Goal: Communication & Community: Share content

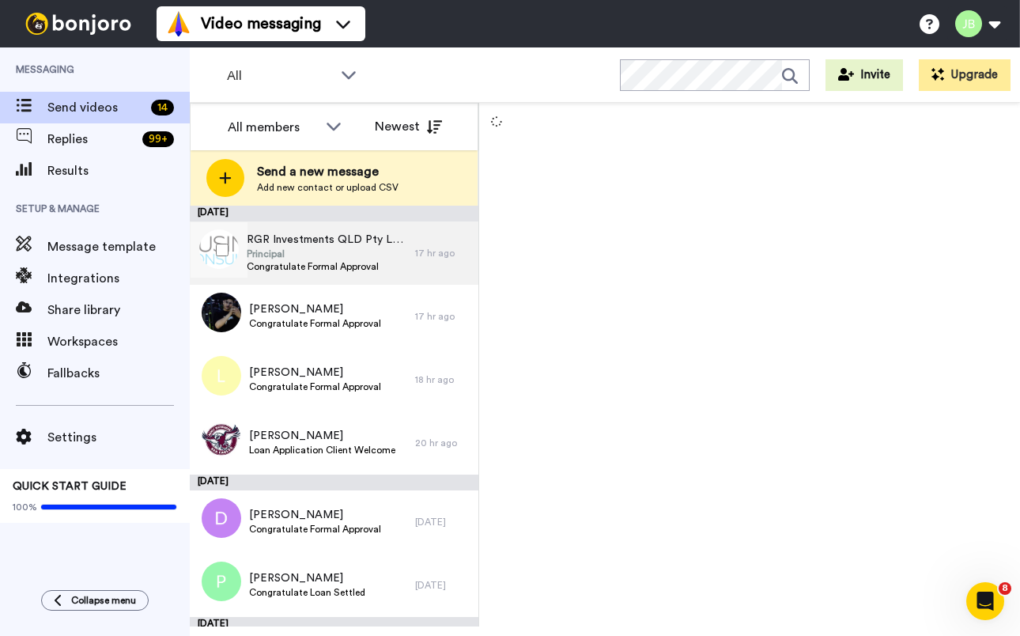
click at [324, 253] on span "Principal" at bounding box center [327, 253] width 160 height 13
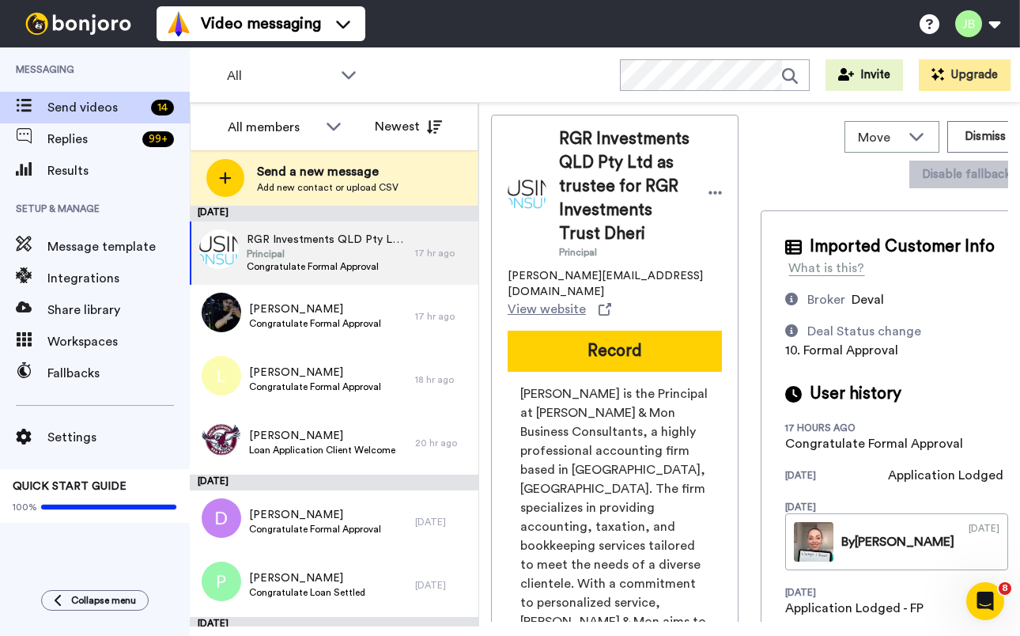
click at [687, 275] on div "ricky@rickmonaccountants.com.au View website" at bounding box center [615, 293] width 214 height 51
drag, startPoint x: 666, startPoint y: 259, endPoint x: 686, endPoint y: 245, distance: 25.0
click at [666, 259] on div "RGR Investments QLD Pty Ltd as trustee for RGR Investments Trust Dheri Principa…" at bounding box center [615, 222] width 214 height 191
click at [947, 138] on button "Dismiss" at bounding box center [985, 137] width 76 height 32
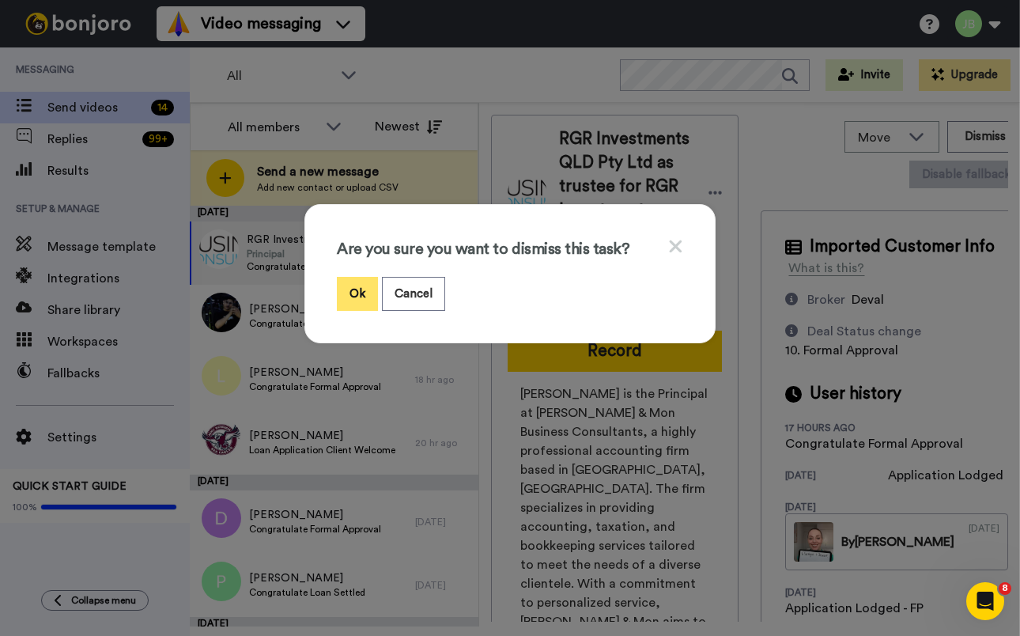
drag, startPoint x: 352, startPoint y: 300, endPoint x: 356, endPoint y: 277, distance: 22.5
click at [353, 298] on button "Ok" at bounding box center [357, 294] width 41 height 34
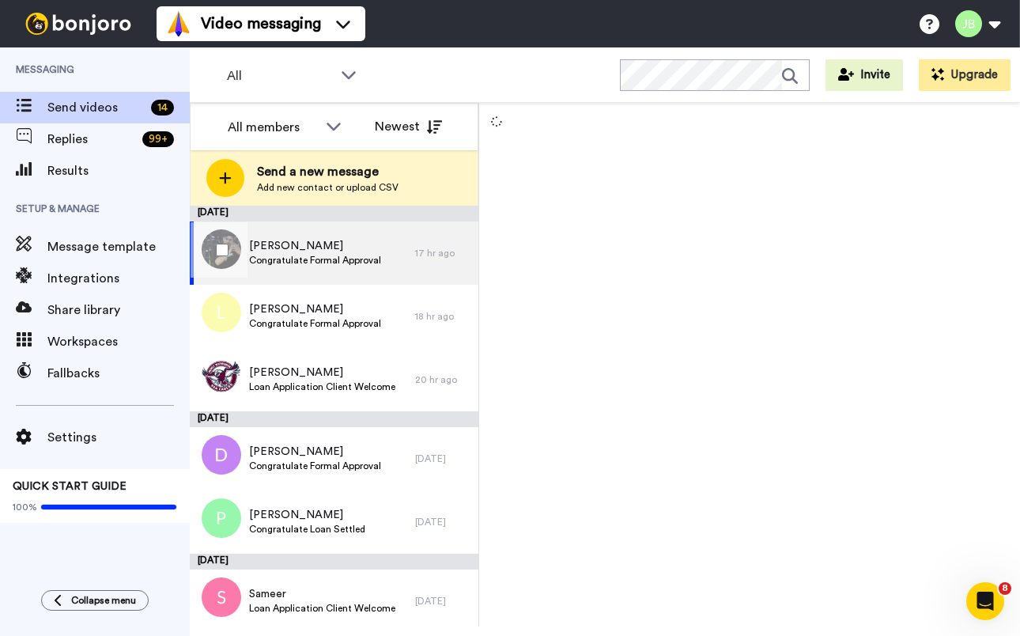
drag, startPoint x: 354, startPoint y: 256, endPoint x: 474, endPoint y: 215, distance: 127.0
click at [354, 255] on span "Congratulate Formal Approval" at bounding box center [315, 260] width 132 height 13
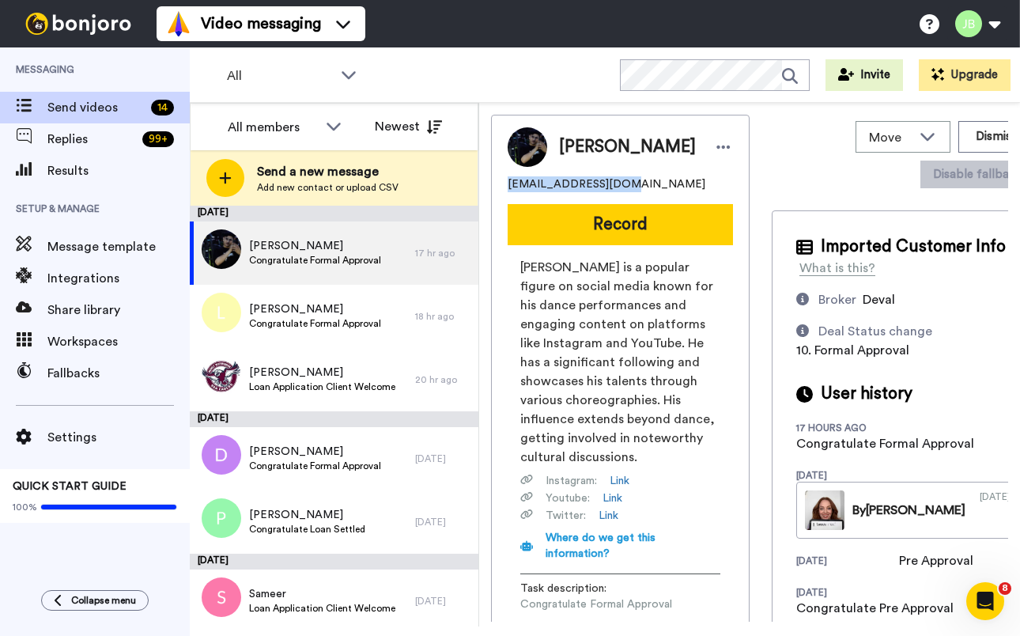
drag, startPoint x: 629, startPoint y: 183, endPoint x: 503, endPoint y: 183, distance: 126.5
click at [500, 184] on div "Himanshu hchoubisa@gmail.com Record Himanshu Dulani is a popular figure on soci…" at bounding box center [620, 393] width 259 height 556
copy span "hchoubisa@gmail.com"
click at [614, 352] on span "Himanshu Dulani is a popular figure on social media known for his dance perform…" at bounding box center [620, 362] width 200 height 209
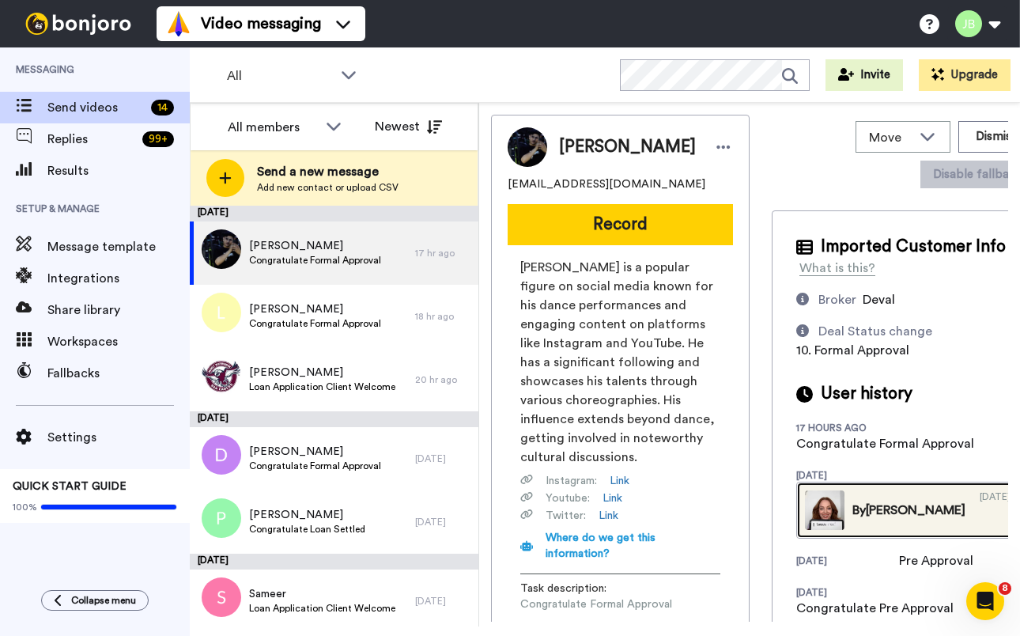
click at [863, 519] on div "By Jackie" at bounding box center [908, 509] width 113 height 19
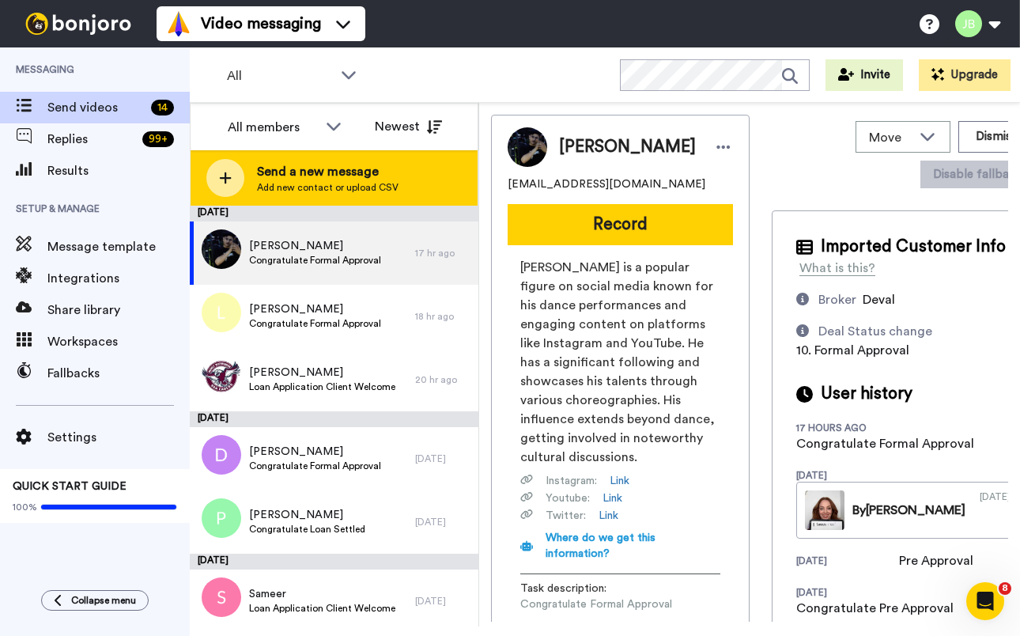
click at [337, 168] on span "Send a new message" at bounding box center [328, 171] width 142 height 19
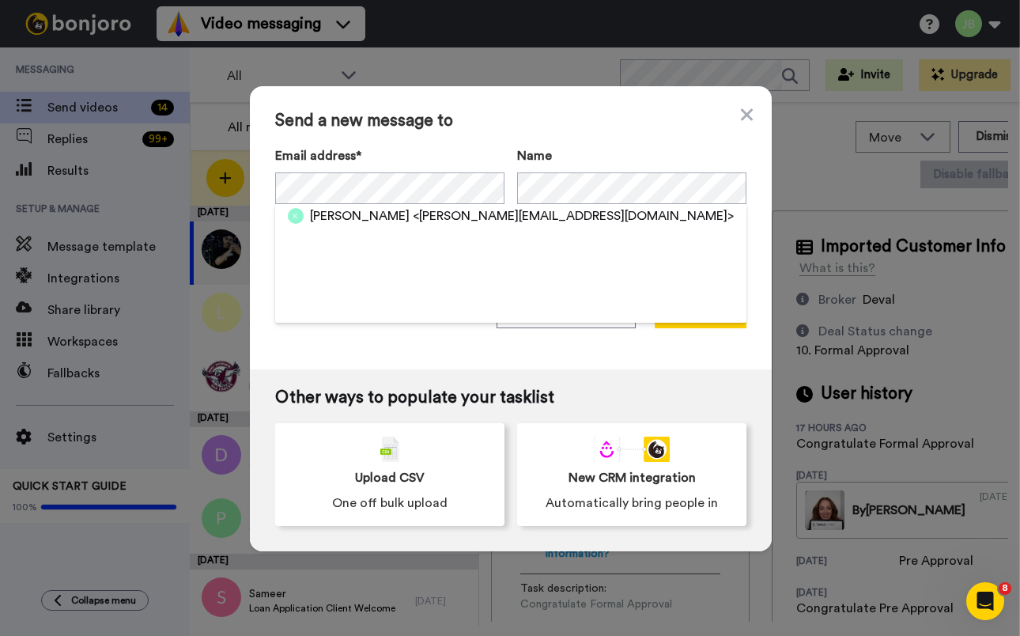
click at [413, 220] on span "<kirti.choubisa21@gmail.com>" at bounding box center [573, 215] width 321 height 19
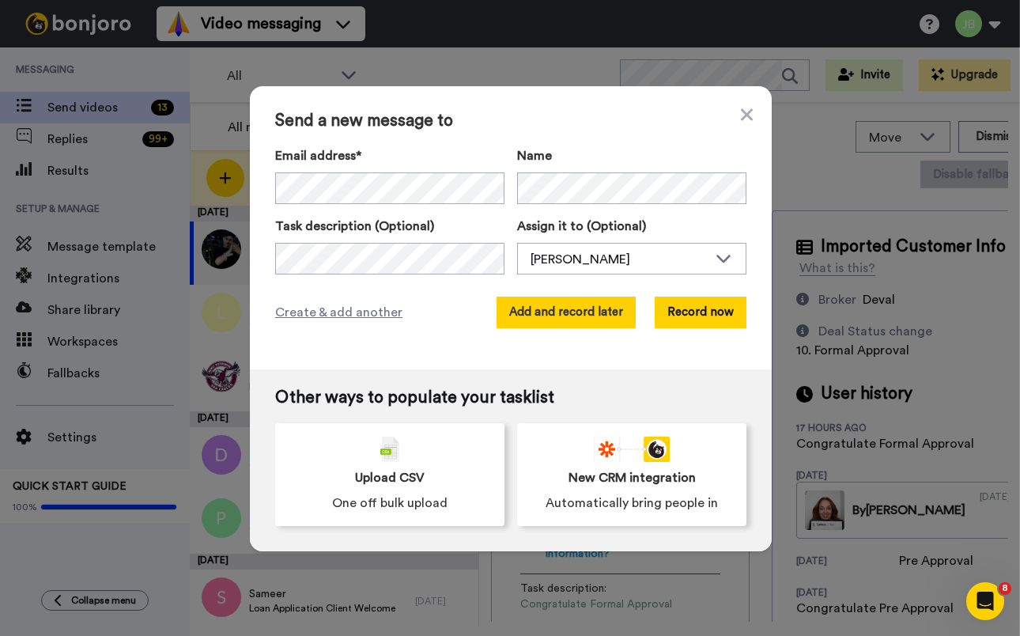
click at [555, 308] on button "Add and record later" at bounding box center [565, 312] width 139 height 32
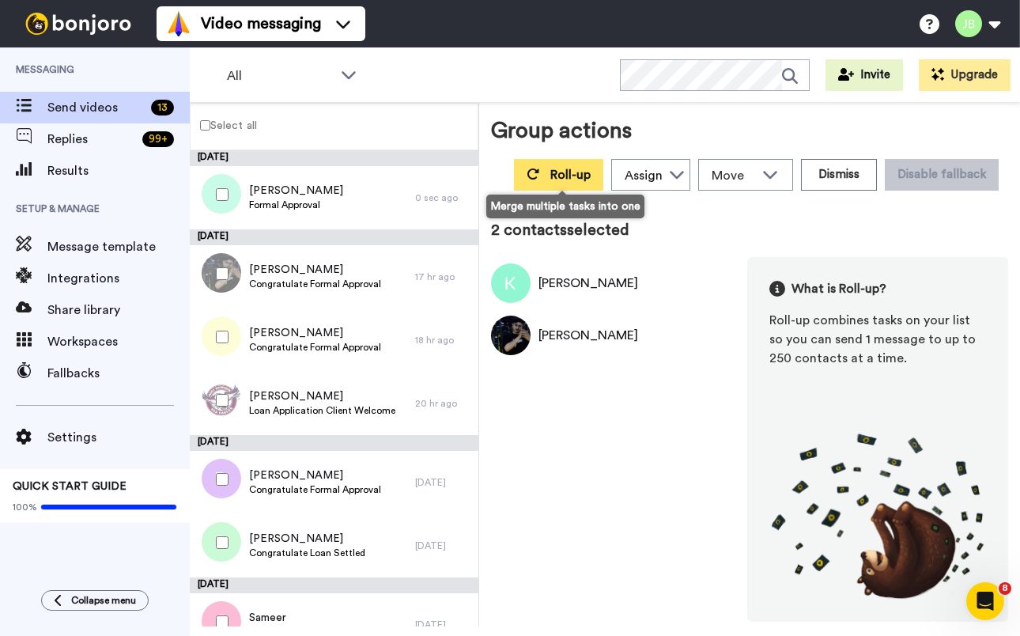
click at [545, 166] on button "Roll-up" at bounding box center [558, 175] width 89 height 32
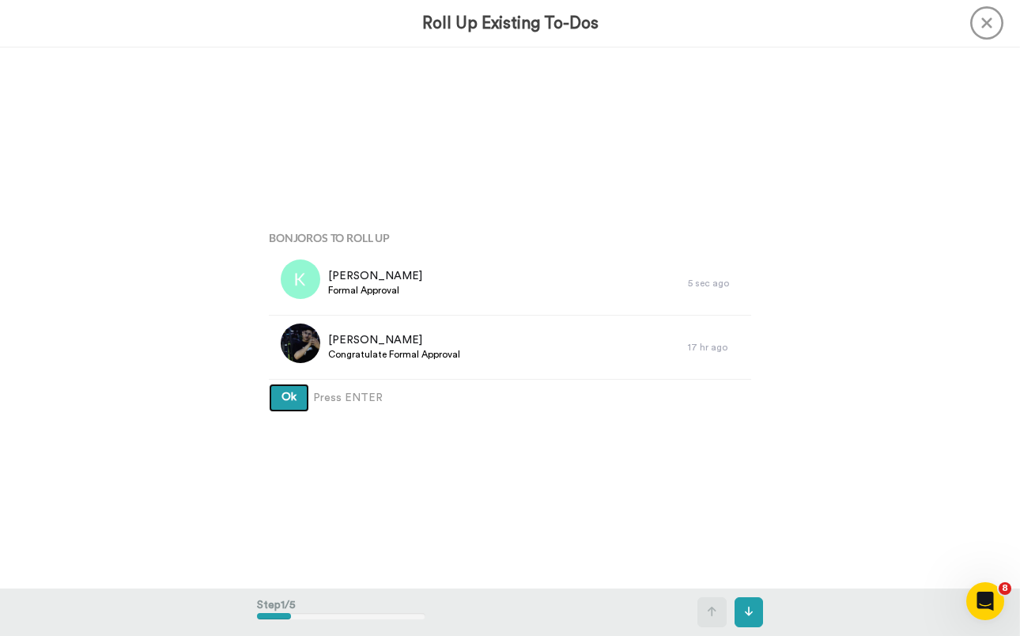
click at [269, 383] on button "Ok" at bounding box center [289, 397] width 40 height 28
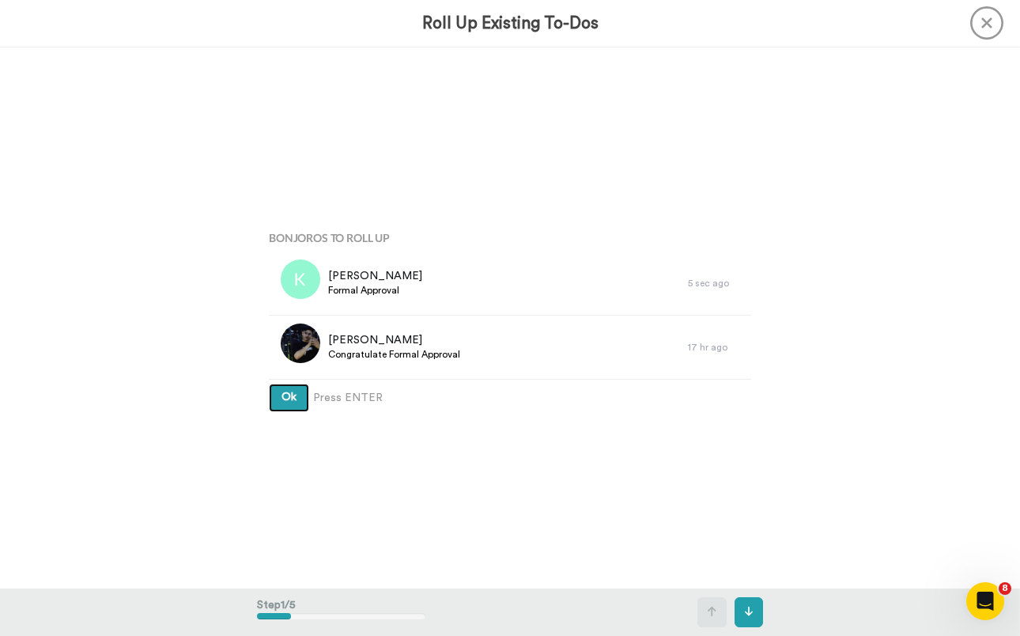
click at [269, 383] on button "Ok" at bounding box center [289, 397] width 40 height 28
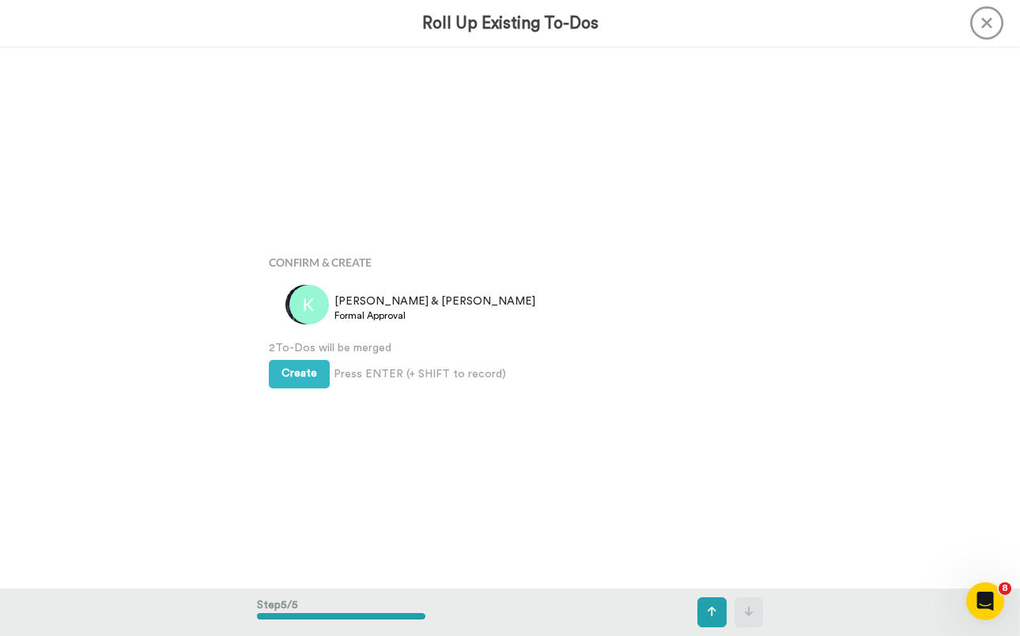
scroll to position [2165, 0]
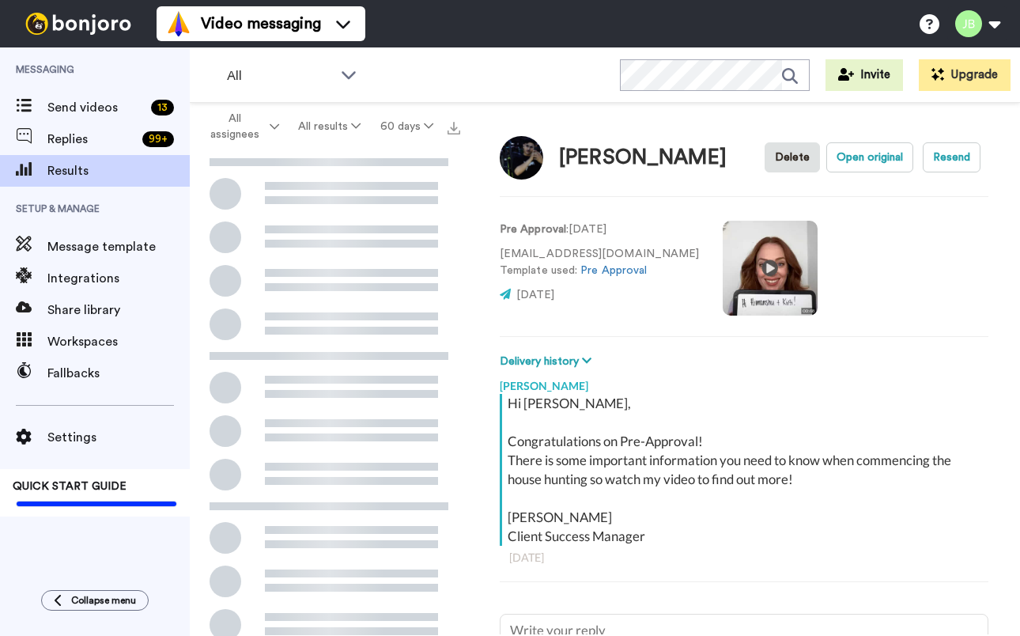
scroll to position [2, 0]
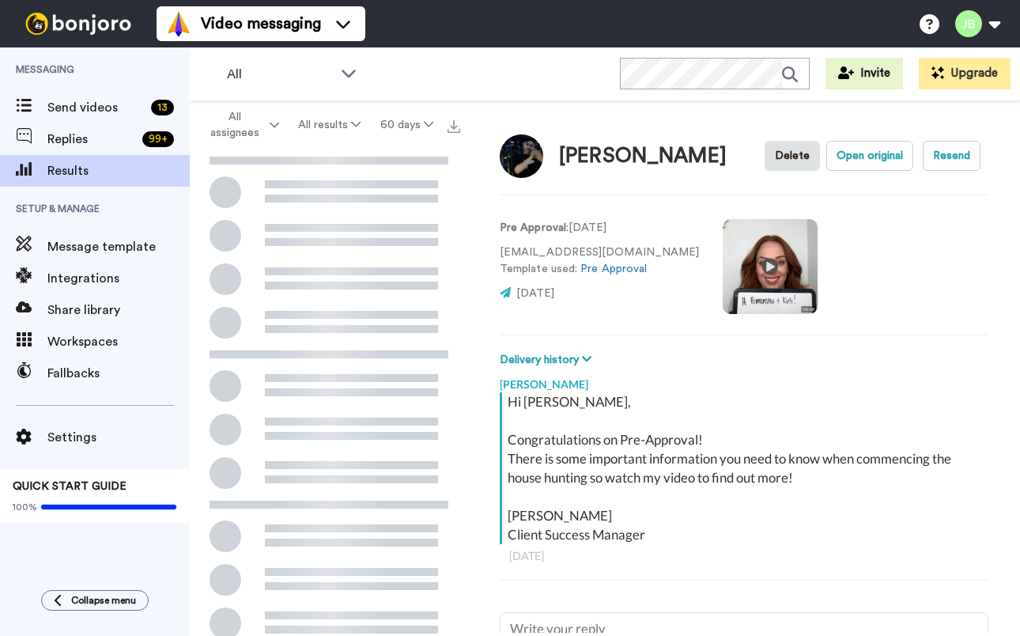
drag, startPoint x: 711, startPoint y: 264, endPoint x: 743, endPoint y: 261, distance: 31.8
click at [723, 264] on video at bounding box center [770, 266] width 95 height 95
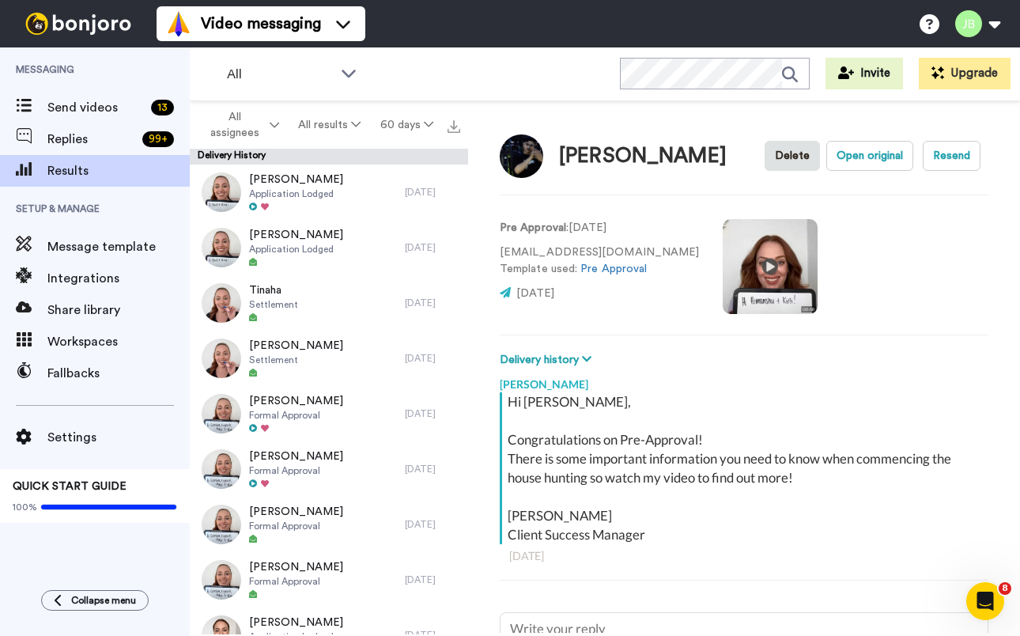
scroll to position [0, 0]
click at [723, 262] on video at bounding box center [770, 266] width 95 height 95
type textarea "x"
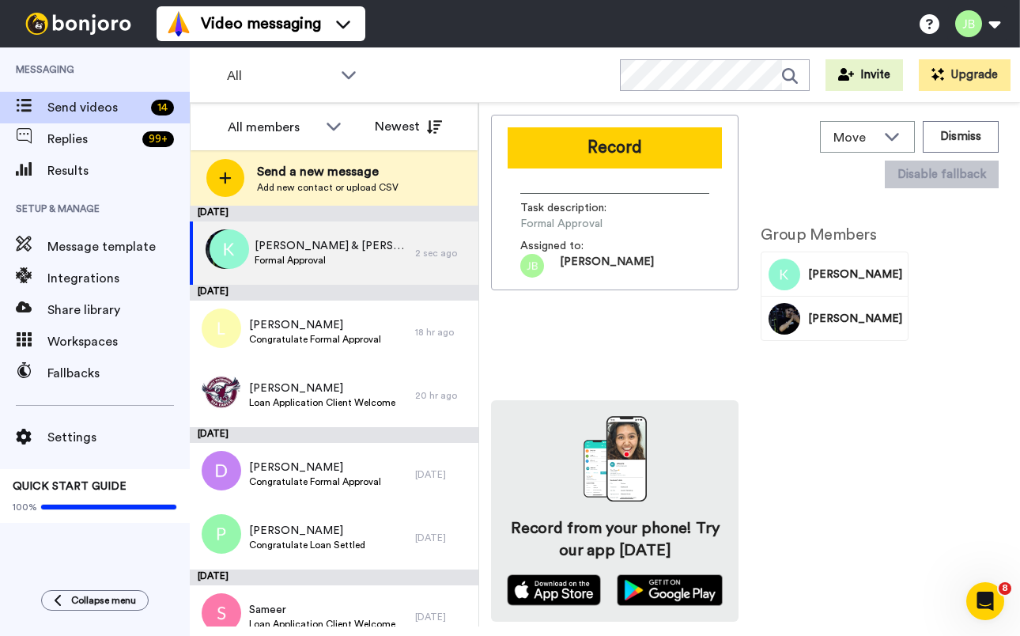
click at [598, 159] on button "Record" at bounding box center [615, 147] width 214 height 41
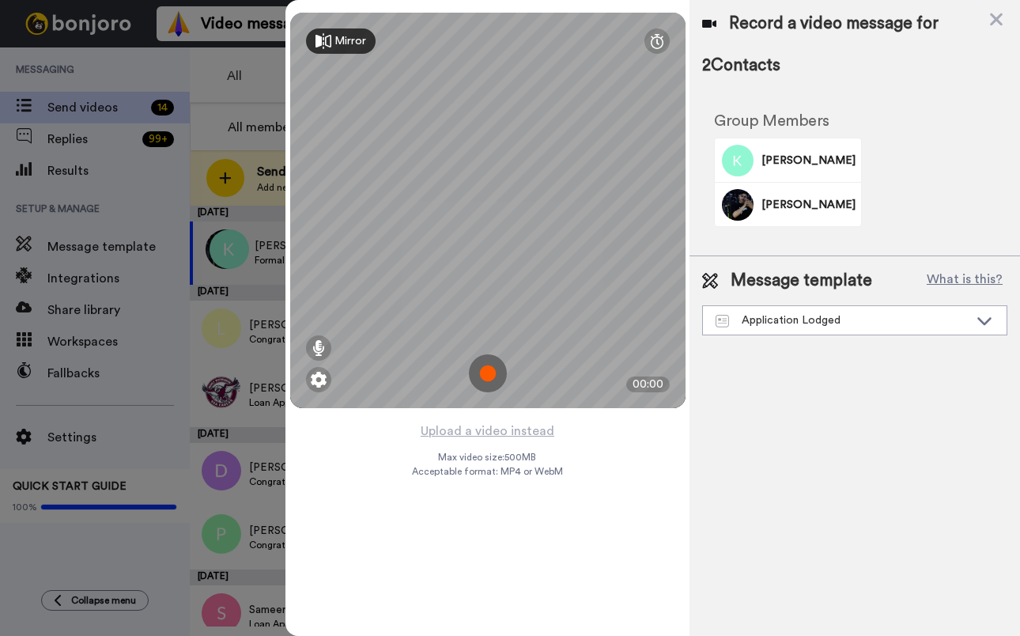
click at [485, 373] on img at bounding box center [488, 373] width 38 height 38
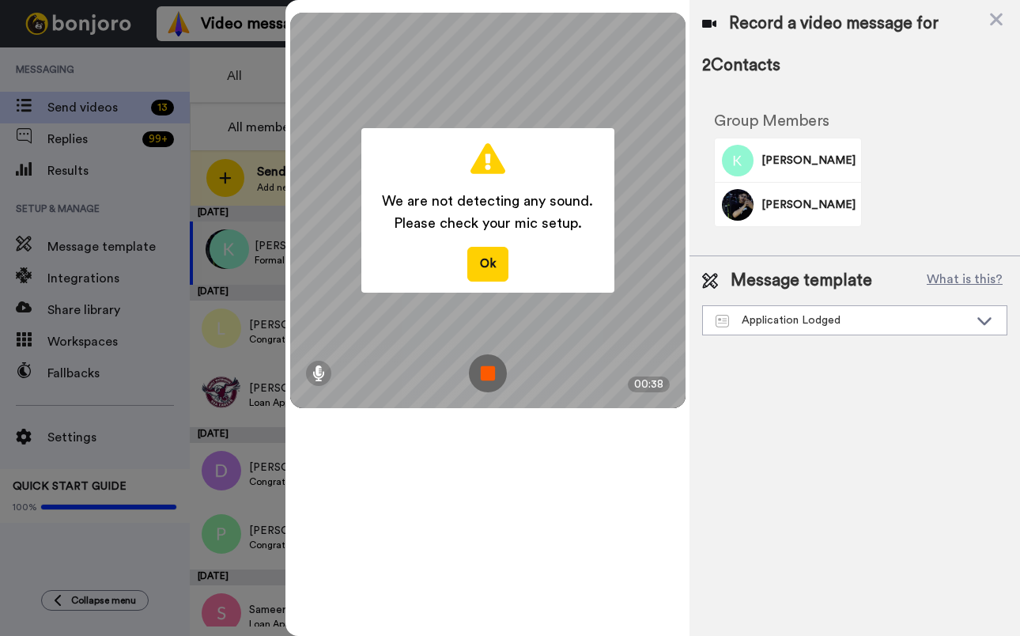
click at [489, 372] on img at bounding box center [488, 373] width 38 height 38
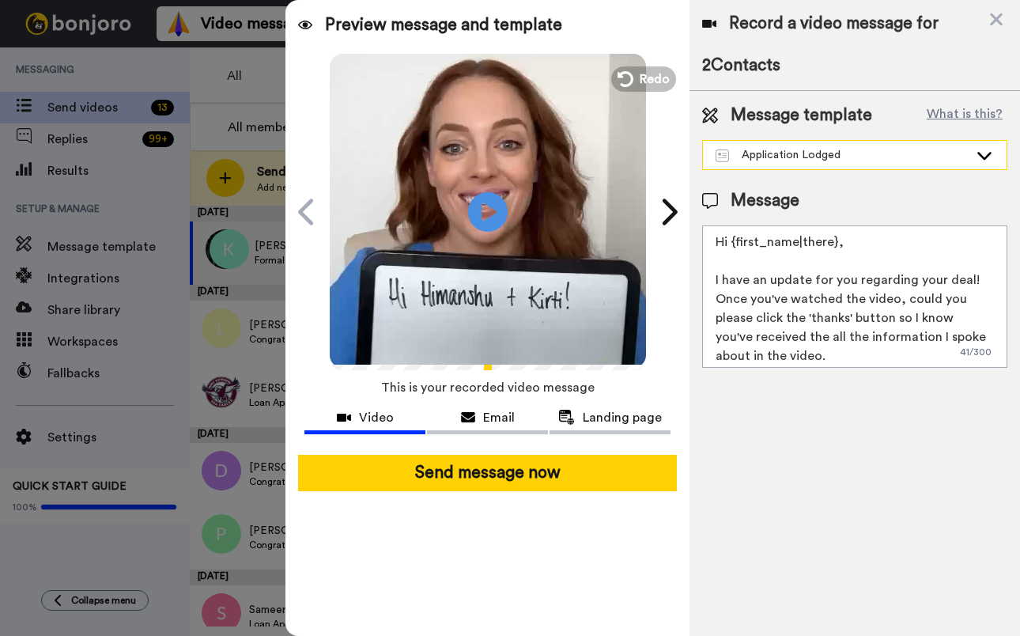
click at [866, 153] on div "Application Lodged" at bounding box center [841, 155] width 253 height 16
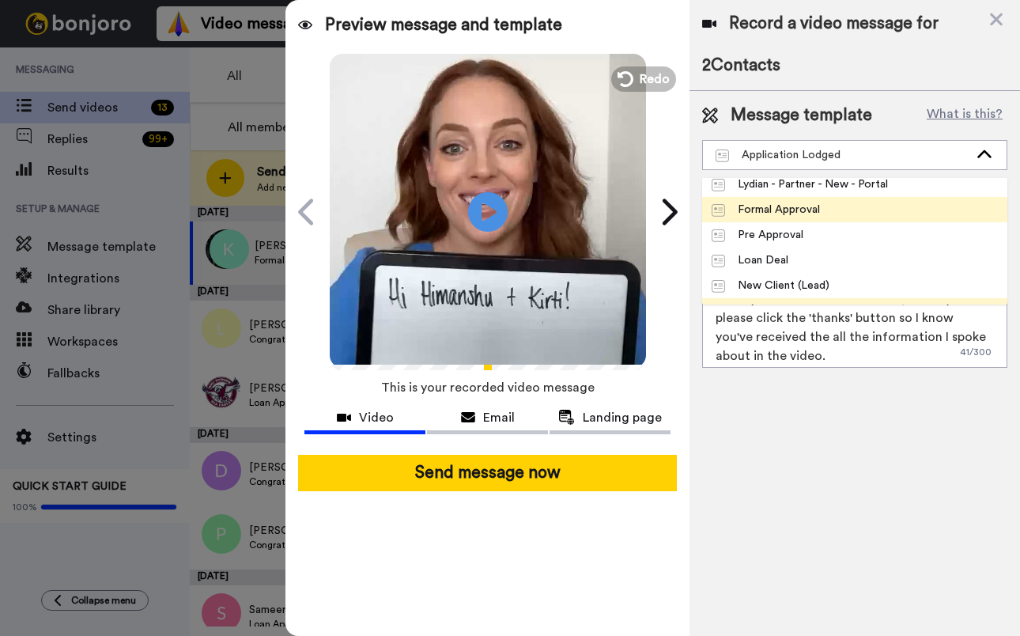
scroll to position [231, 0]
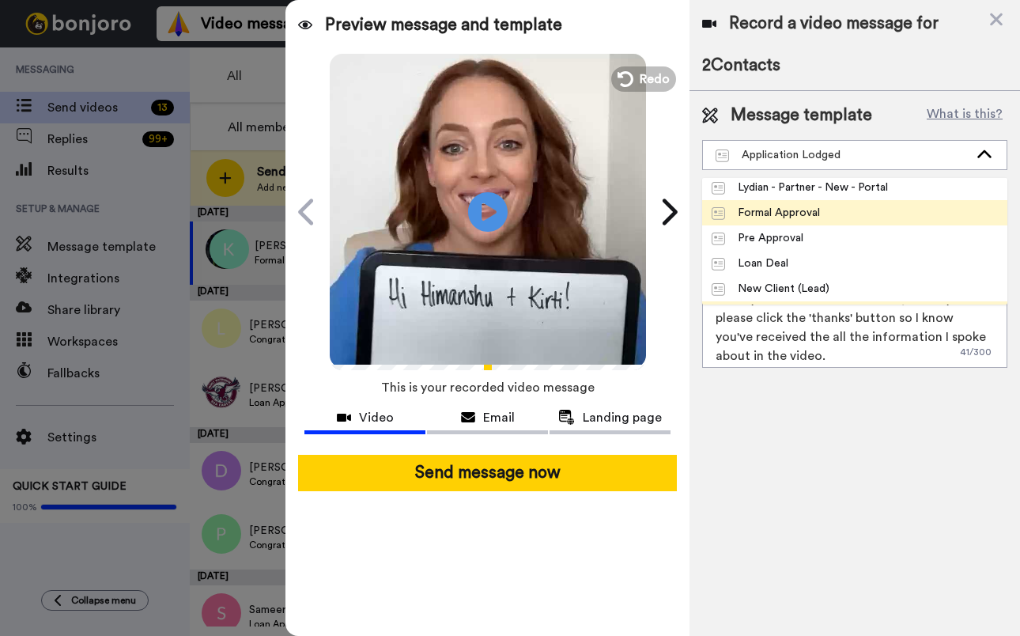
click at [856, 220] on li "Formal Approval" at bounding box center [854, 212] width 305 height 25
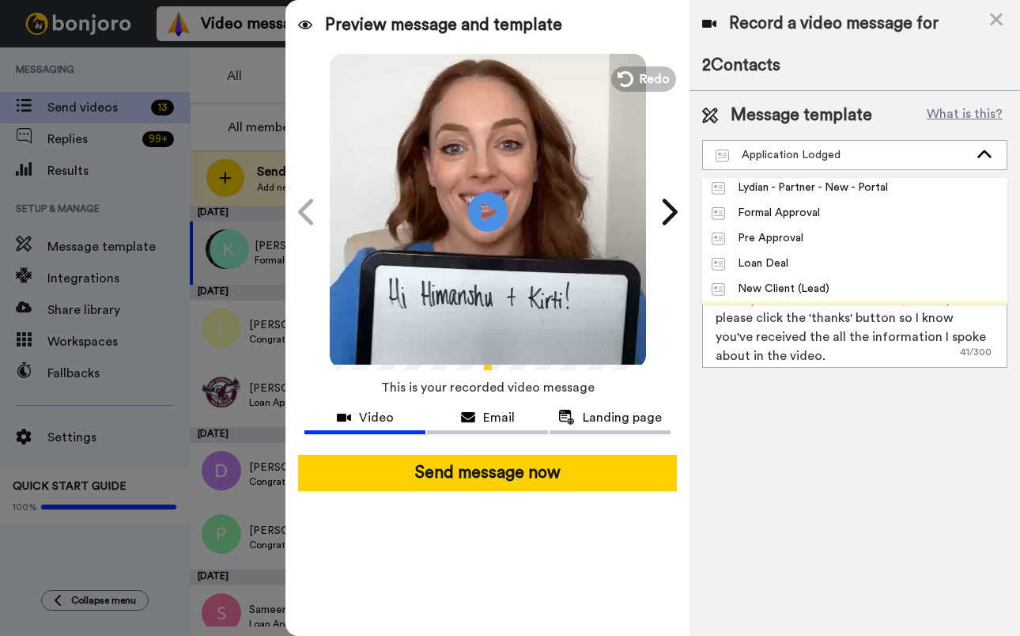
type textarea "Hi {first_name|there}, Congratulations on Formal Approval! Watch the video to f…"
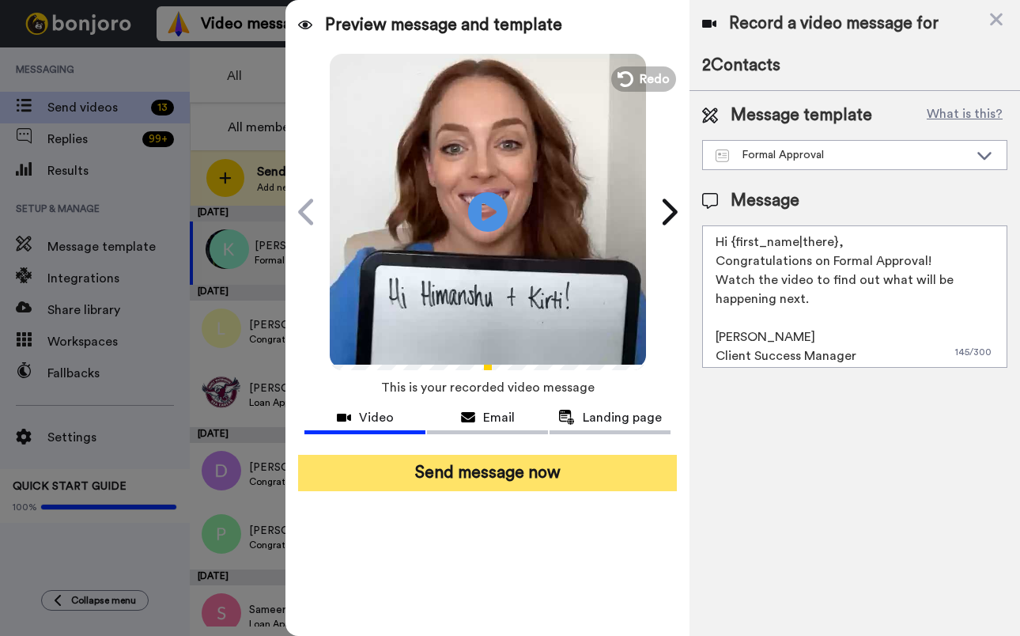
click at [522, 479] on button "Send message now" at bounding box center [487, 473] width 379 height 36
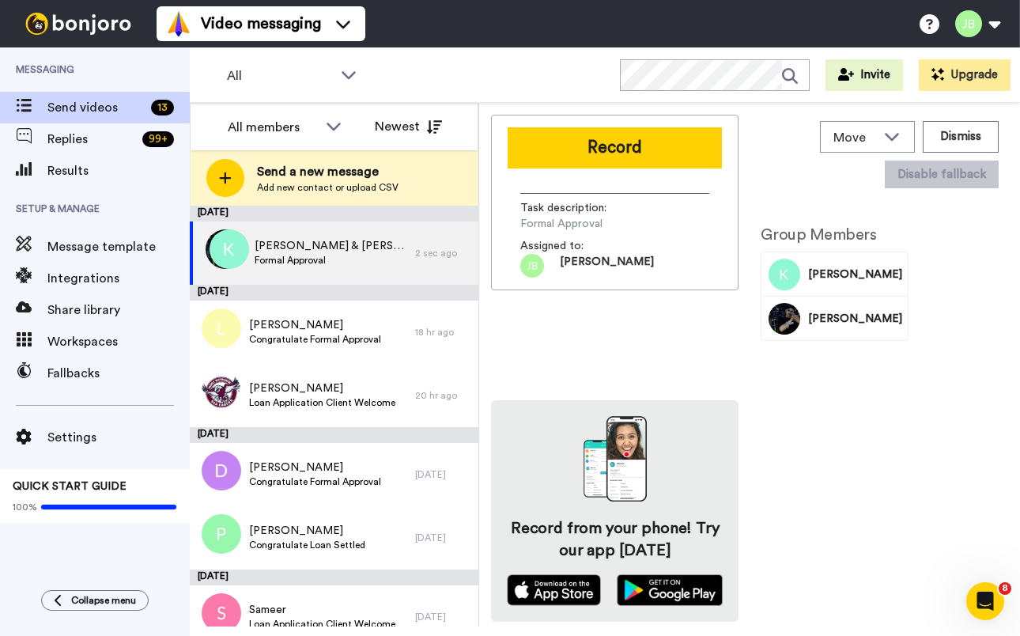
scroll to position [0, 0]
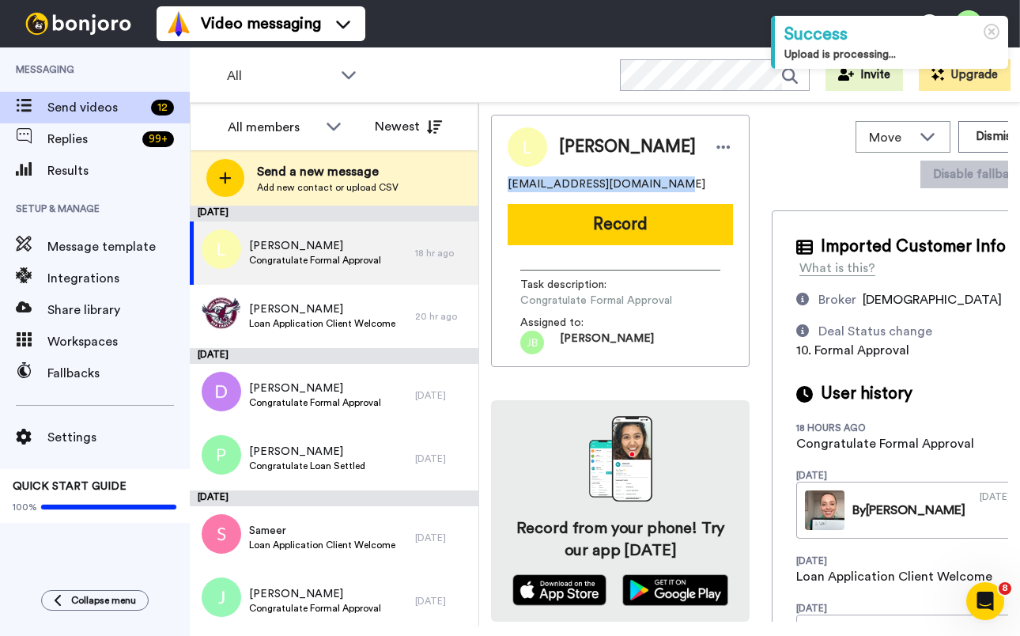
drag, startPoint x: 638, startPoint y: 185, endPoint x: 508, endPoint y: 185, distance: 130.4
click at [501, 186] on div "Luke [EMAIL_ADDRESS][DOMAIN_NAME] Record Task description : Congratulate Formal…" at bounding box center [620, 241] width 259 height 252
copy span "[EMAIL_ADDRESS][DOMAIN_NAME]"
click at [568, 185] on span "[EMAIL_ADDRESS][DOMAIN_NAME]" at bounding box center [607, 184] width 198 height 16
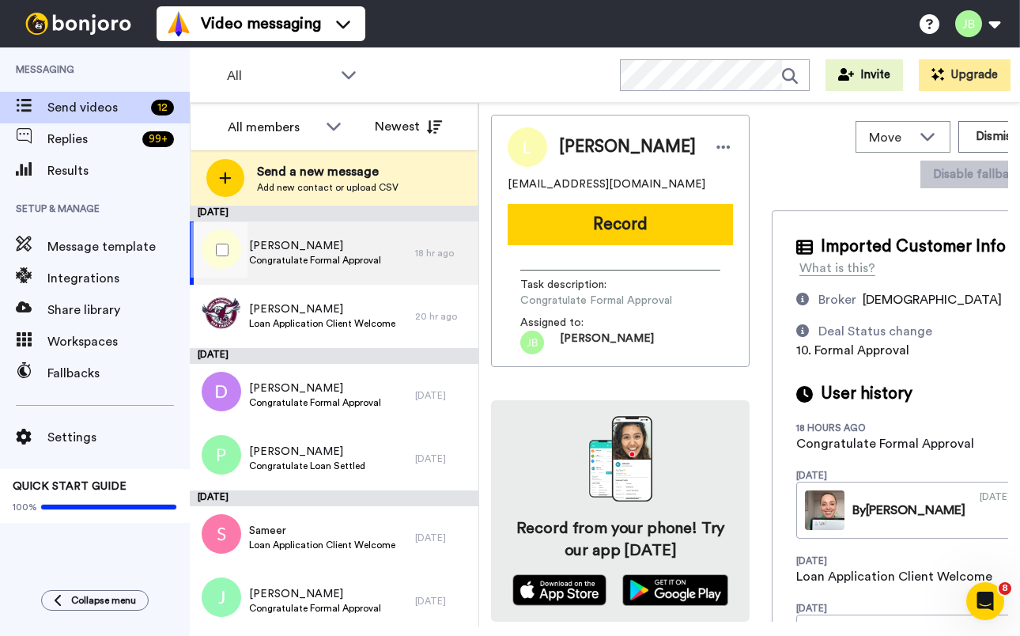
click at [294, 251] on span "[PERSON_NAME]" at bounding box center [315, 246] width 132 height 16
click at [560, 231] on button "Record" at bounding box center [620, 224] width 225 height 41
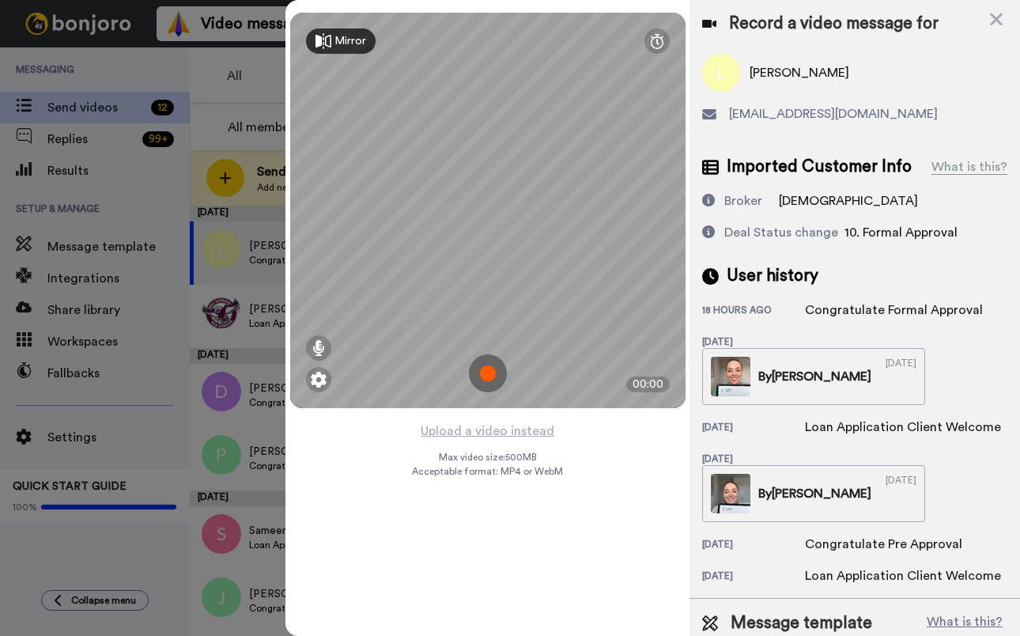
click at [486, 376] on img at bounding box center [488, 373] width 38 height 38
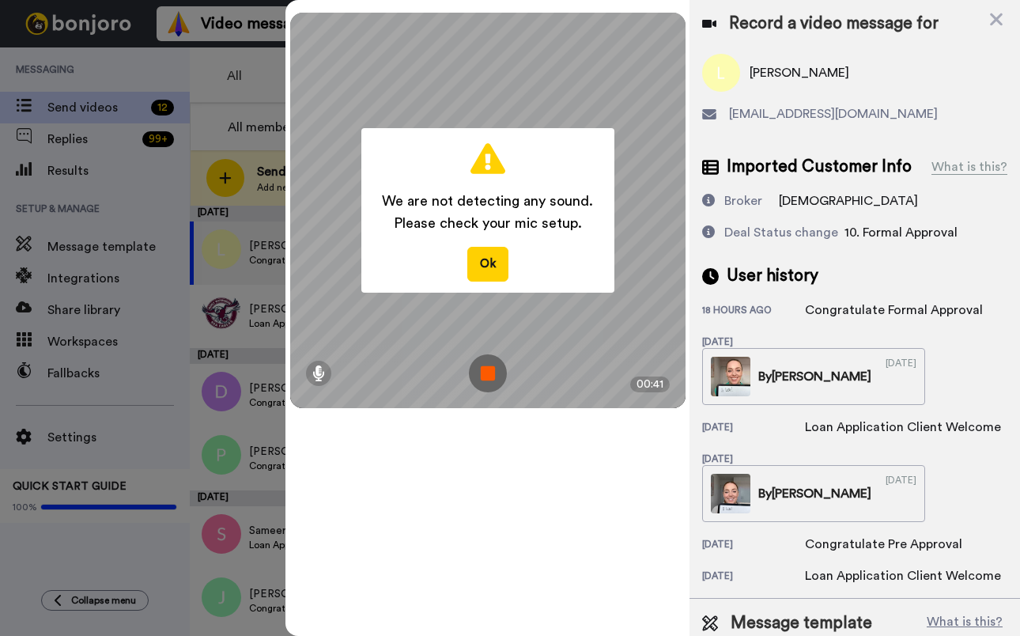
click at [474, 363] on img at bounding box center [488, 373] width 38 height 38
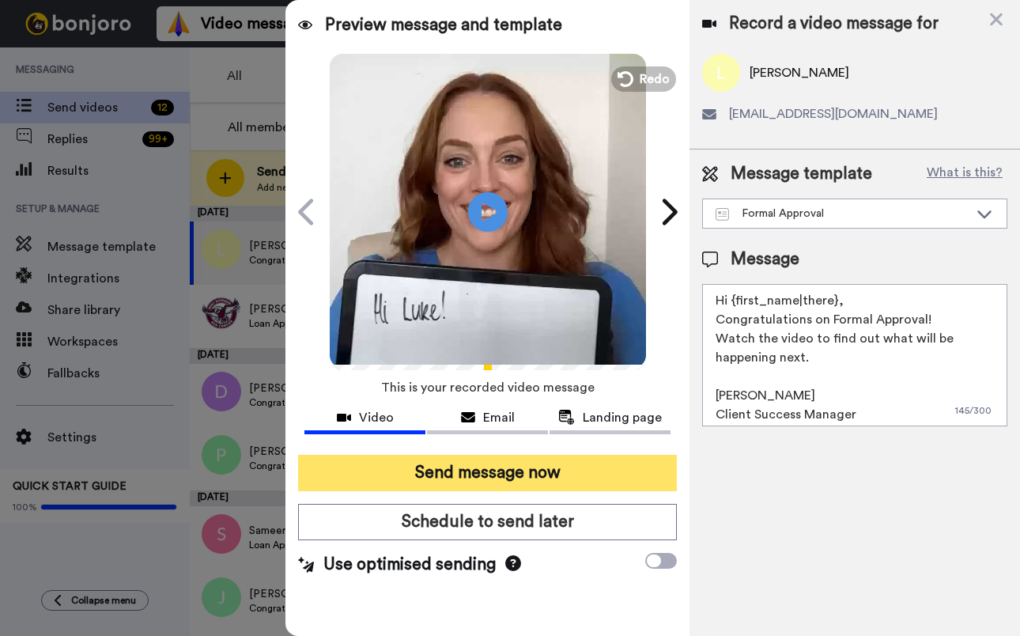
click at [565, 477] on button "Send message now" at bounding box center [487, 473] width 379 height 36
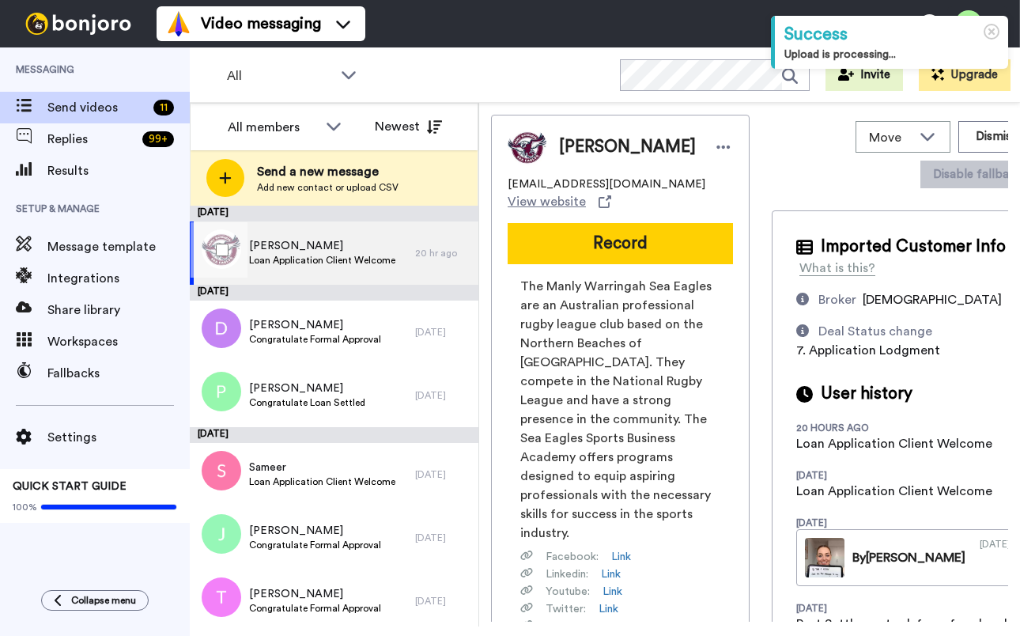
click at [376, 248] on span "[PERSON_NAME]" at bounding box center [322, 246] width 146 height 16
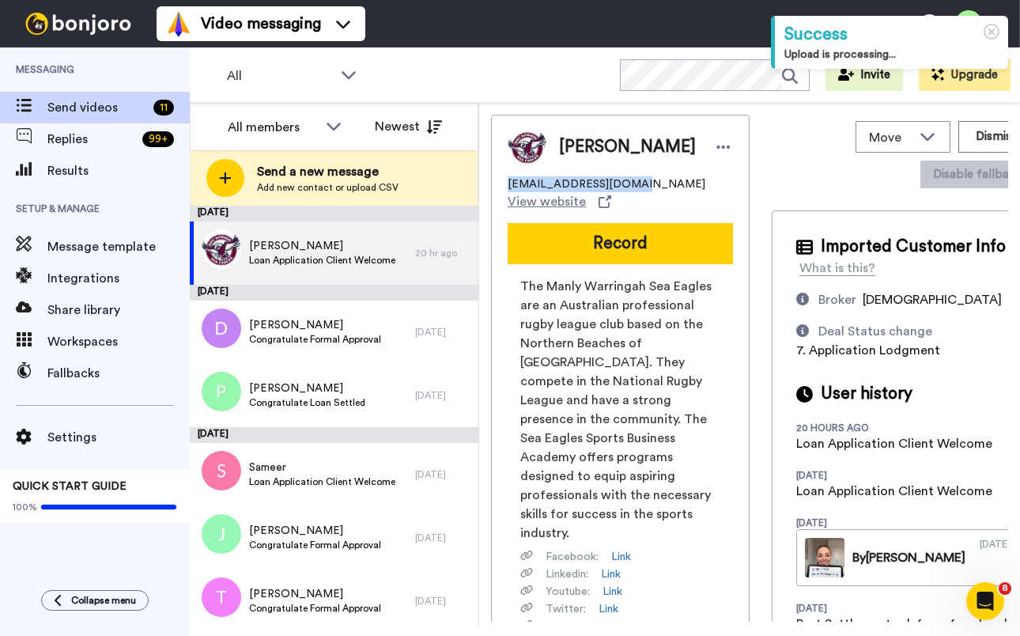
drag, startPoint x: 635, startPoint y: 183, endPoint x: 504, endPoint y: 185, distance: 130.4
click at [504, 185] on div "Timothy tgee@seaeagles.com.au View website Record The Manly Warringah Sea Eagle…" at bounding box center [620, 448] width 259 height 666
copy span "tgee@seaeagles.com.au"
click at [596, 361] on span "The Manly Warringah Sea Eagles are an Australian professional rugby league club…" at bounding box center [620, 410] width 200 height 266
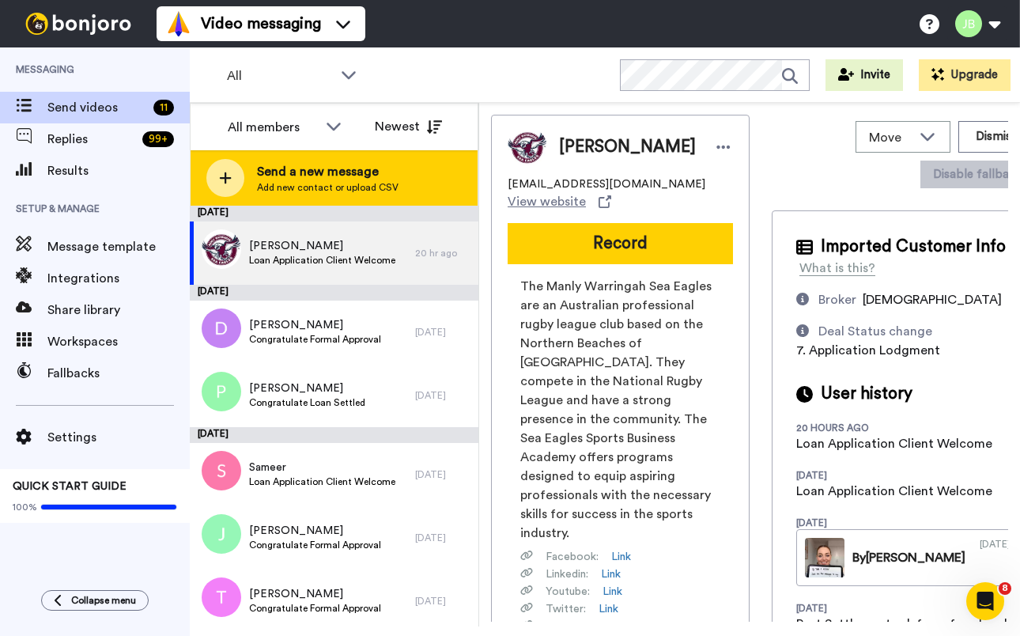
click at [306, 169] on span "Send a new message" at bounding box center [328, 171] width 142 height 19
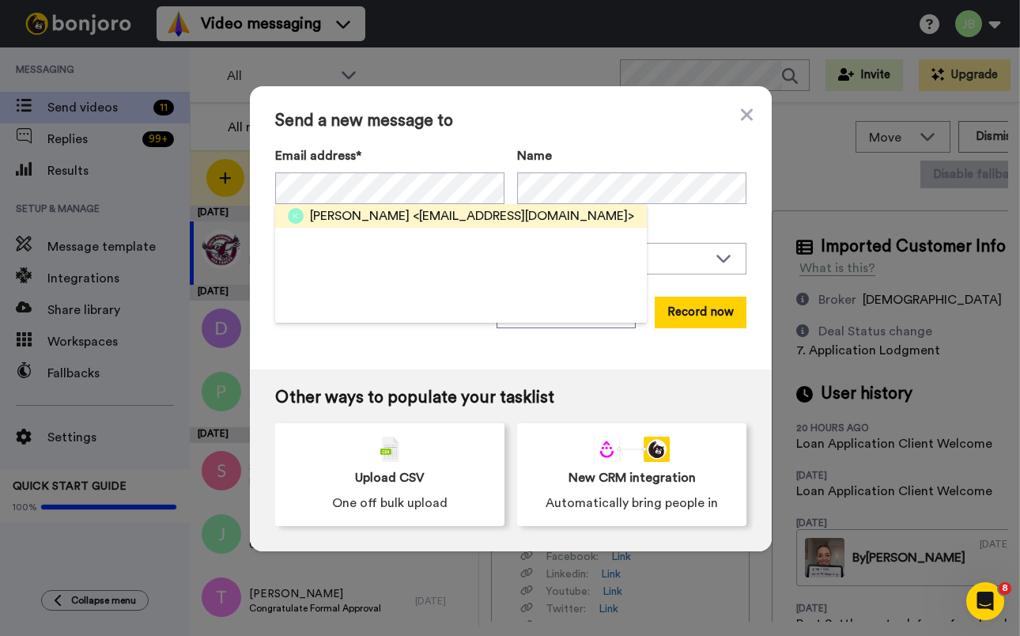
click at [413, 213] on span "<kristieleigh82@hotmail.com>" at bounding box center [523, 215] width 221 height 19
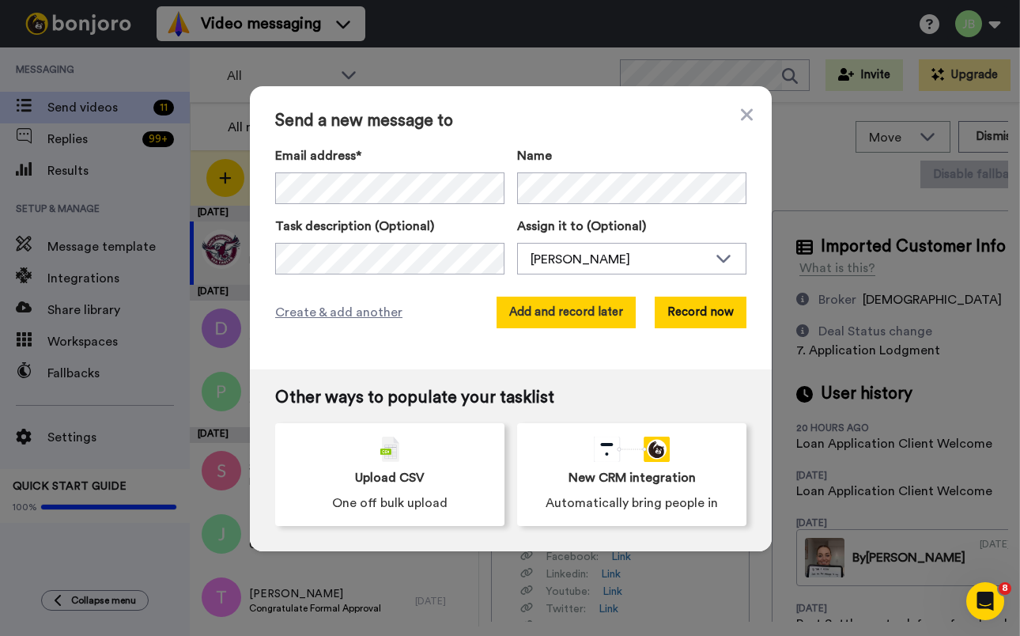
click at [552, 306] on button "Add and record later" at bounding box center [565, 312] width 139 height 32
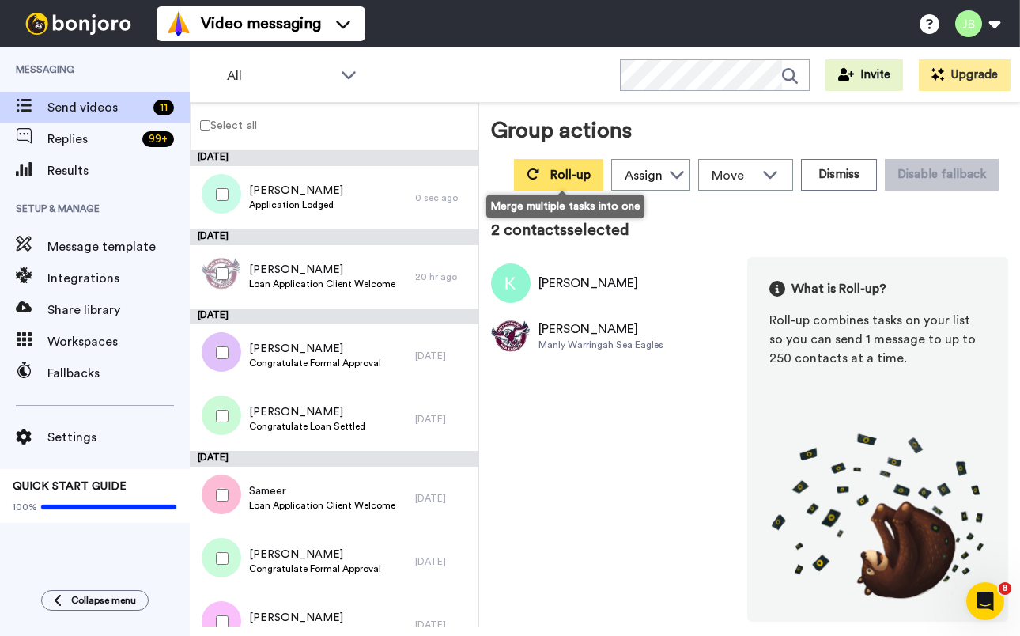
click at [560, 177] on span "Roll-up" at bounding box center [570, 174] width 40 height 13
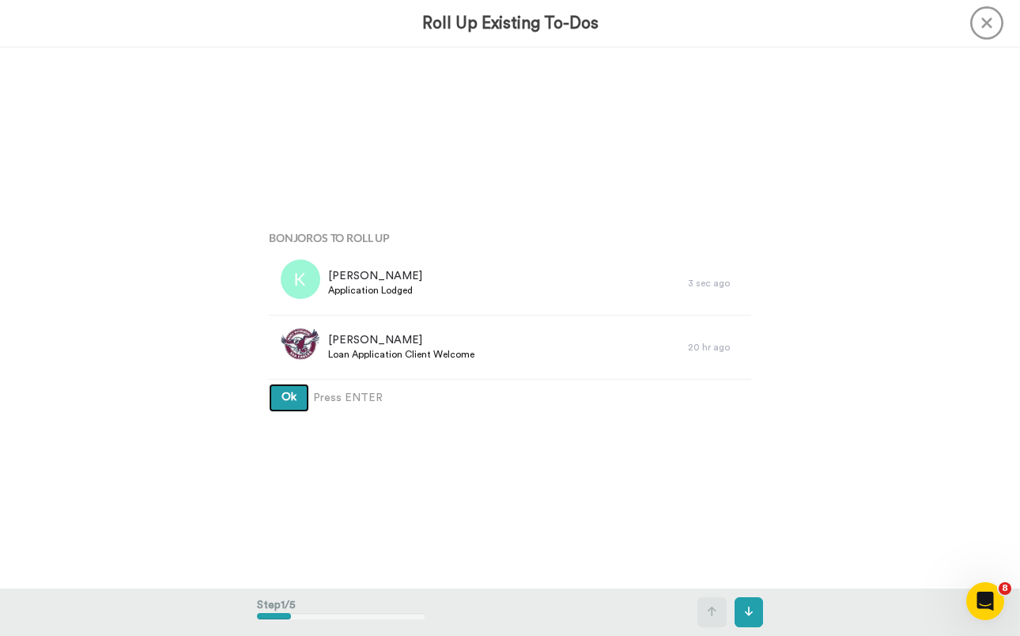
click at [269, 383] on button "Ok" at bounding box center [289, 397] width 40 height 28
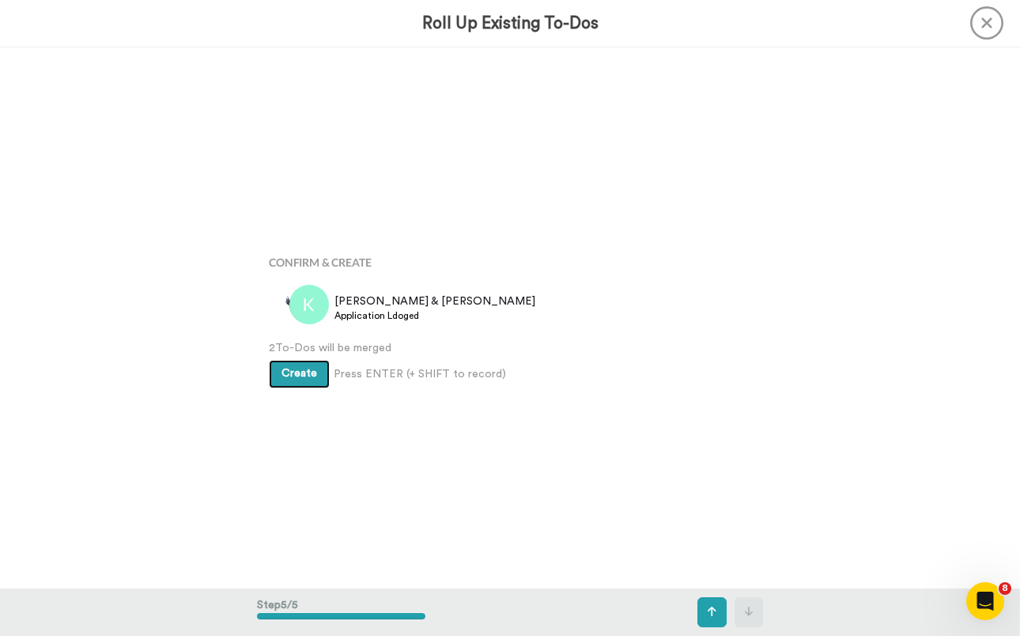
scroll to position [2165, 0]
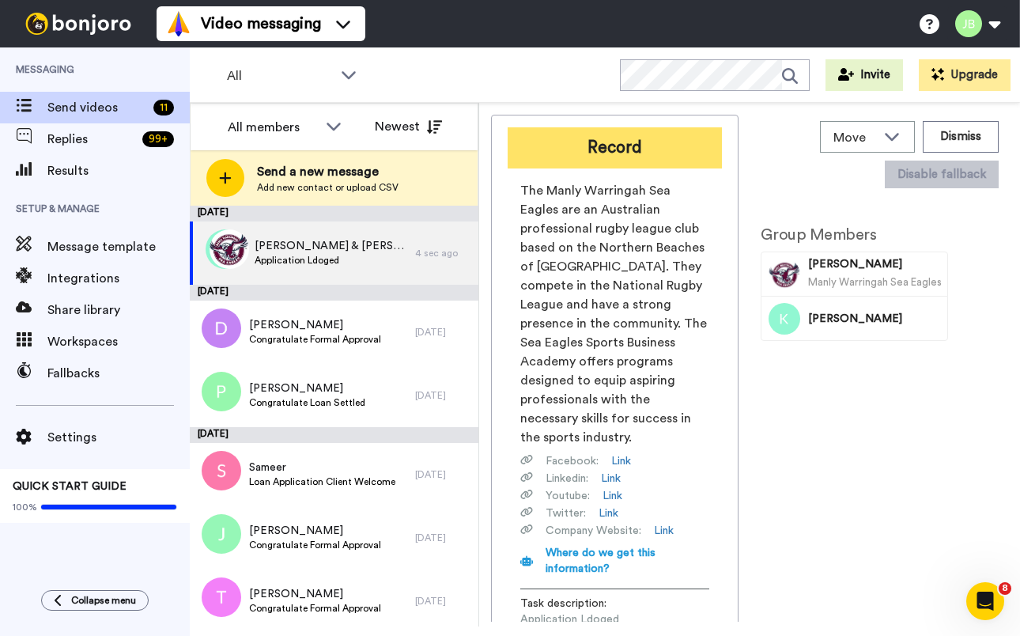
click at [619, 149] on button "Record" at bounding box center [615, 147] width 214 height 41
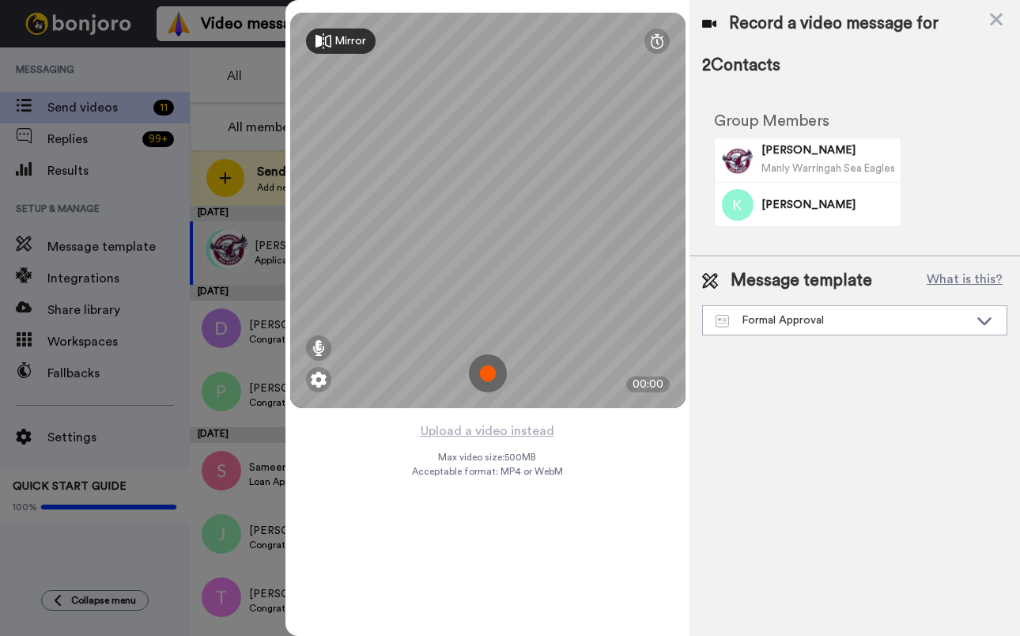
click at [487, 372] on img at bounding box center [488, 373] width 38 height 38
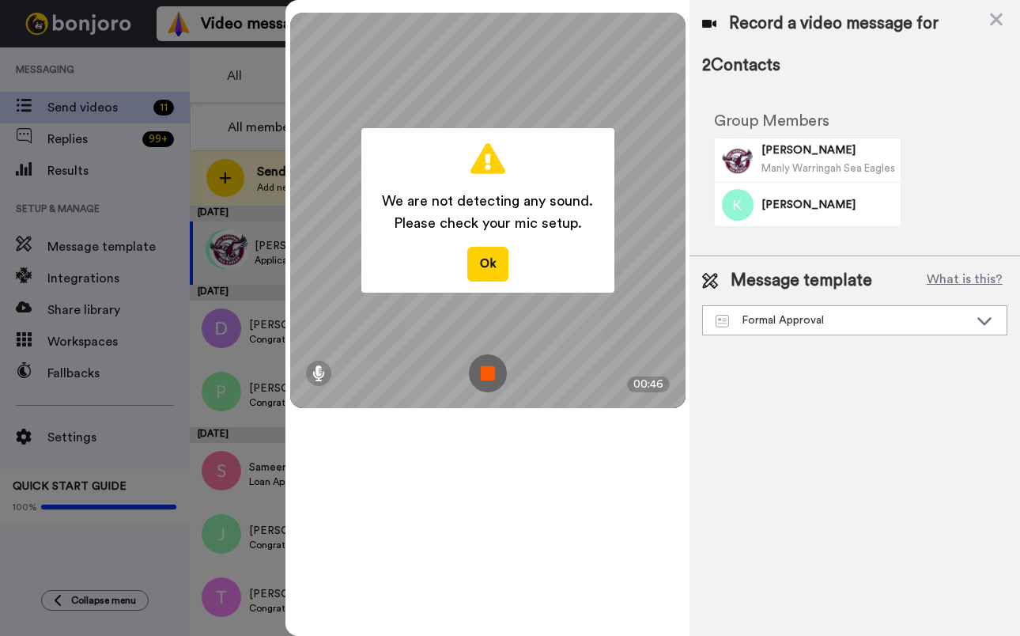
click at [495, 379] on img at bounding box center [488, 373] width 38 height 38
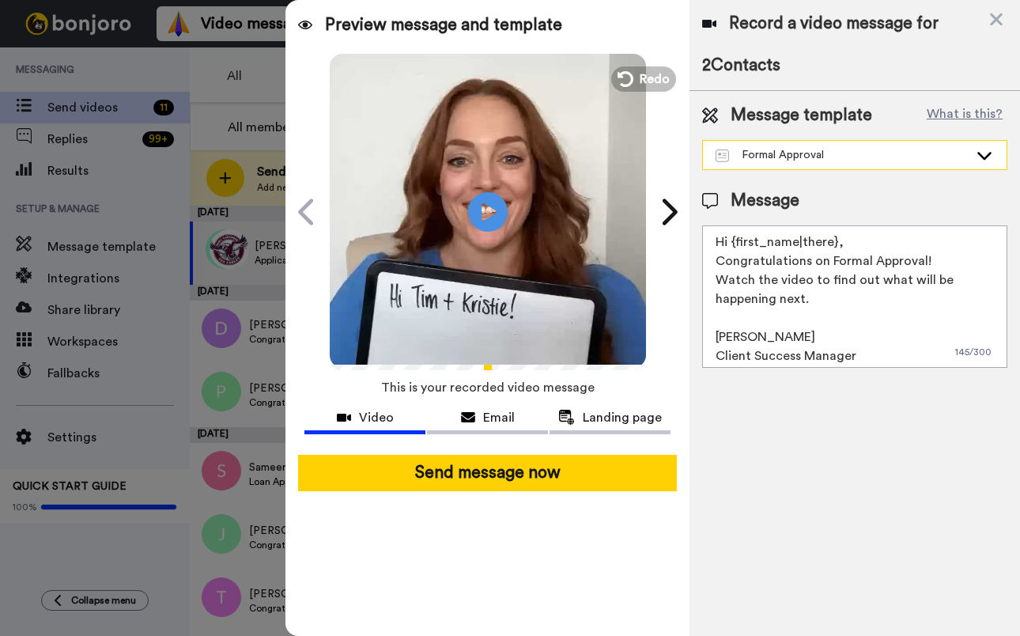
click at [829, 152] on div "Formal Approval" at bounding box center [841, 155] width 253 height 16
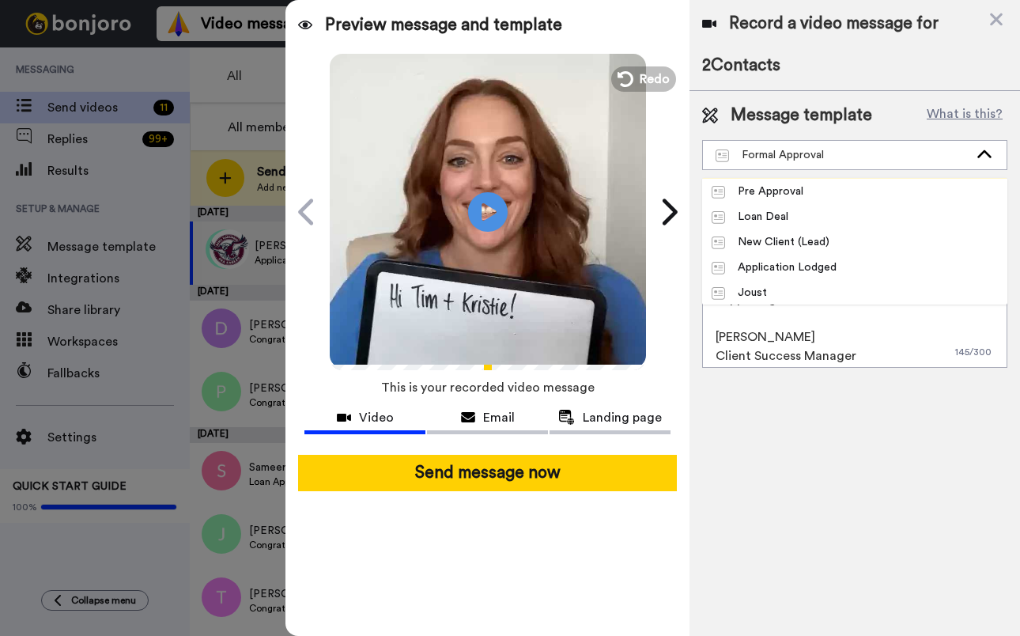
scroll to position [278, 0]
drag, startPoint x: 810, startPoint y: 270, endPoint x: 805, endPoint y: 279, distance: 10.6
click at [810, 270] on div "Application Lodged" at bounding box center [773, 267] width 125 height 16
type textarea "Hi {first_name|there}, I have an update for you regarding your deal! Once you'v…"
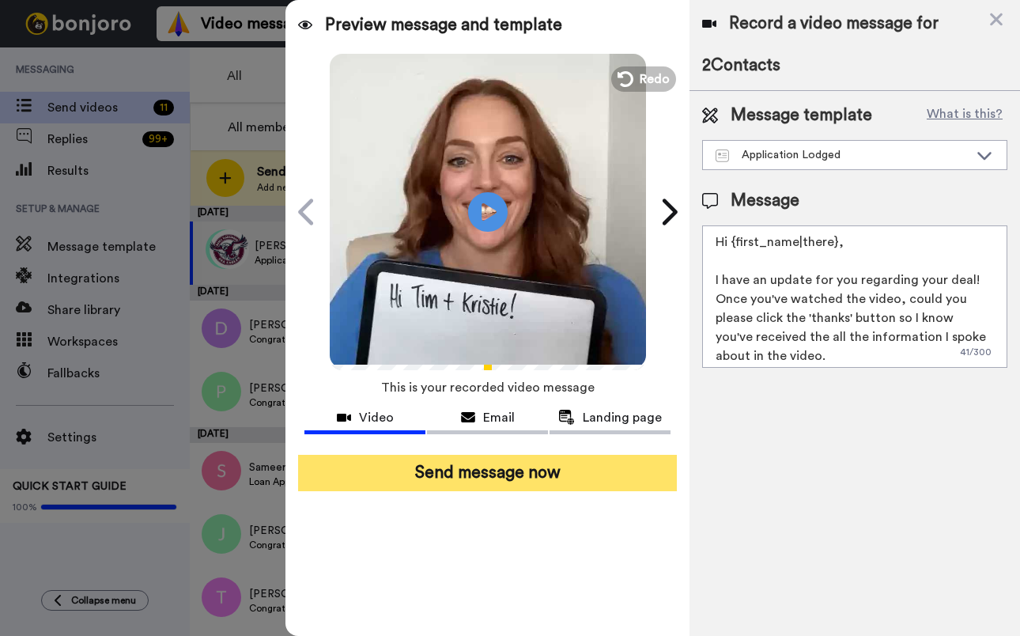
click at [570, 473] on button "Send message now" at bounding box center [487, 473] width 379 height 36
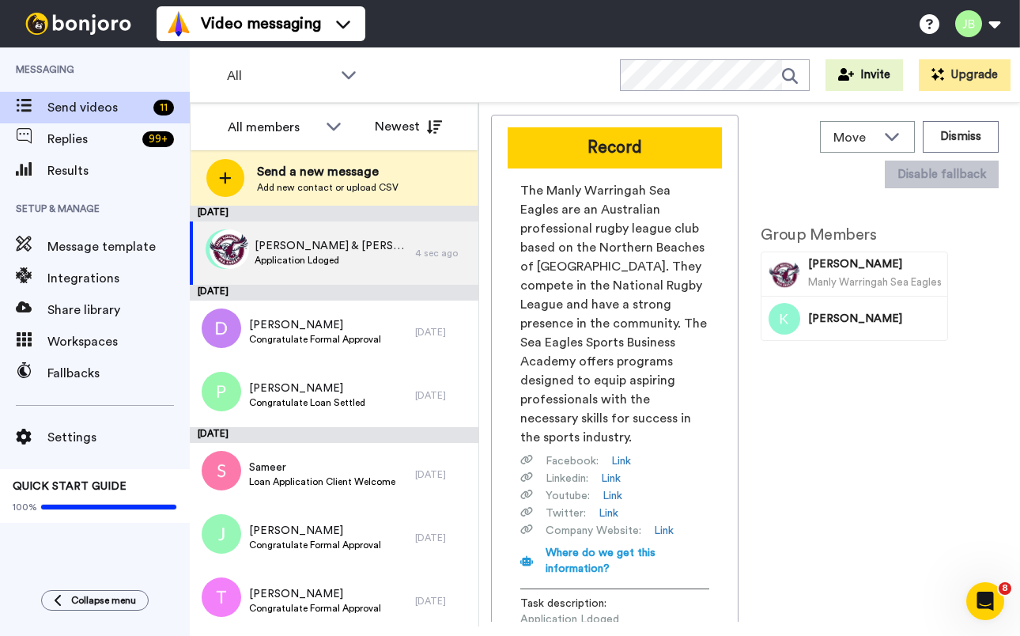
scroll to position [0, 0]
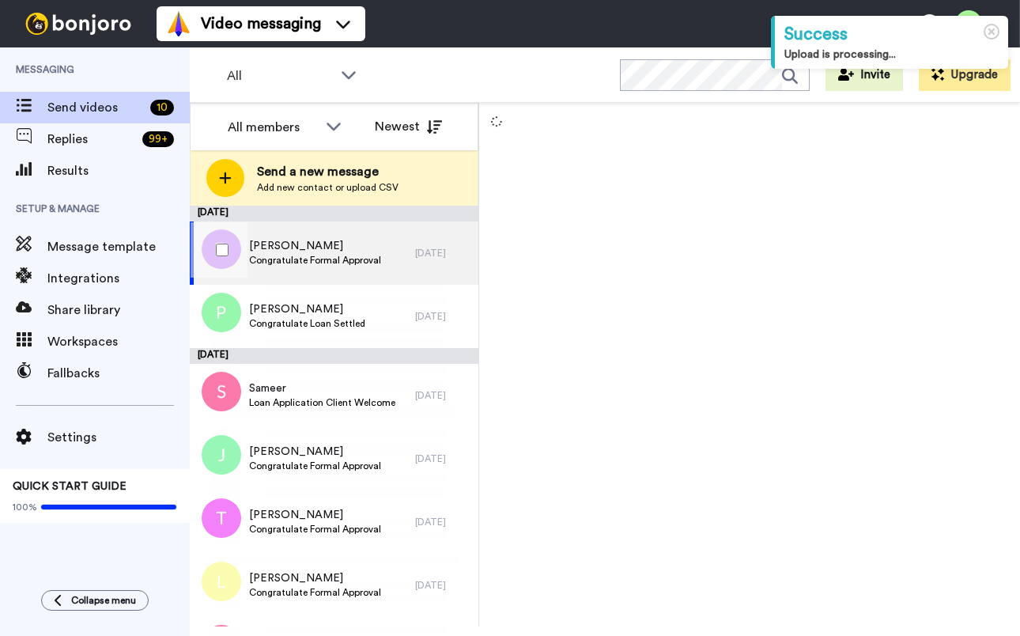
click at [354, 253] on span "[PERSON_NAME]" at bounding box center [315, 246] width 132 height 16
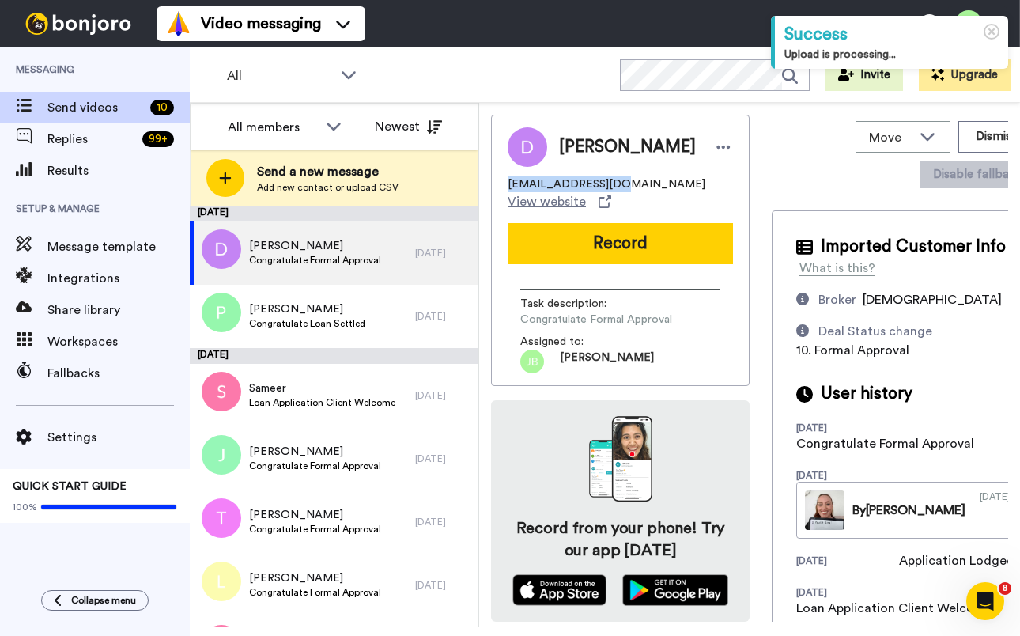
drag, startPoint x: 611, startPoint y: 183, endPoint x: 503, endPoint y: 189, distance: 108.5
click at [503, 189] on div "David davidstrain@me.com View website Record Task description : Congratulate Fo…" at bounding box center [620, 250] width 259 height 271
copy span "davidstrain@me.com"
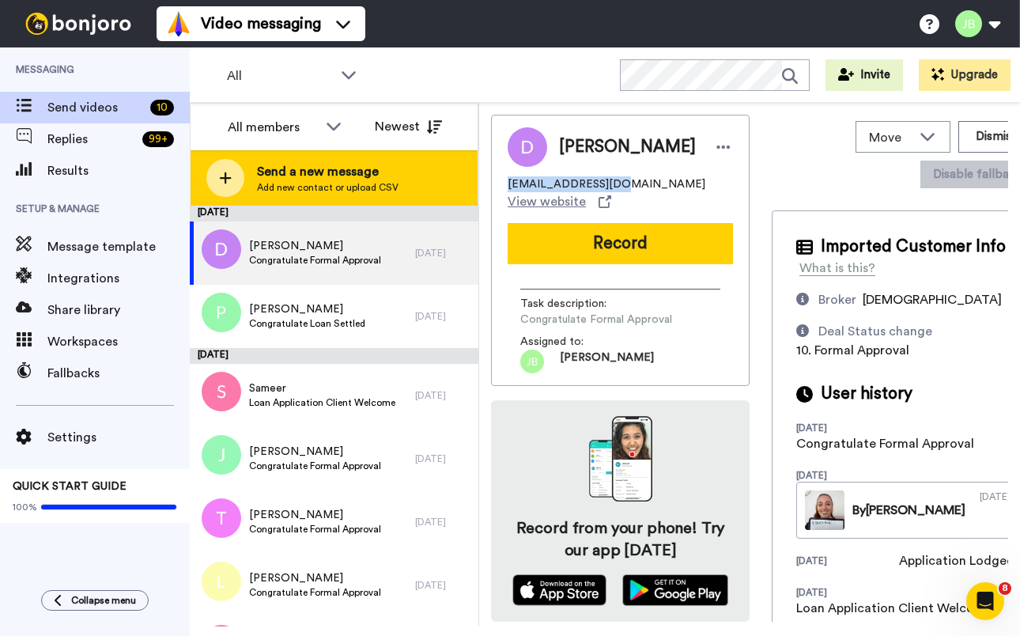
click at [361, 183] on span "Add new contact or upload CSV" at bounding box center [328, 187] width 142 height 13
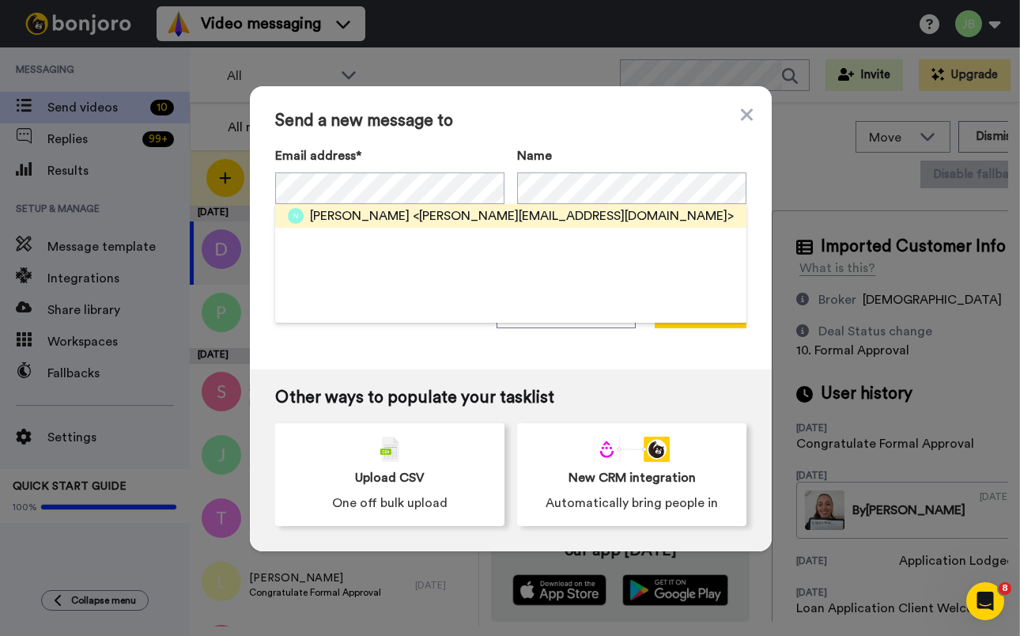
click at [413, 217] on span "<nicole_strain@icloud.com>" at bounding box center [573, 215] width 321 height 19
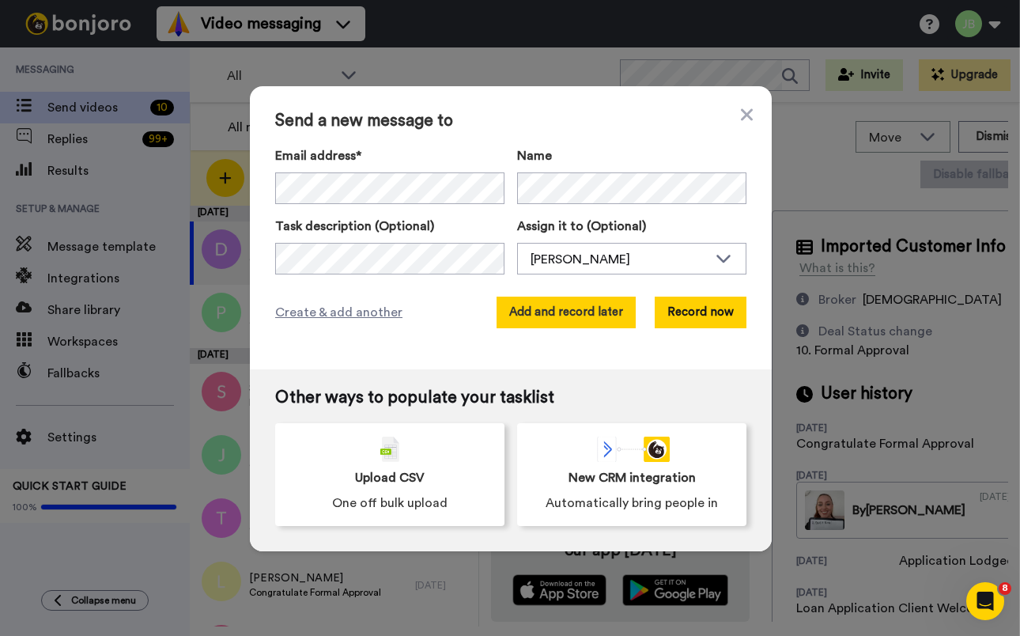
click at [560, 319] on button "Add and record later" at bounding box center [565, 312] width 139 height 32
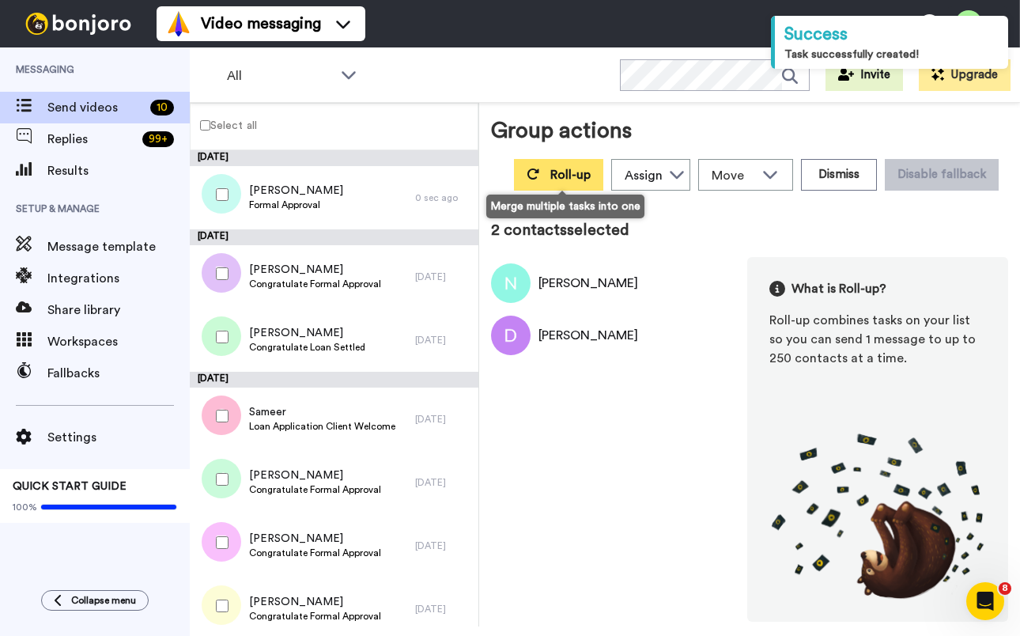
click at [538, 175] on icon at bounding box center [533, 174] width 13 height 13
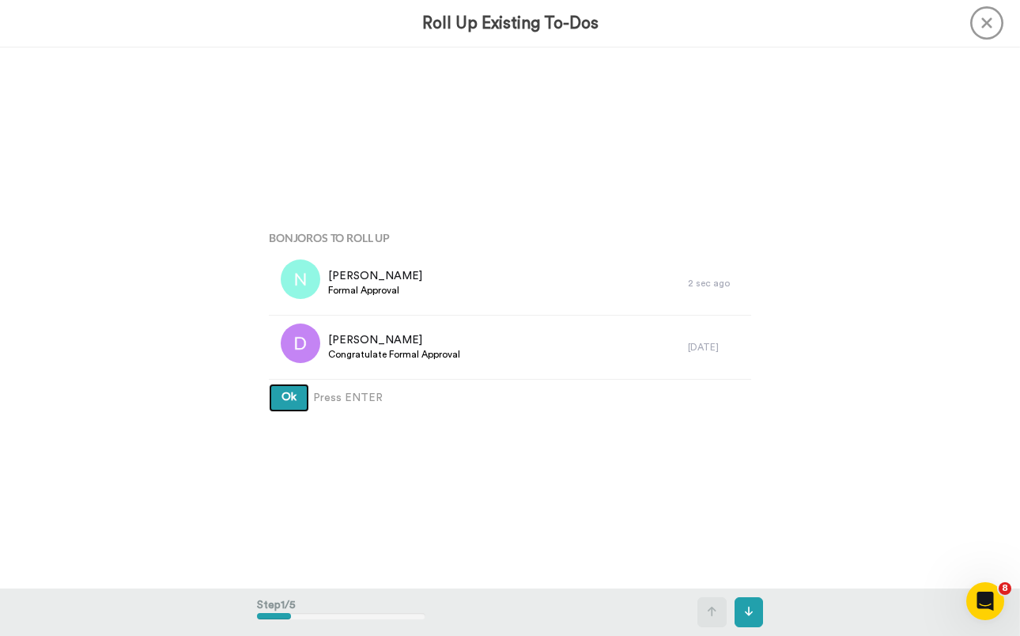
click at [269, 383] on button "Ok" at bounding box center [289, 397] width 40 height 28
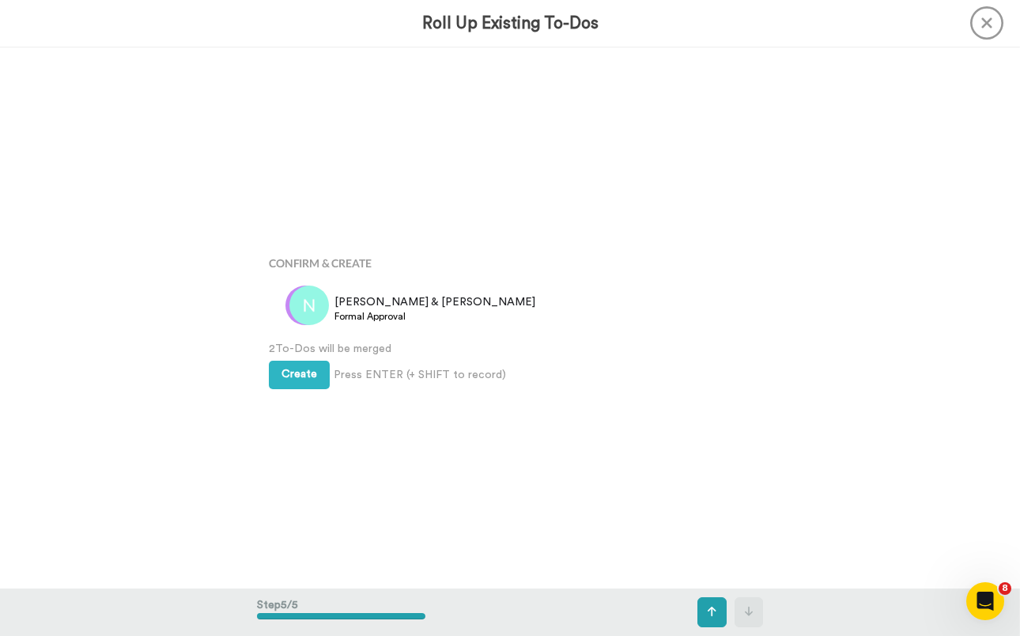
scroll to position [2165, 0]
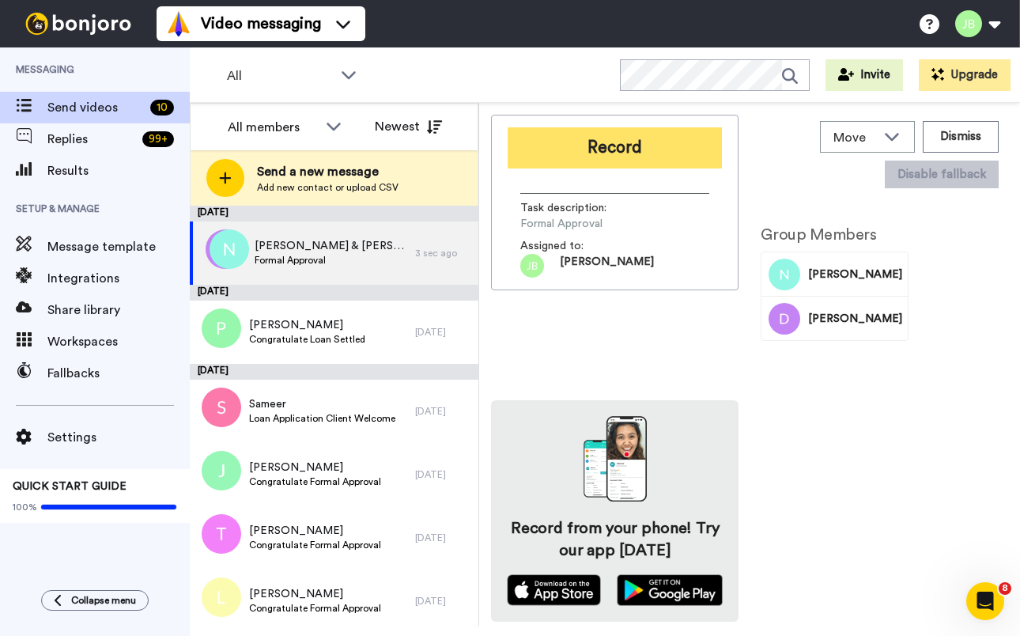
click at [644, 149] on button "Record" at bounding box center [615, 147] width 214 height 41
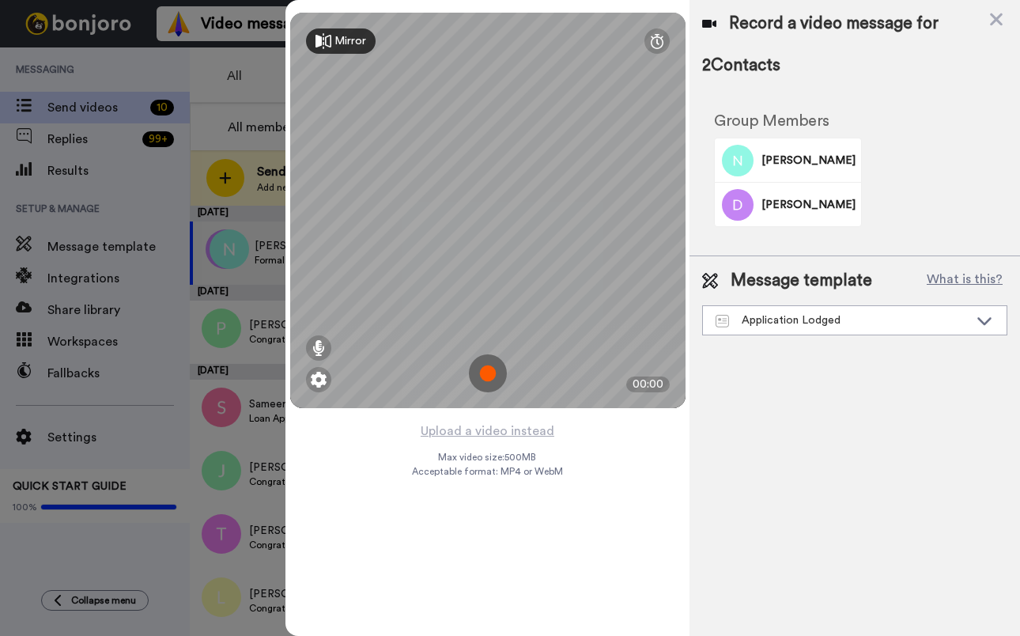
click at [486, 373] on img at bounding box center [488, 373] width 38 height 38
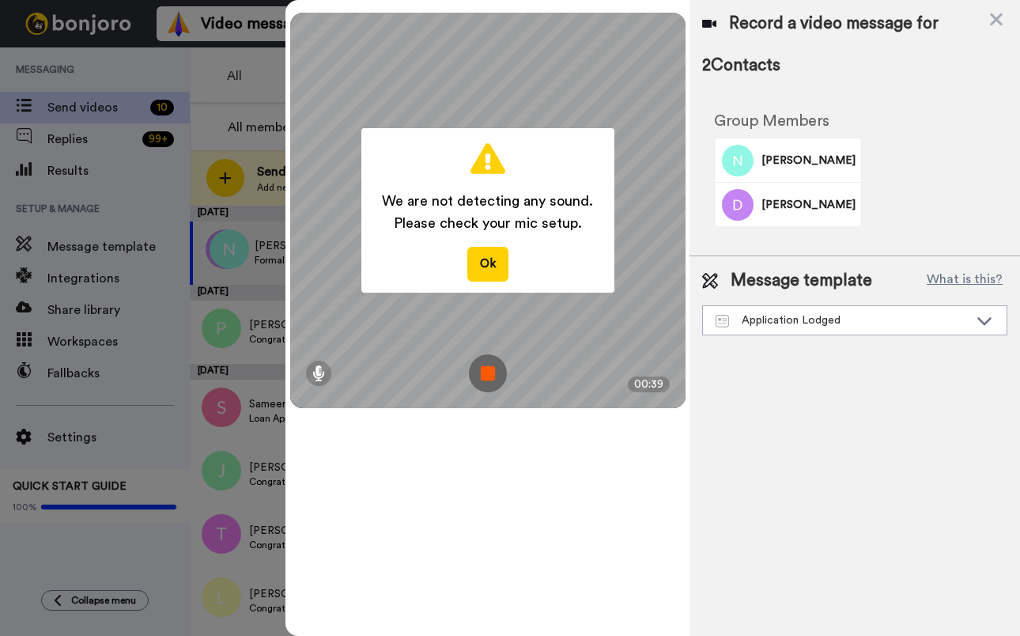
click at [490, 375] on img at bounding box center [488, 373] width 38 height 38
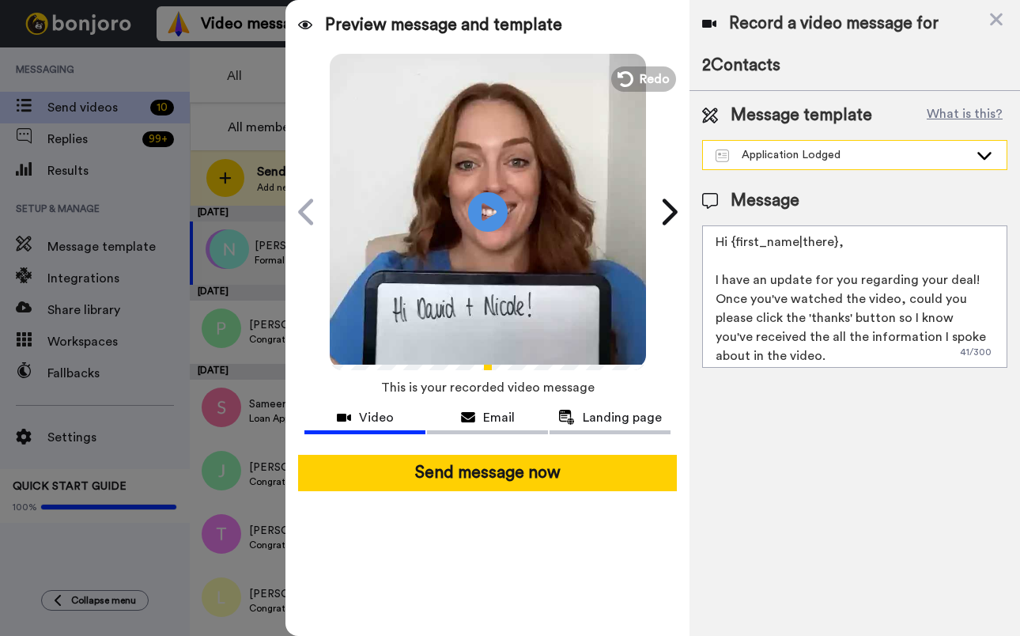
click at [852, 154] on div "Application Lodged" at bounding box center [841, 155] width 253 height 16
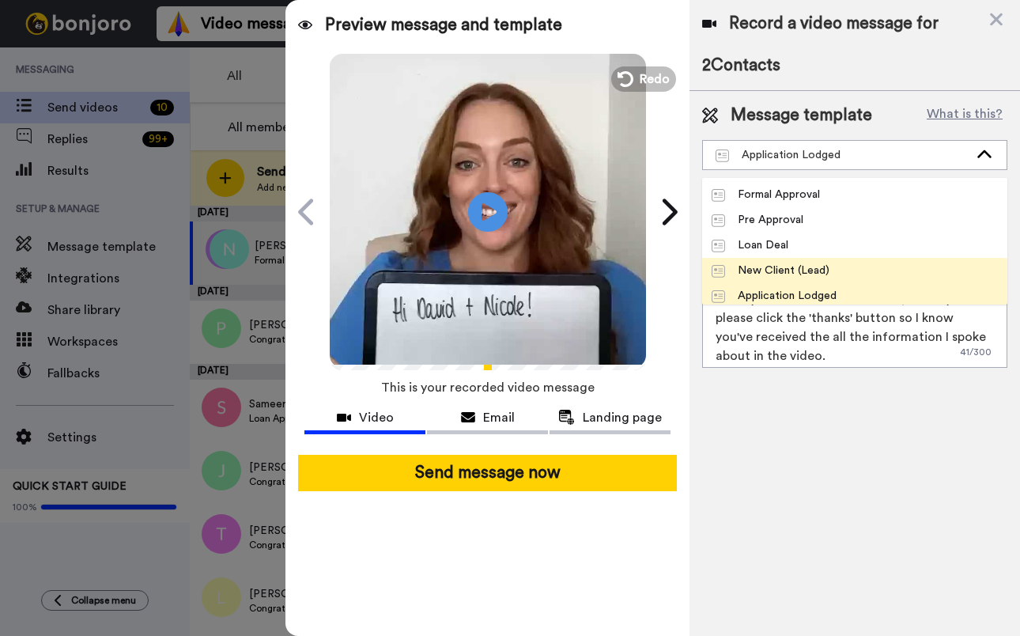
scroll to position [248, 0]
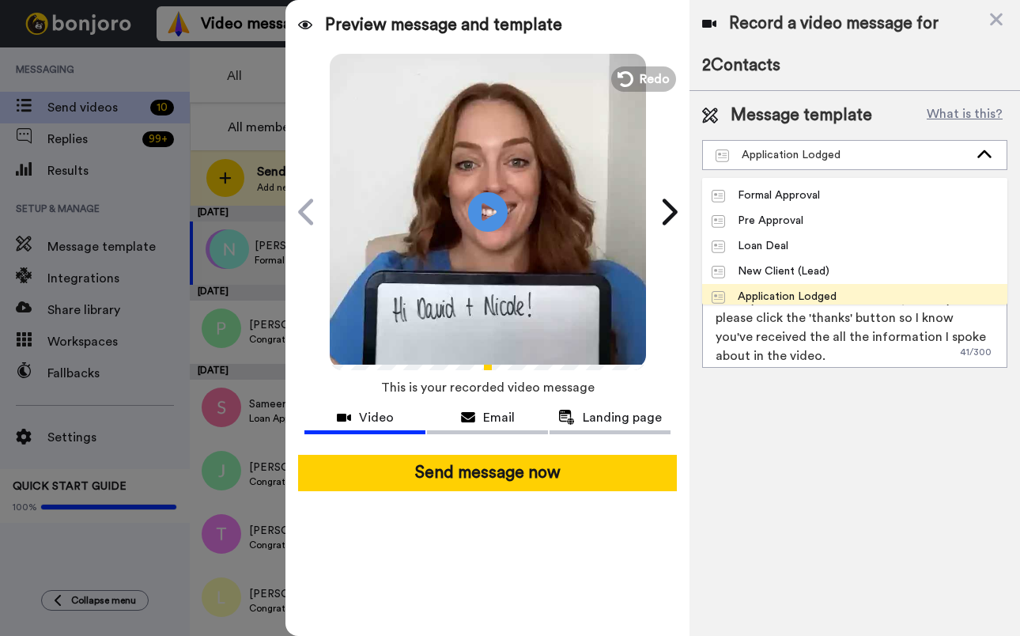
click at [821, 191] on span "Formal Approval" at bounding box center [765, 195] width 127 height 16
type textarea "Hi {first_name|there}, Congratulations on Formal Approval! Watch the video to f…"
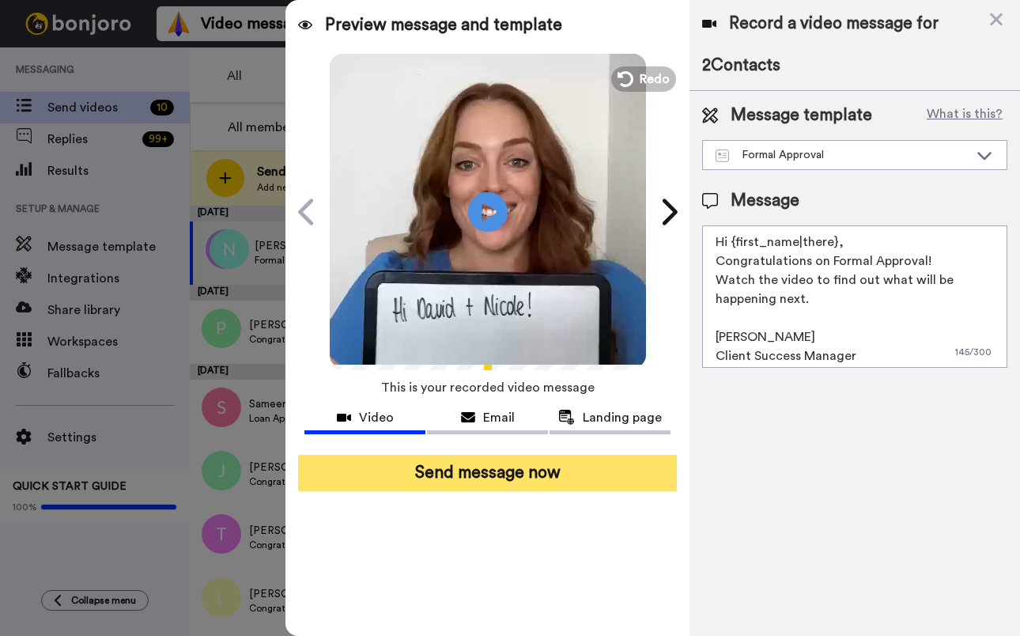
click at [530, 469] on button "Send message now" at bounding box center [487, 473] width 379 height 36
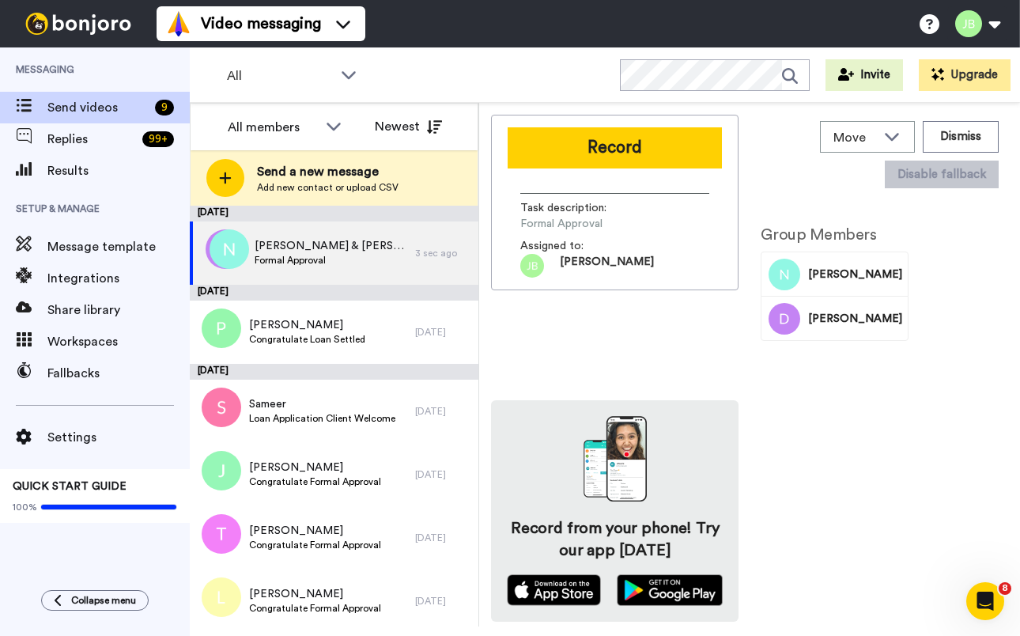
scroll to position [0, 0]
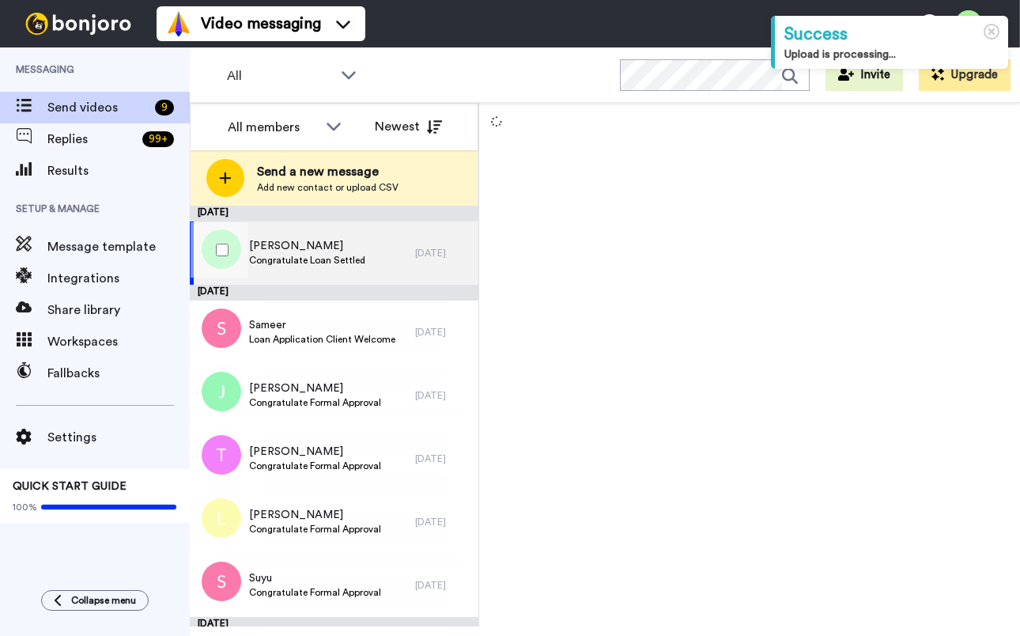
click at [333, 250] on span "Paul" at bounding box center [307, 246] width 116 height 16
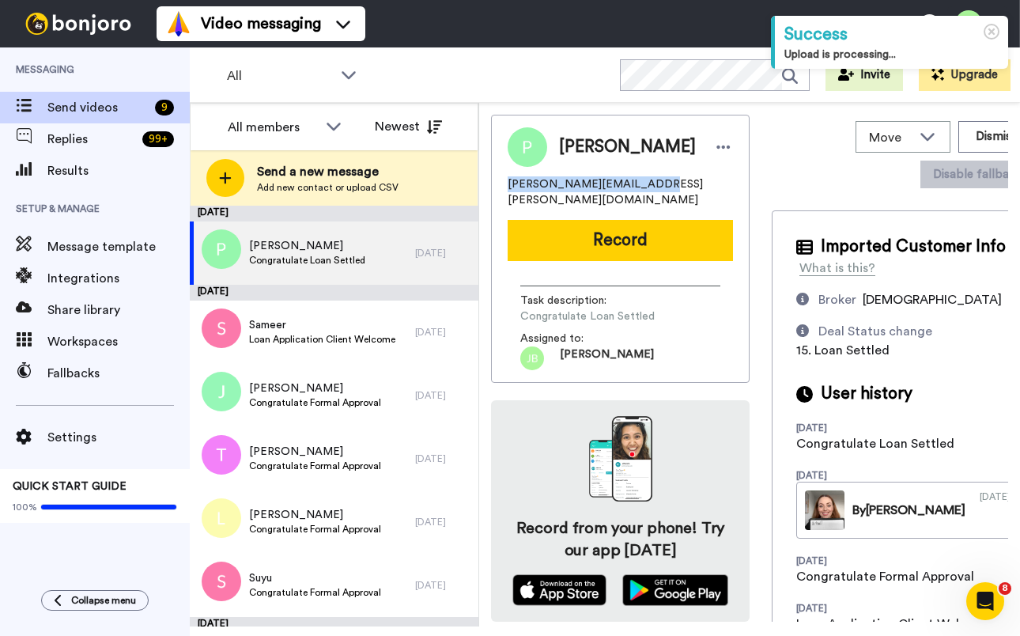
drag, startPoint x: 650, startPoint y: 185, endPoint x: 503, endPoint y: 183, distance: 147.0
click at [503, 183] on div "Paul paul.cook@outlook.com.au Record Task description : Congratulate Loan Settl…" at bounding box center [620, 249] width 259 height 268
copy span "paul.cook@outlook.com.au"
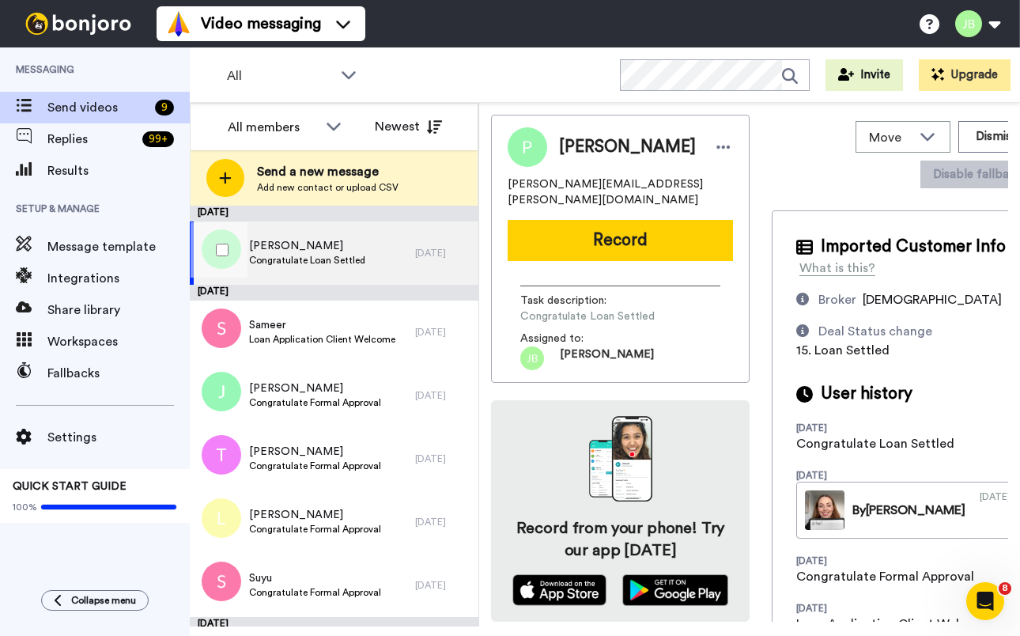
drag, startPoint x: 357, startPoint y: 245, endPoint x: 407, endPoint y: 246, distance: 49.8
click at [359, 245] on span "Paul" at bounding box center [307, 246] width 116 height 16
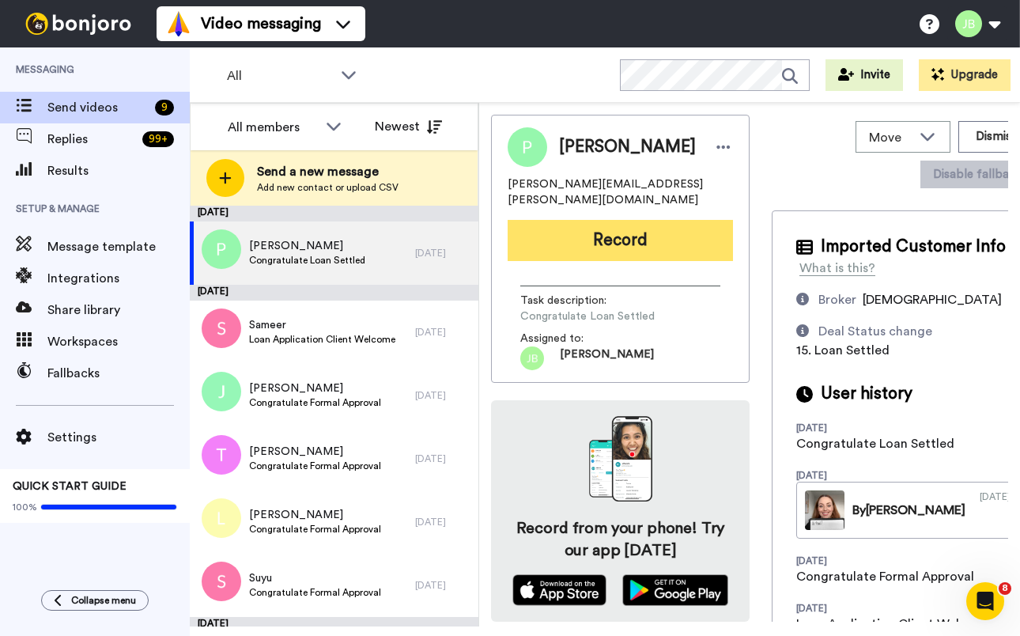
click at [568, 232] on button "Record" at bounding box center [620, 240] width 225 height 41
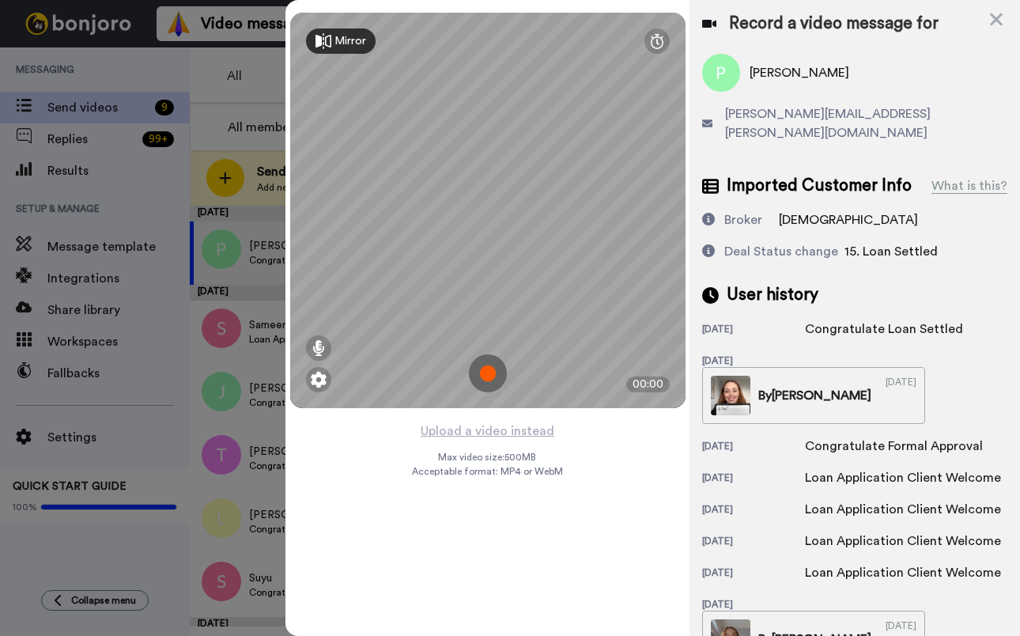
click at [489, 373] on img at bounding box center [488, 373] width 38 height 38
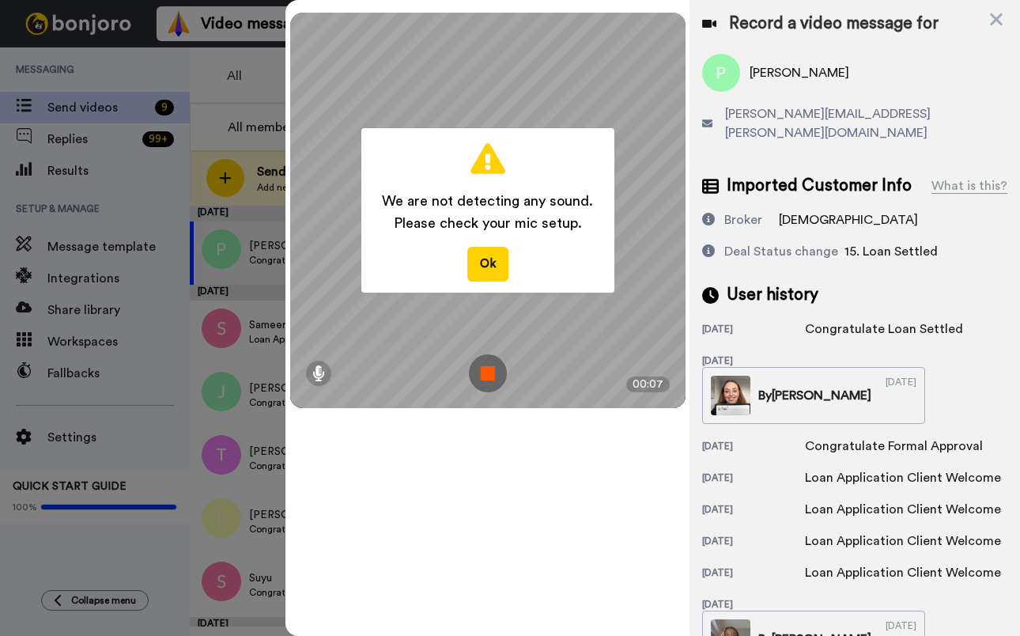
click at [488, 373] on img at bounding box center [488, 373] width 38 height 38
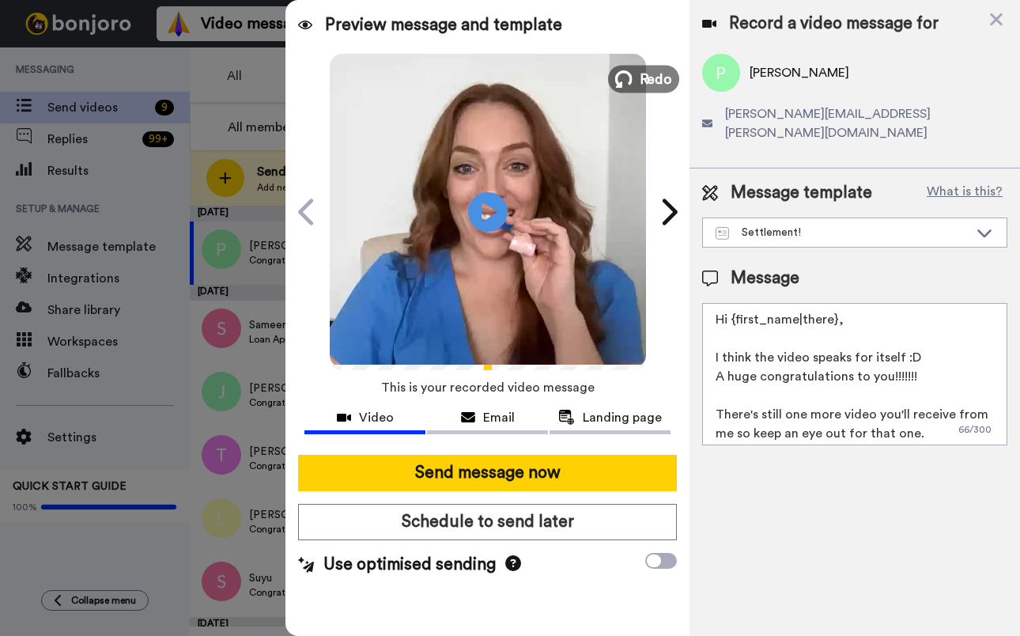
click at [639, 76] on button "Redo" at bounding box center [643, 79] width 71 height 28
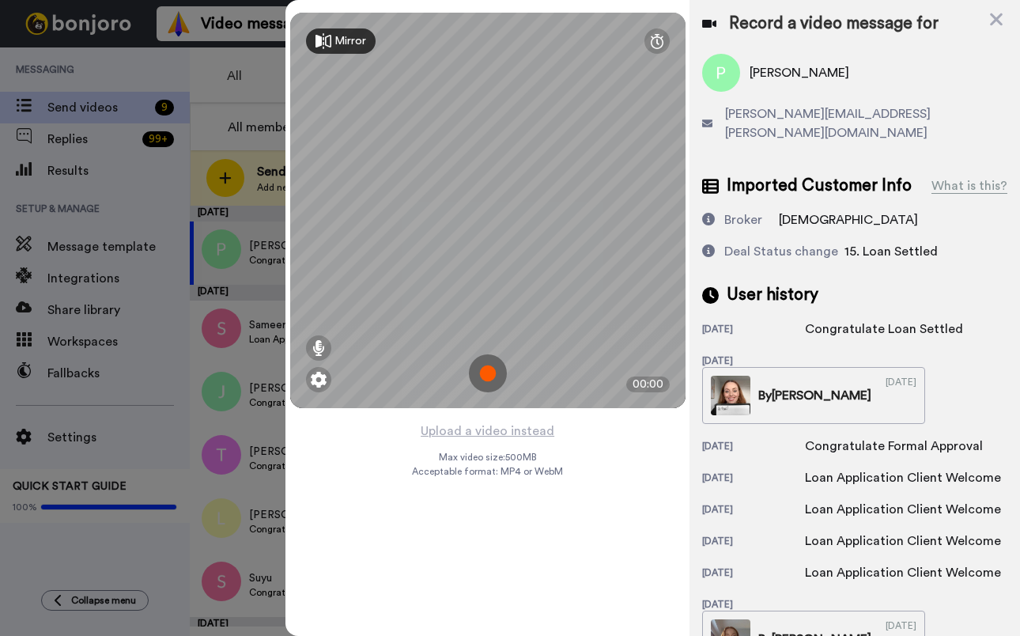
click at [489, 369] on img at bounding box center [488, 373] width 38 height 38
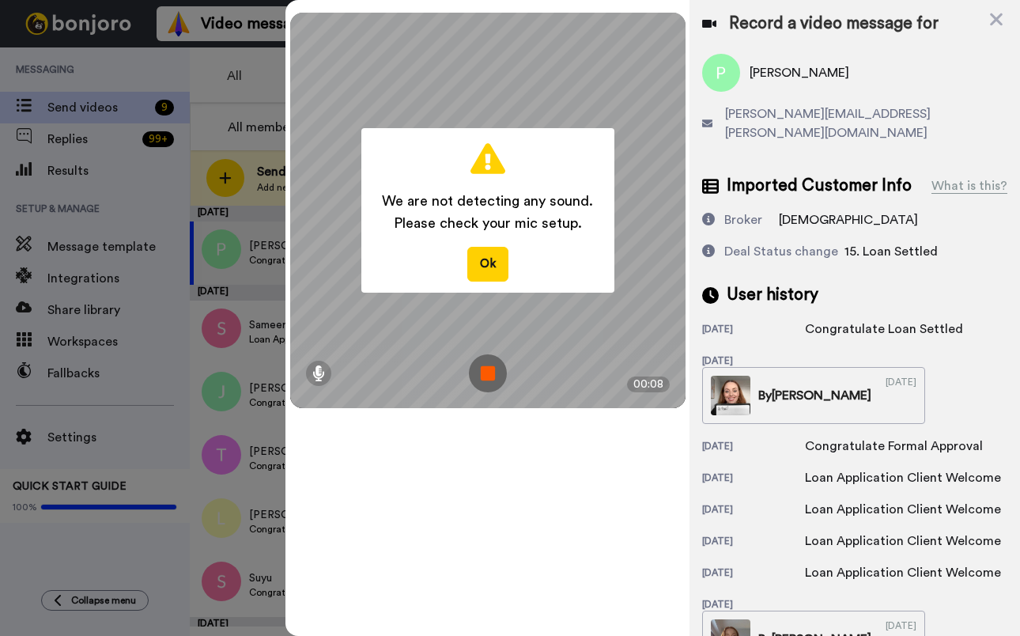
click at [489, 369] on img at bounding box center [488, 373] width 38 height 38
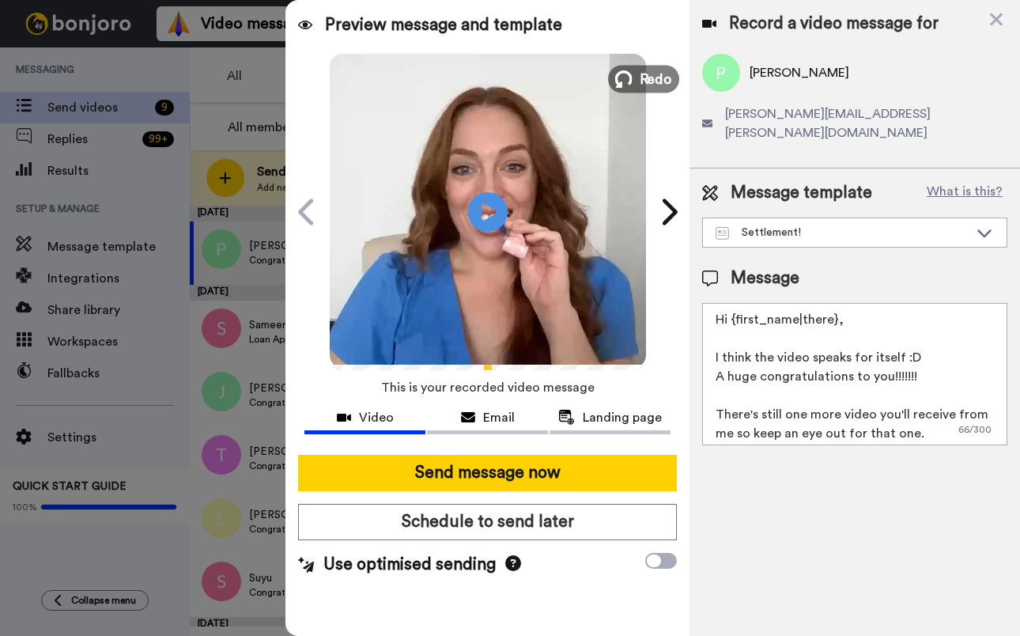
click at [645, 81] on span "Redo" at bounding box center [655, 78] width 33 height 21
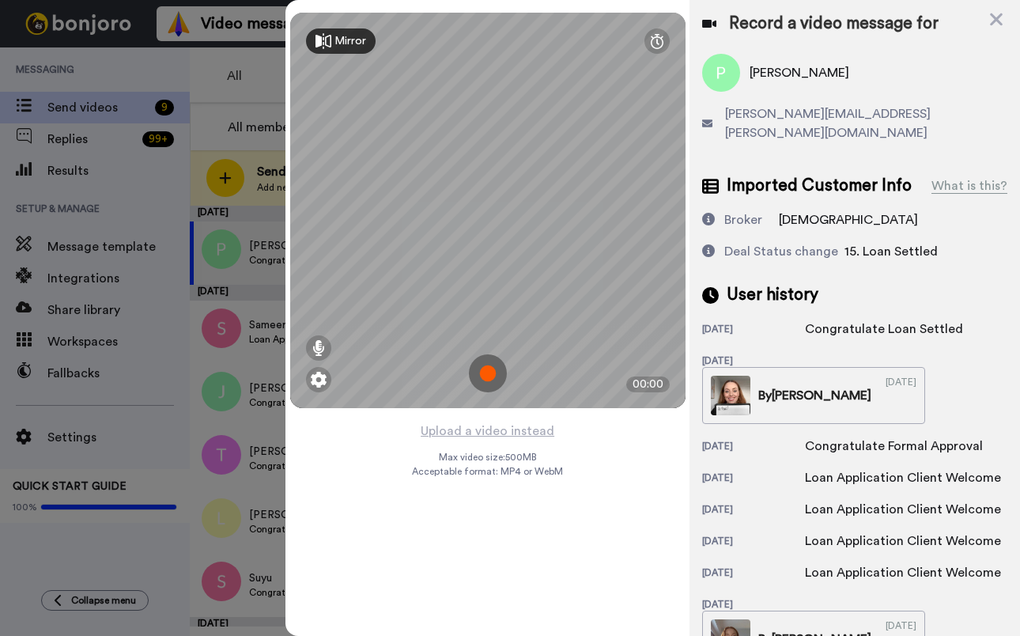
click at [491, 379] on img at bounding box center [488, 373] width 38 height 38
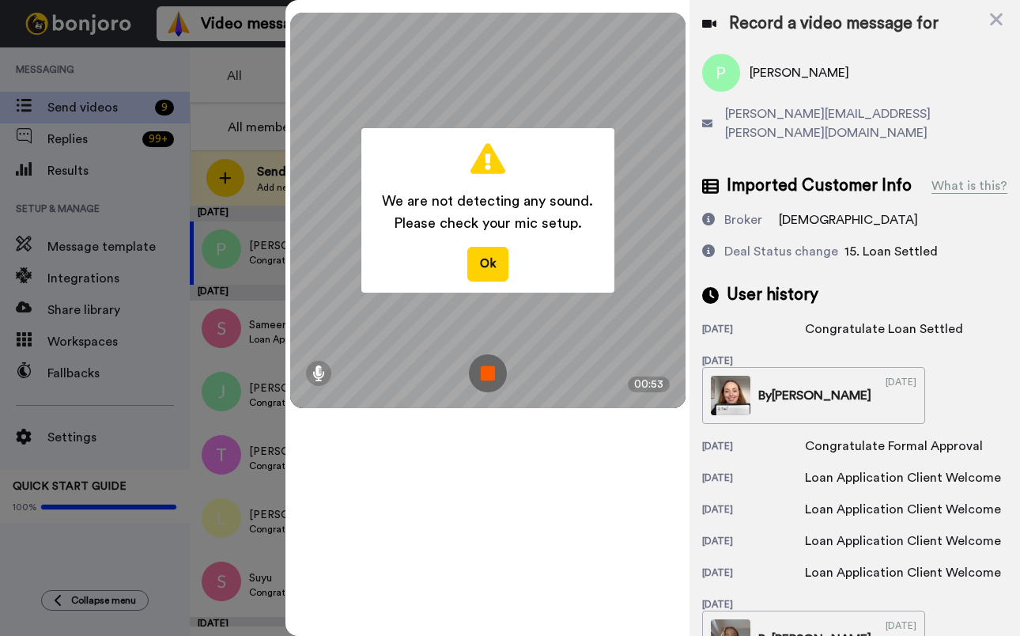
click at [488, 383] on img at bounding box center [488, 373] width 38 height 38
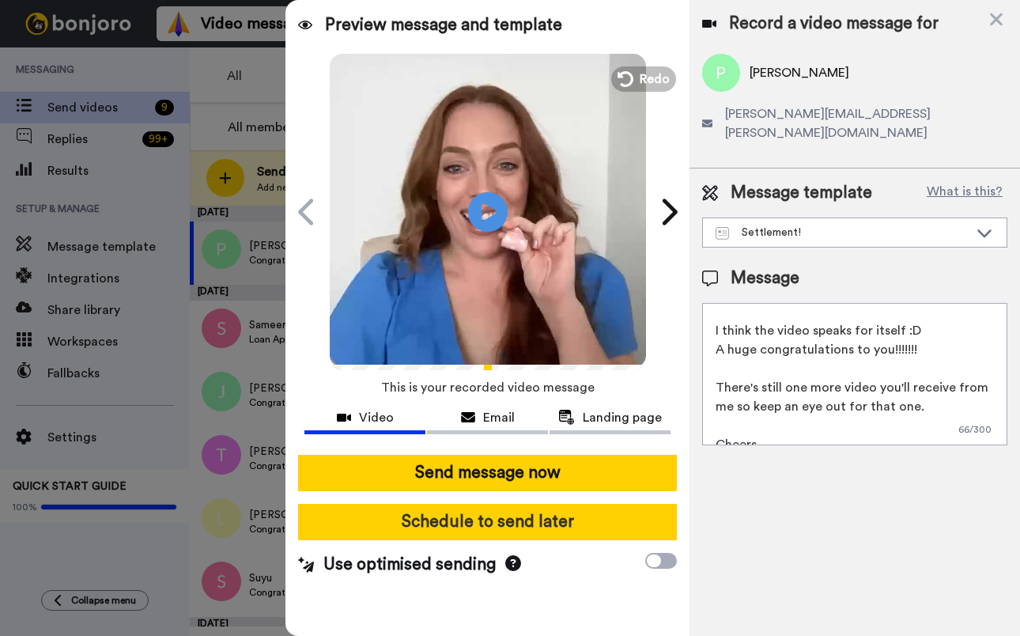
scroll to position [28, 0]
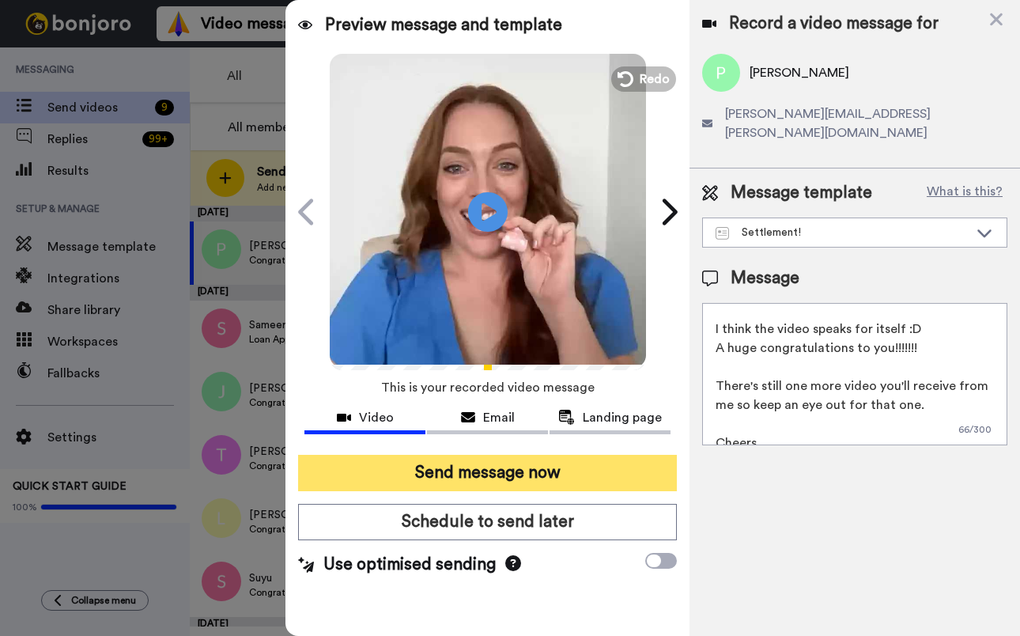
click at [473, 481] on button "Send message now" at bounding box center [487, 473] width 379 height 36
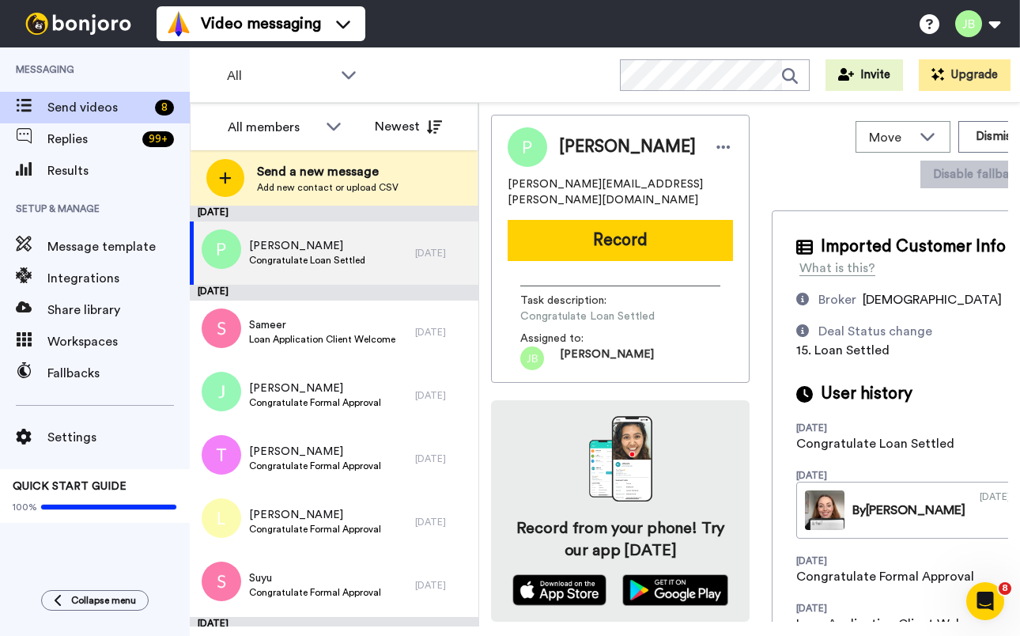
scroll to position [0, 0]
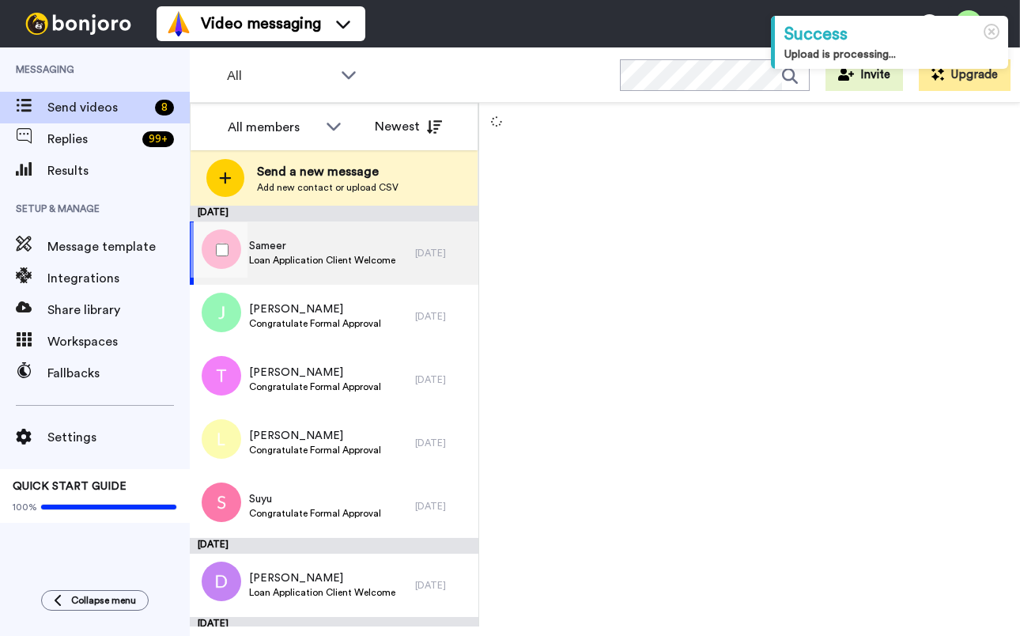
click at [351, 267] on div "Sameer Loan Application Client Welcome" at bounding box center [322, 253] width 146 height 30
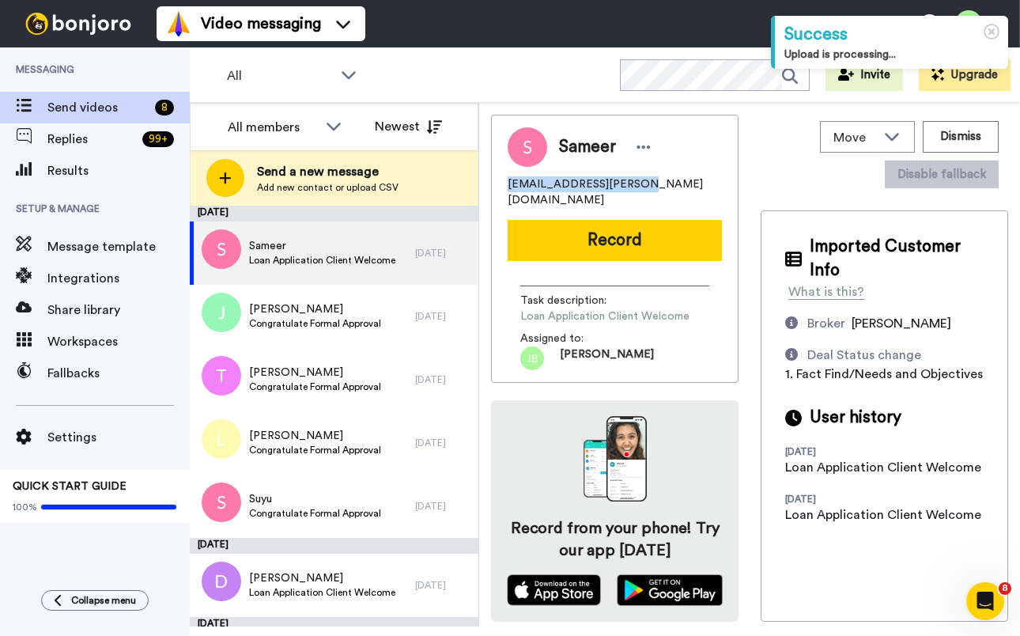
drag, startPoint x: 652, startPoint y: 182, endPoint x: 510, endPoint y: 176, distance: 142.4
click at [510, 176] on div "[EMAIL_ADDRESS][PERSON_NAME][DOMAIN_NAME]" at bounding box center [615, 192] width 214 height 32
copy span "[EMAIL_ADDRESS][PERSON_NAME][DOMAIN_NAME]"
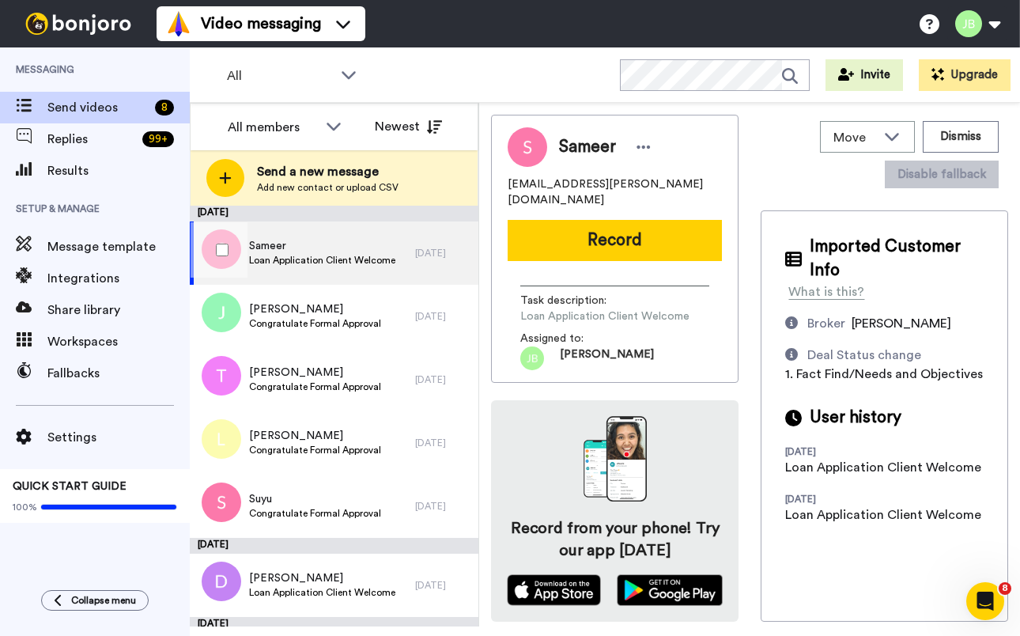
drag, startPoint x: 347, startPoint y: 257, endPoint x: 770, endPoint y: 179, distance: 430.1
click at [348, 256] on span "Loan Application Client Welcome" at bounding box center [322, 260] width 146 height 13
click at [970, 131] on button "Dismiss" at bounding box center [961, 137] width 76 height 32
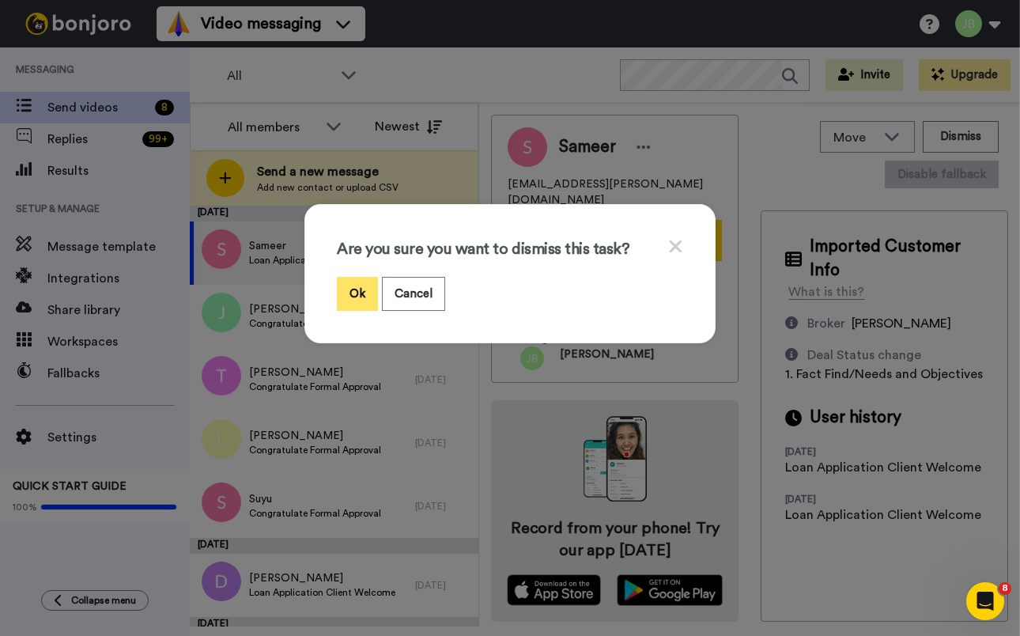
click at [359, 289] on button "Ok" at bounding box center [357, 294] width 41 height 34
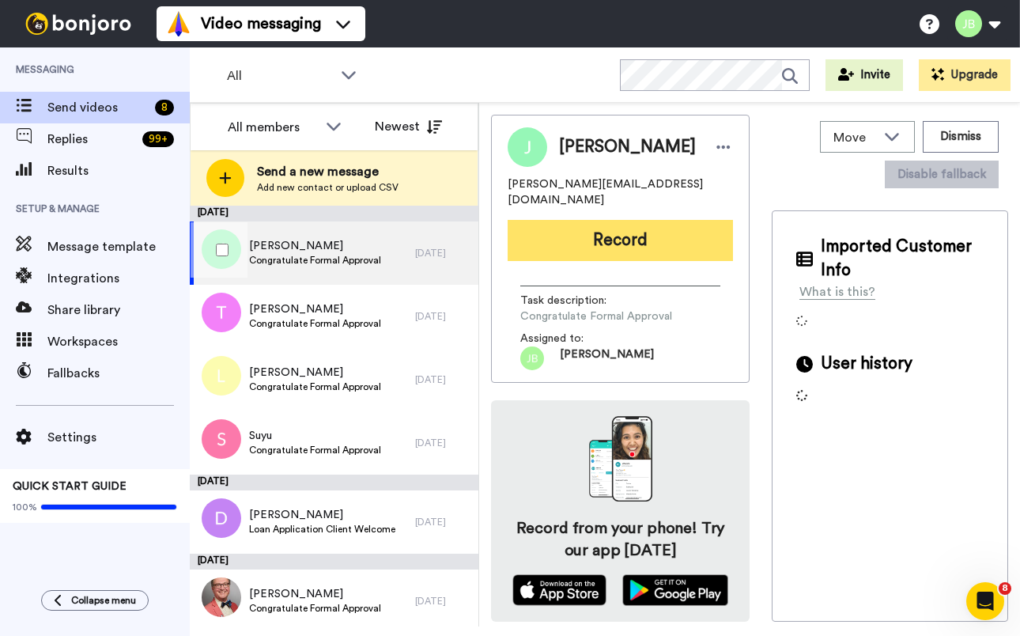
drag, startPoint x: 320, startPoint y: 254, endPoint x: 554, endPoint y: 203, distance: 239.4
click at [322, 252] on div "[PERSON_NAME] Congratulate Formal Approval" at bounding box center [315, 253] width 132 height 30
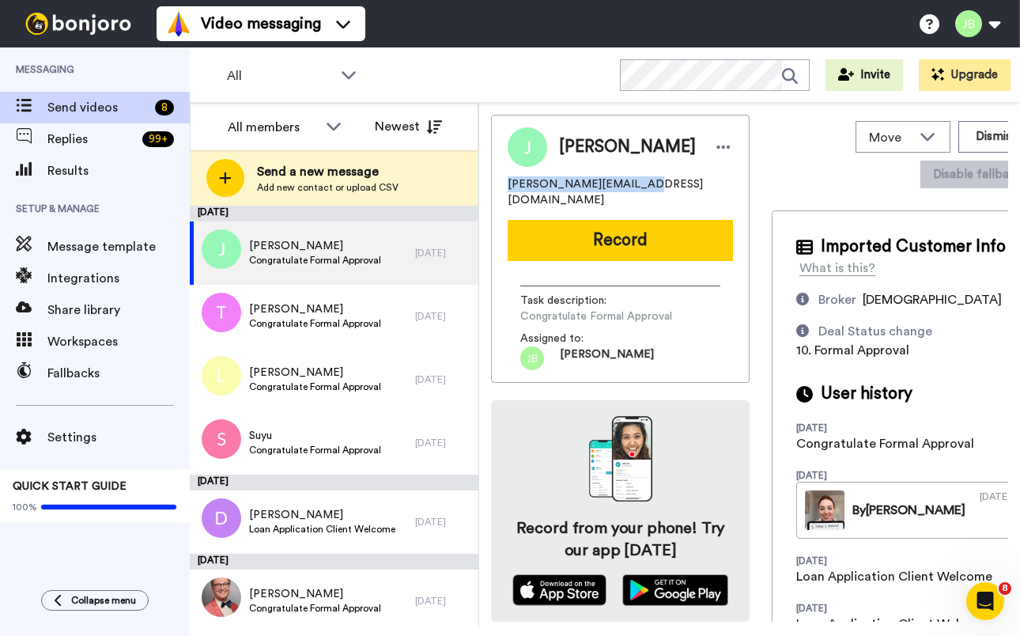
drag, startPoint x: 662, startPoint y: 180, endPoint x: 541, endPoint y: 185, distance: 121.0
click at [496, 186] on div "Joshua Josh.frame@hotmail.com Record Task description : Congratulate Formal App…" at bounding box center [620, 249] width 259 height 268
copy span "Josh.frame@hotmail.com"
click at [688, 175] on div "Joshua Josh.frame@hotmail.com" at bounding box center [620, 167] width 225 height 81
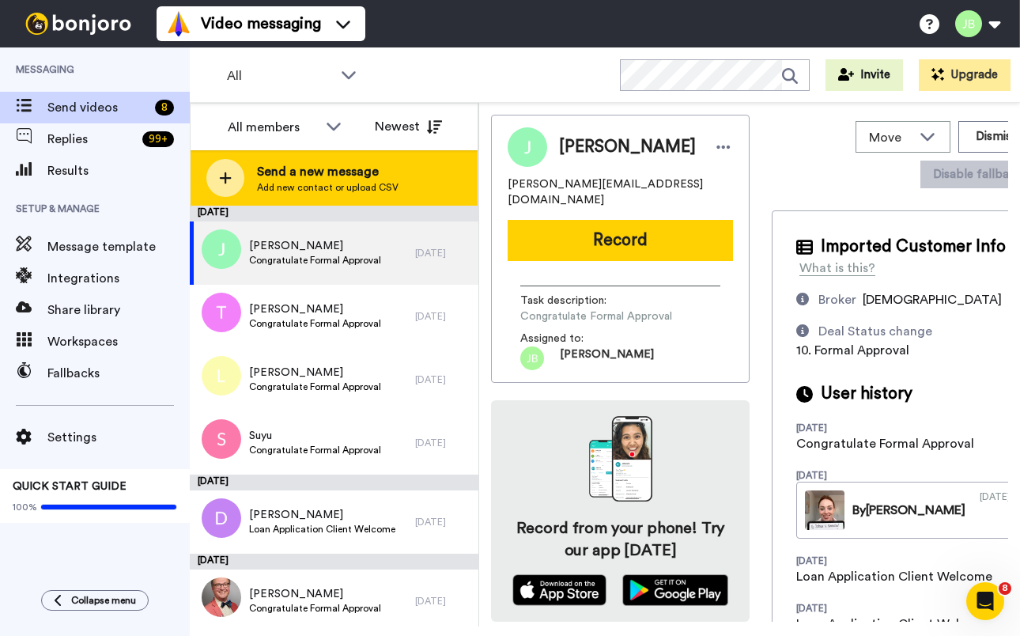
click at [368, 179] on span "Send a new message" at bounding box center [328, 171] width 142 height 19
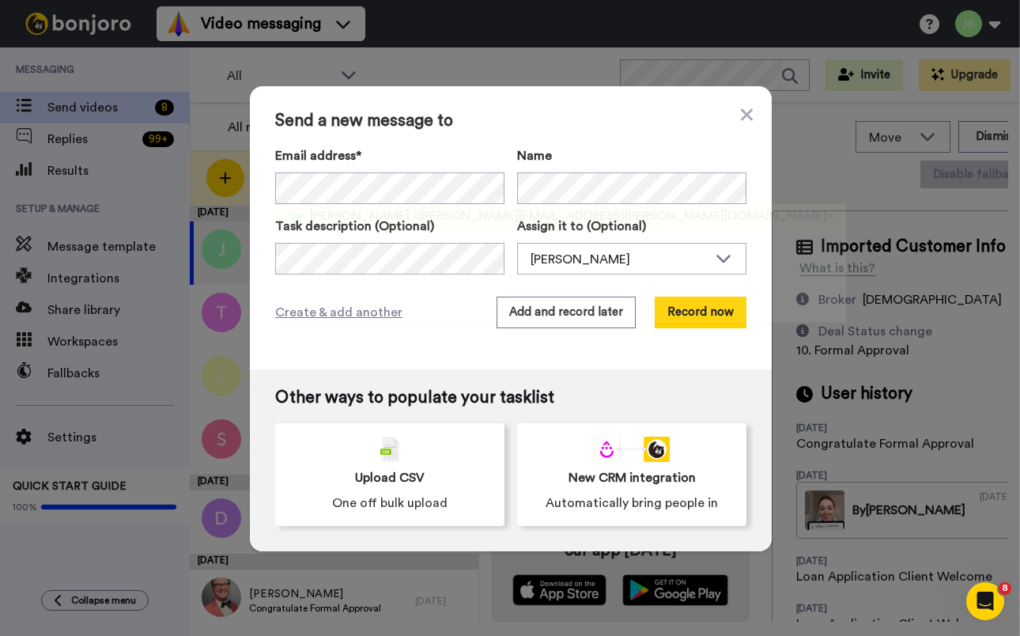
click at [413, 210] on span "<kimberley.mccone@lendlease.com>" at bounding box center [623, 215] width 421 height 19
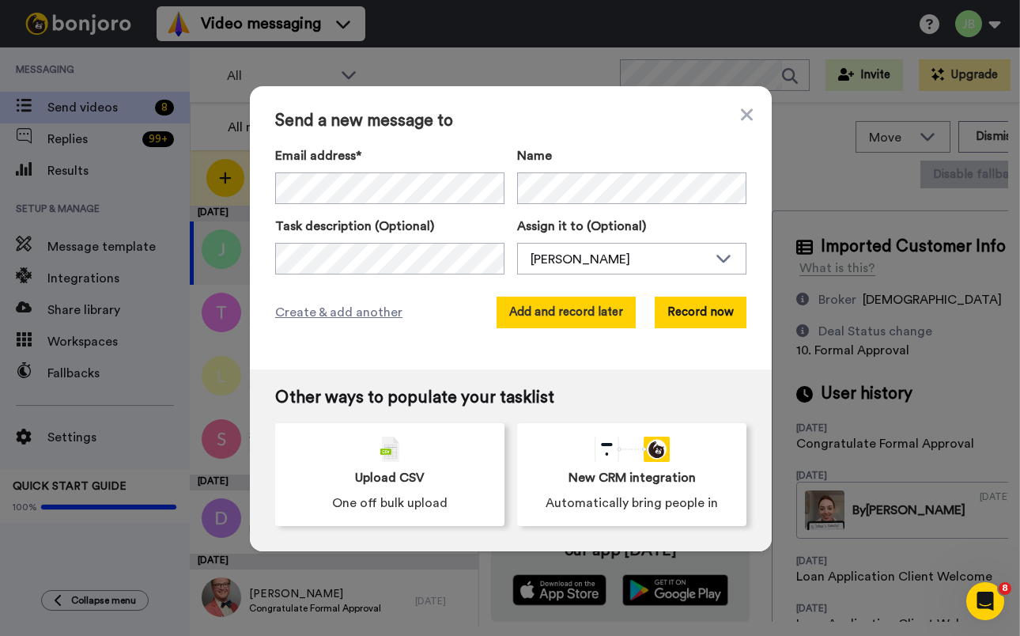
click at [556, 312] on button "Add and record later" at bounding box center [565, 312] width 139 height 32
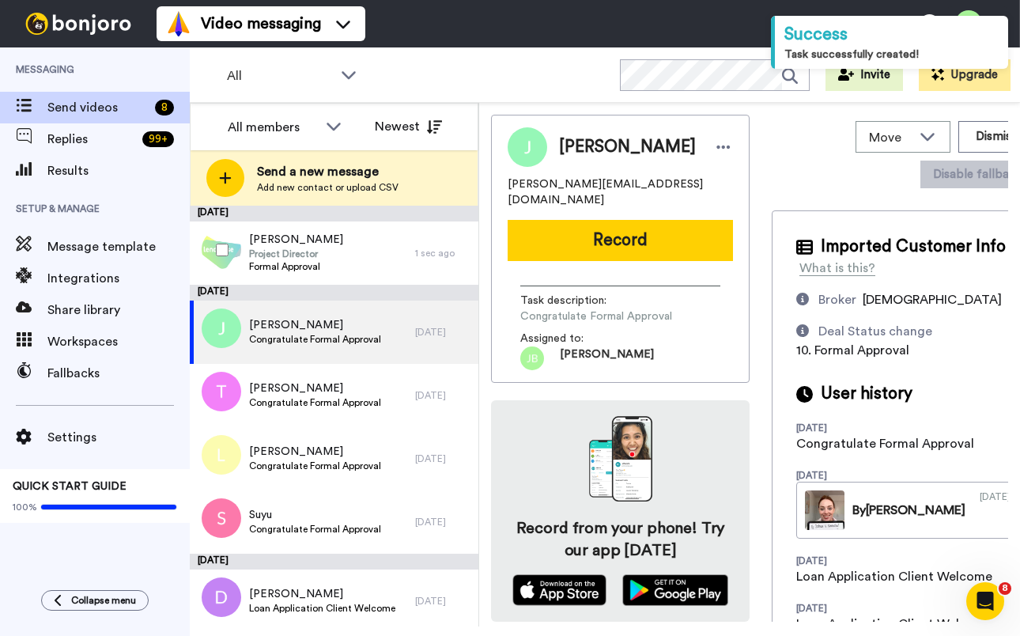
click at [212, 248] on div at bounding box center [219, 249] width 57 height 55
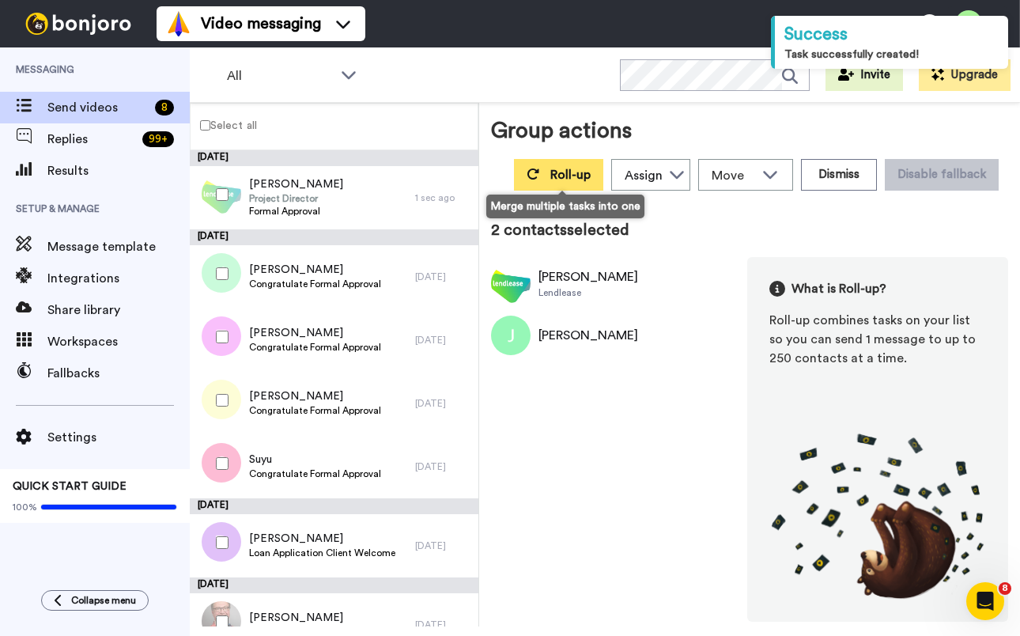
click at [551, 174] on button "Roll-up" at bounding box center [558, 175] width 89 height 32
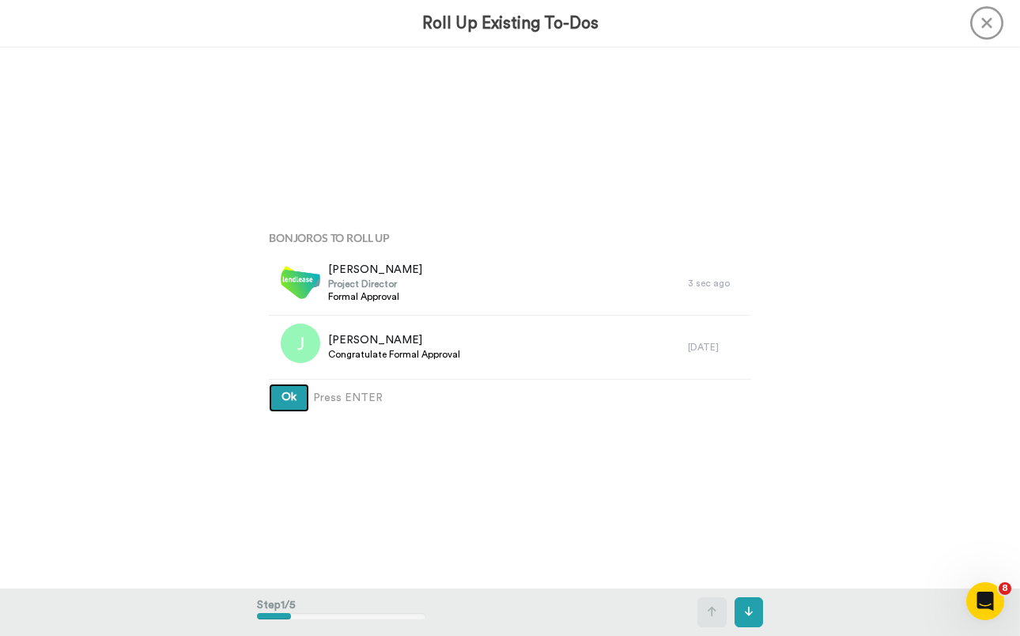
click at [269, 383] on button "Ok" at bounding box center [289, 397] width 40 height 28
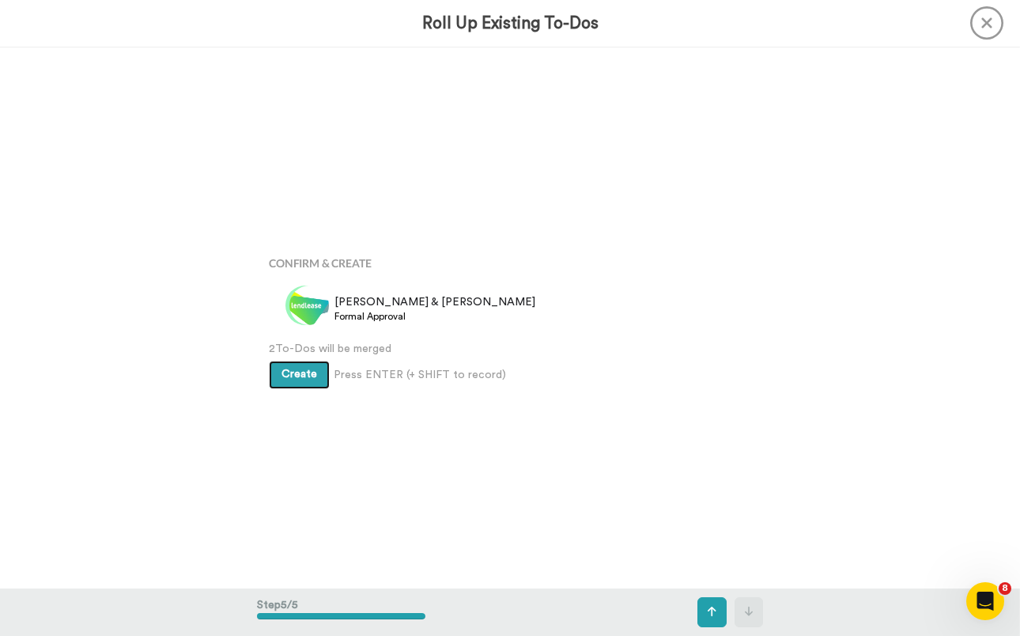
scroll to position [2165, 0]
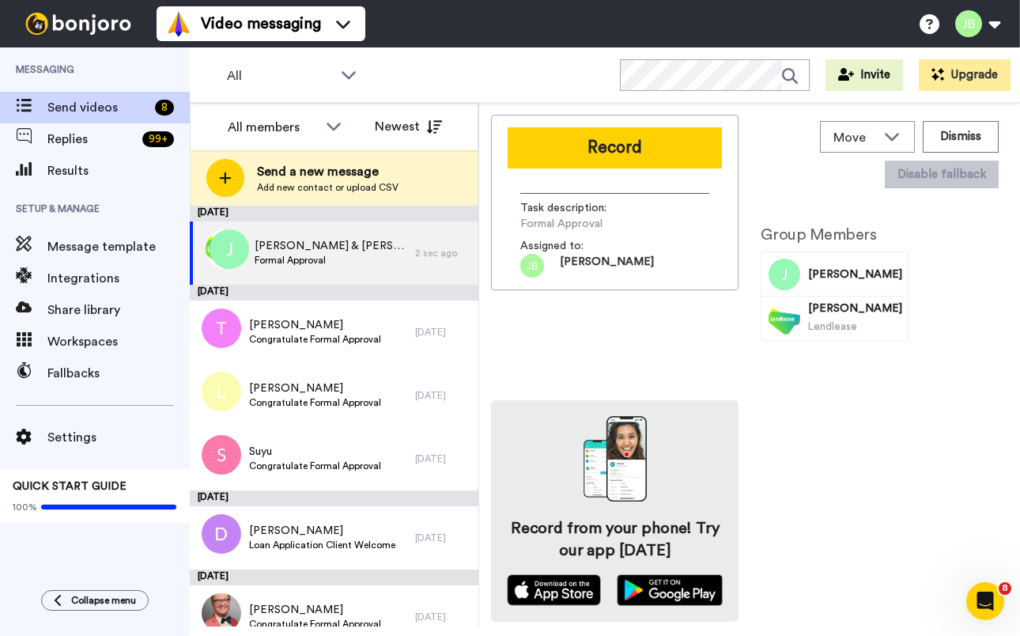
click at [611, 152] on button "Record" at bounding box center [615, 147] width 214 height 41
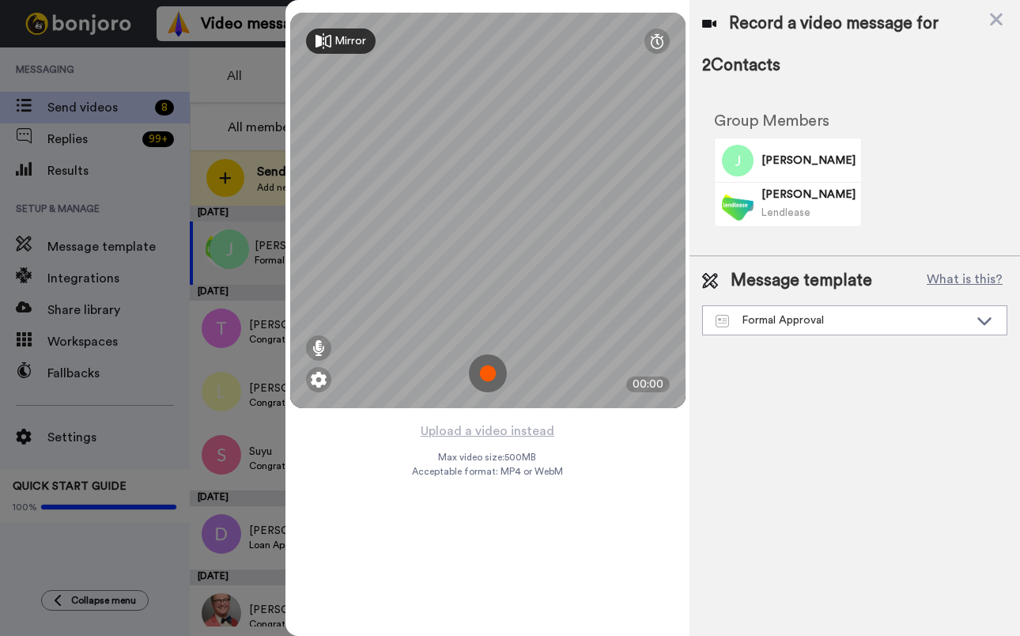
click at [489, 373] on img at bounding box center [488, 373] width 38 height 38
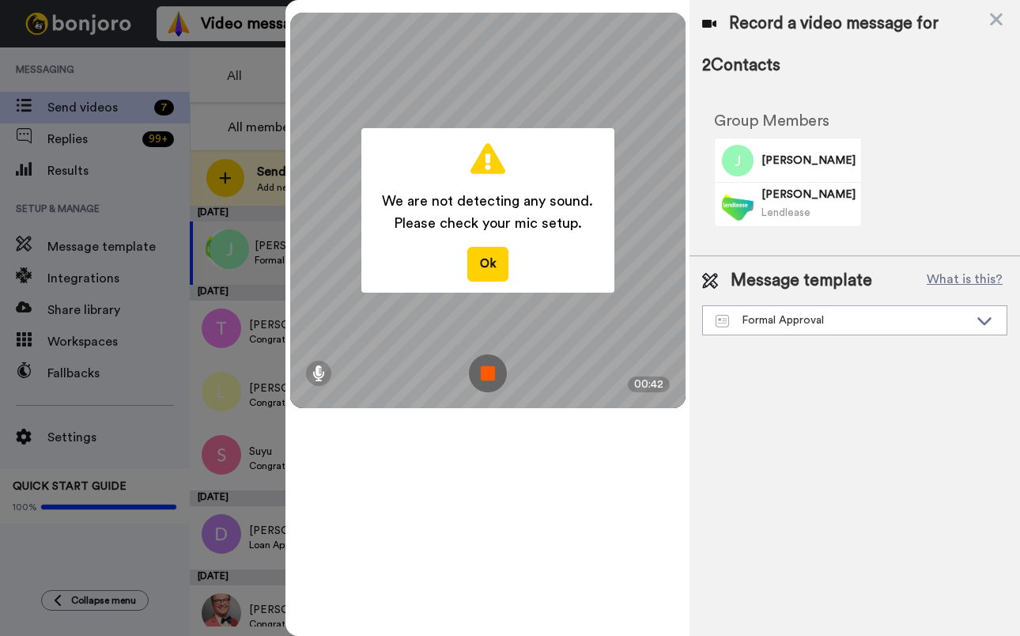
drag, startPoint x: 487, startPoint y: 374, endPoint x: 474, endPoint y: 398, distance: 26.9
click at [487, 374] on img at bounding box center [488, 373] width 38 height 38
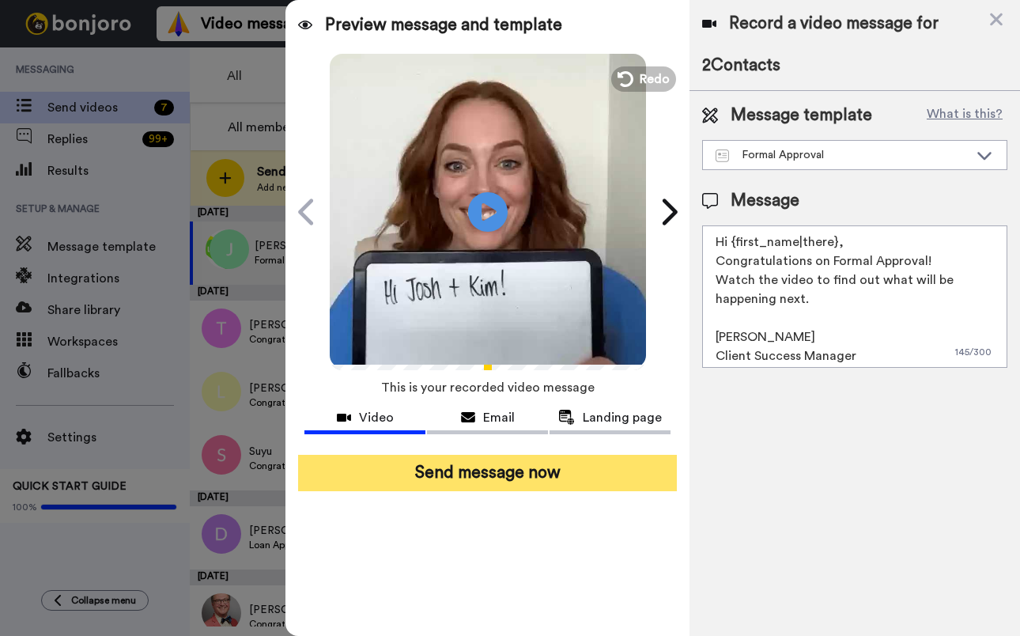
click at [482, 477] on button "Send message now" at bounding box center [487, 473] width 379 height 36
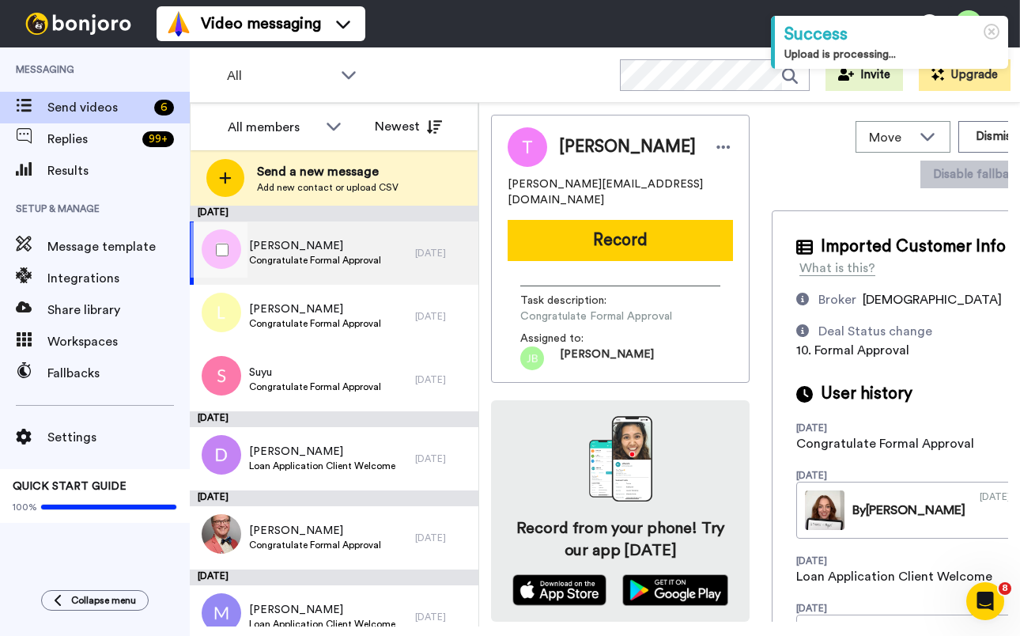
drag, startPoint x: 364, startPoint y: 247, endPoint x: 466, endPoint y: 213, distance: 107.0
click at [364, 247] on span "[PERSON_NAME]" at bounding box center [315, 246] width 132 height 16
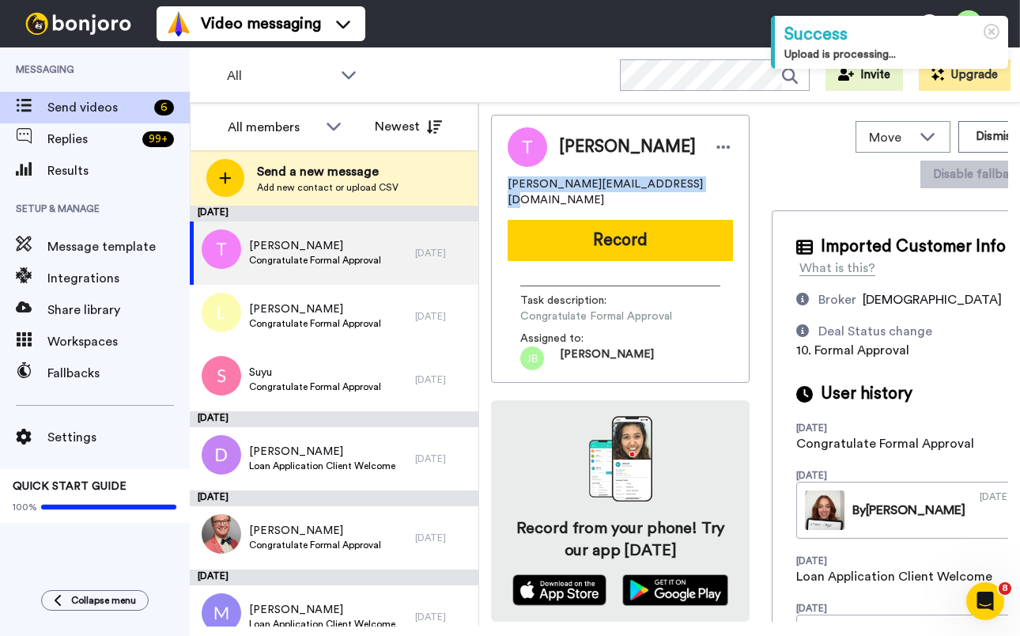
drag, startPoint x: 665, startPoint y: 183, endPoint x: 540, endPoint y: 186, distance: 124.9
click at [502, 185] on div "Thomas [EMAIL_ADDRESS][DOMAIN_NAME] Record Task description : Congratulate Form…" at bounding box center [620, 249] width 259 height 268
copy span "[PERSON_NAME][EMAIL_ADDRESS][DOMAIN_NAME]"
click at [697, 175] on div "Thomas [EMAIL_ADDRESS][DOMAIN_NAME]" at bounding box center [620, 167] width 225 height 81
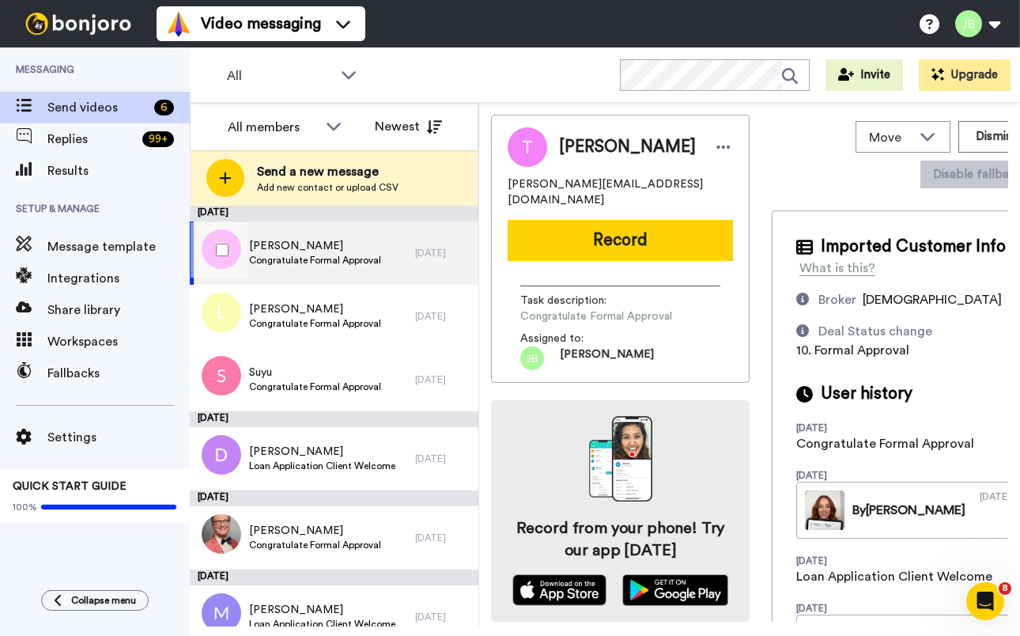
click at [330, 257] on span "Congratulate Formal Approval" at bounding box center [315, 260] width 132 height 13
click at [958, 131] on button "Dismiss" at bounding box center [996, 137] width 76 height 32
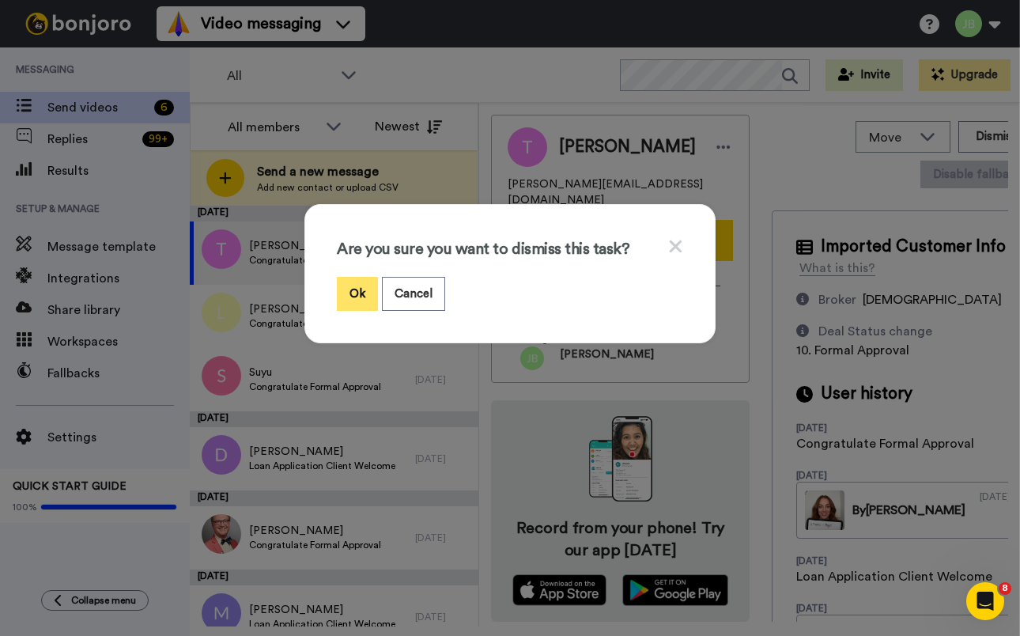
click at [347, 291] on button "Ok" at bounding box center [357, 294] width 41 height 34
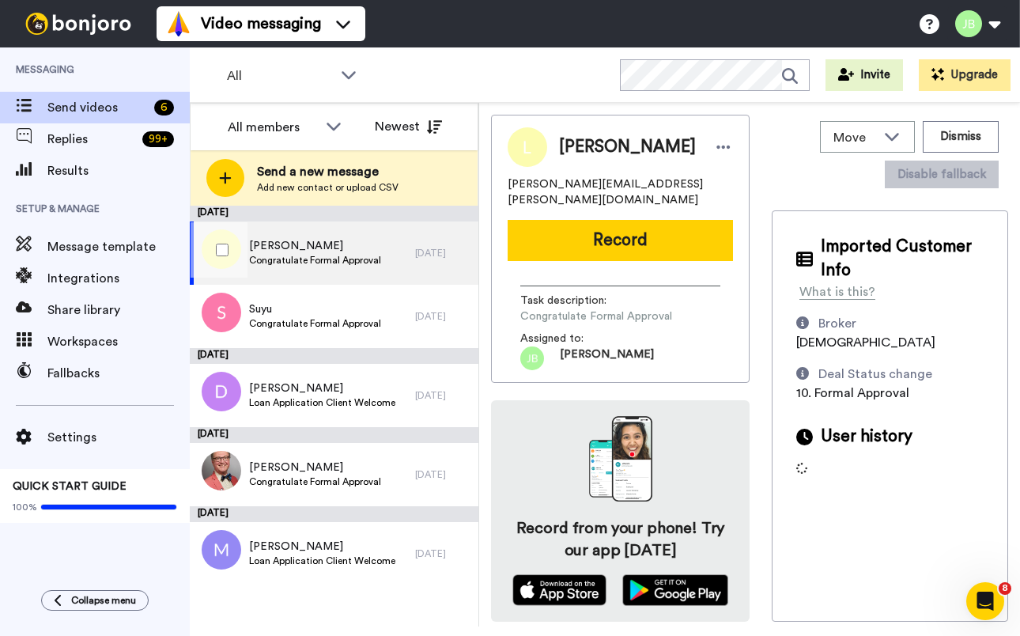
click at [323, 267] on div "Lois Congratulate Formal Approval" at bounding box center [302, 252] width 225 height 63
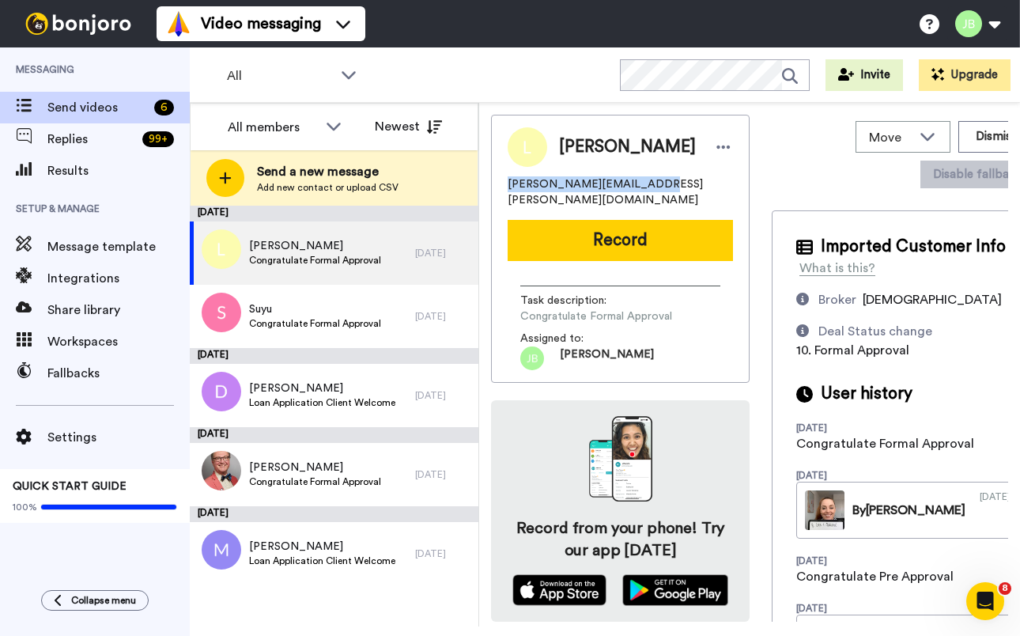
drag, startPoint x: 641, startPoint y: 186, endPoint x: 496, endPoint y: 182, distance: 144.7
click at [496, 182] on div "Lois lois.minvielle@gmail.com Record Task description : Congratulate Formal App…" at bounding box center [620, 249] width 259 height 268
copy span "[PERSON_NAME][EMAIL_ADDRESS][PERSON_NAME][DOMAIN_NAME]"
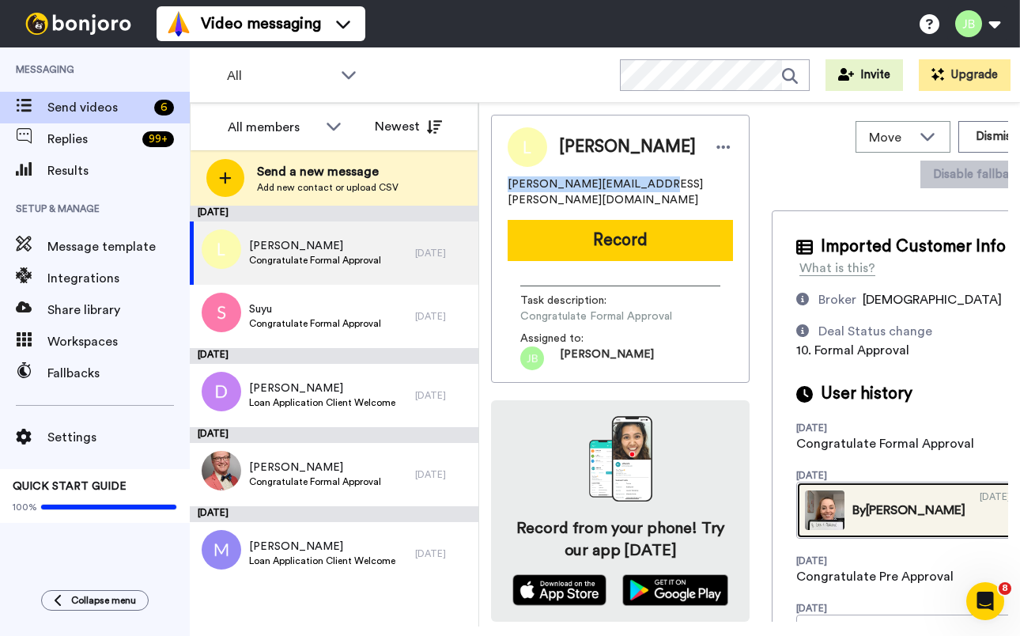
click at [852, 519] on div "By [PERSON_NAME]" at bounding box center [908, 509] width 113 height 19
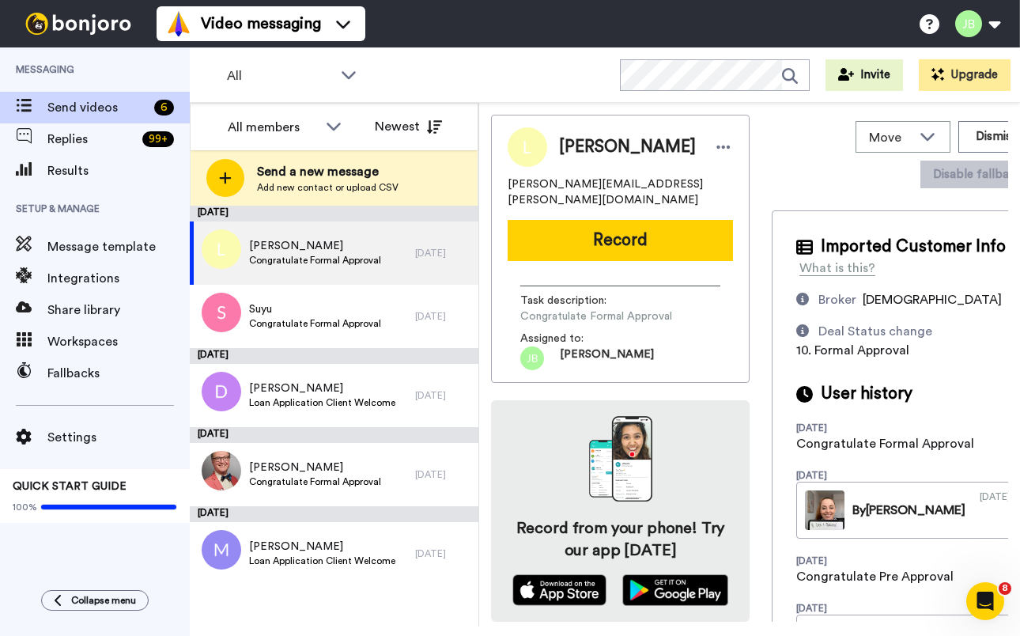
drag, startPoint x: 749, startPoint y: 141, endPoint x: 517, endPoint y: 179, distance: 234.8
click at [749, 141] on div "Lois lois.minvielle@gmail.com Record Task description : Congratulate Formal App…" at bounding box center [749, 368] width 517 height 507
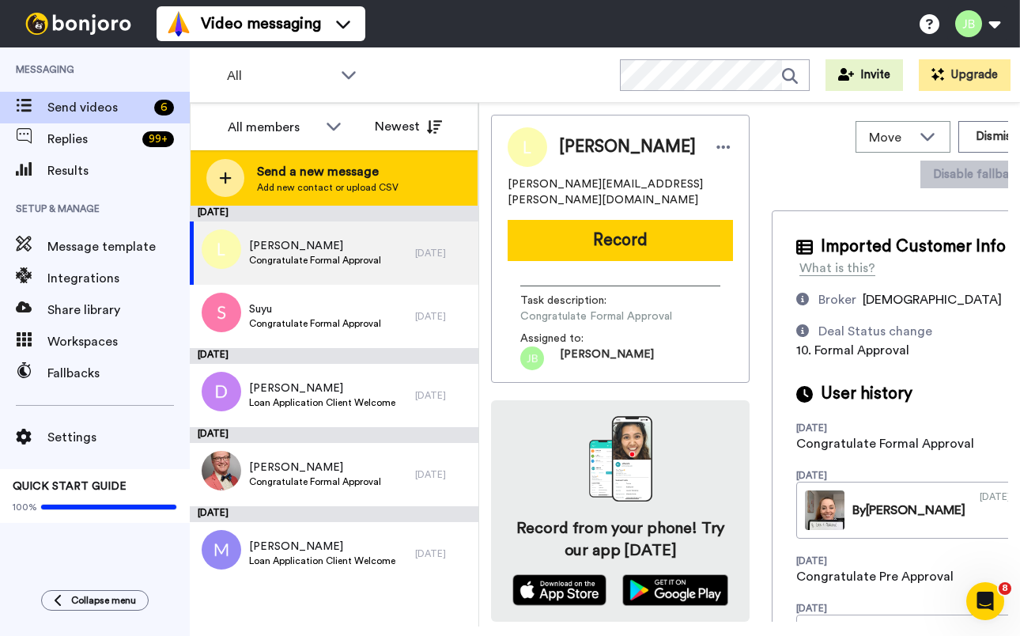
click at [376, 175] on span "Send a new message" at bounding box center [328, 171] width 142 height 19
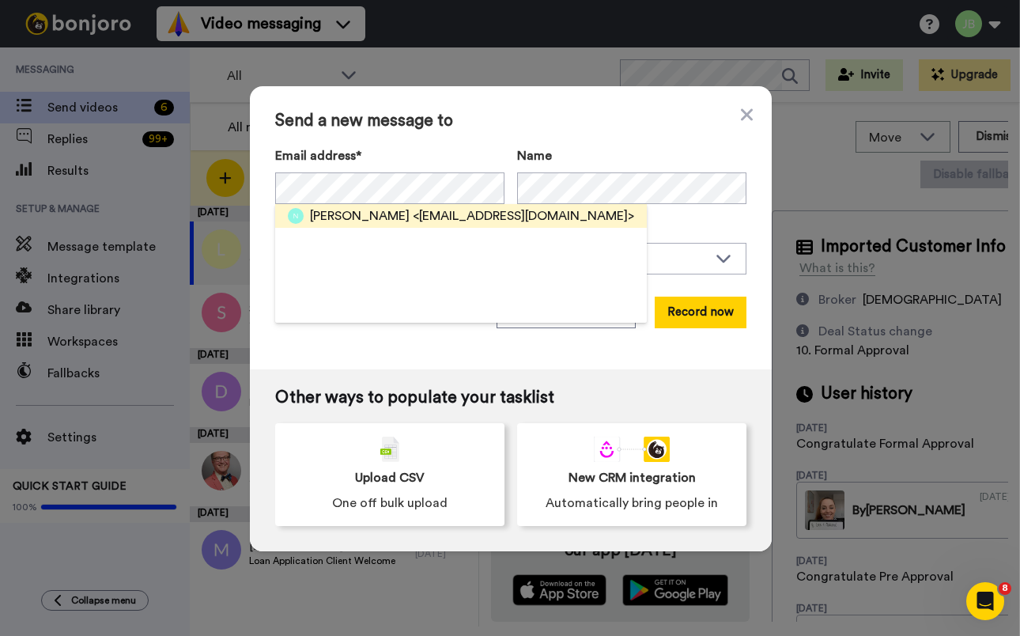
click at [413, 215] on span "<ecclesnatasha@gmail.com>" at bounding box center [523, 215] width 221 height 19
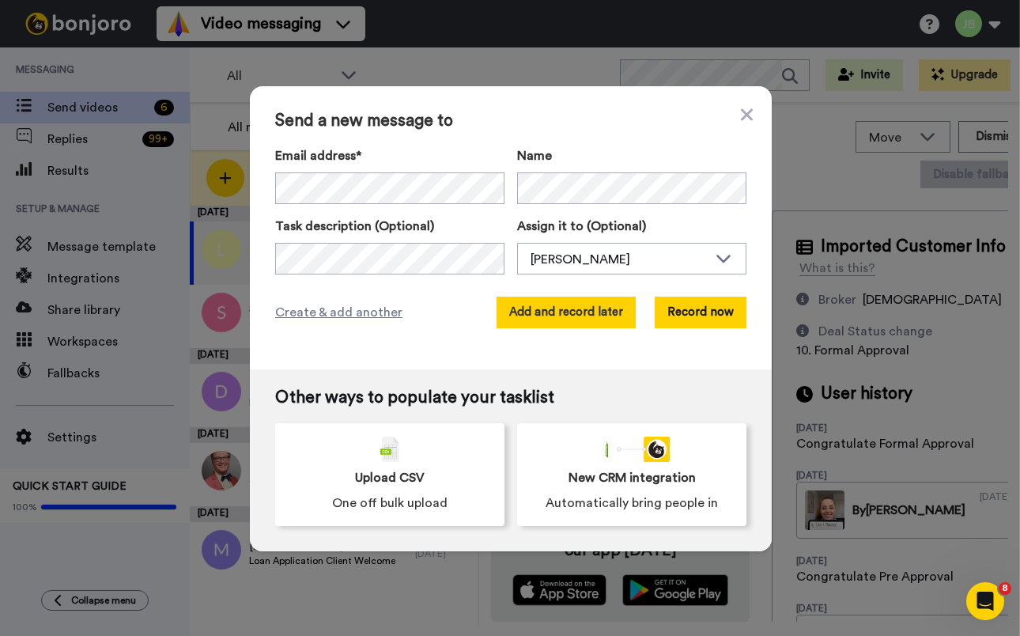
click at [519, 301] on button "Add and record later" at bounding box center [565, 312] width 139 height 32
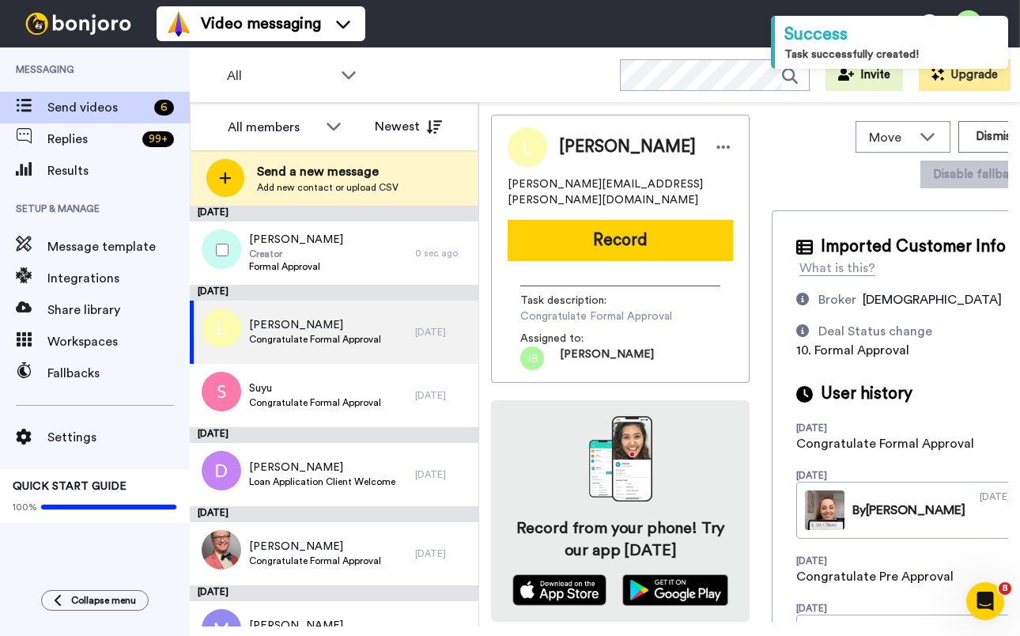
click at [214, 247] on div at bounding box center [219, 249] width 57 height 55
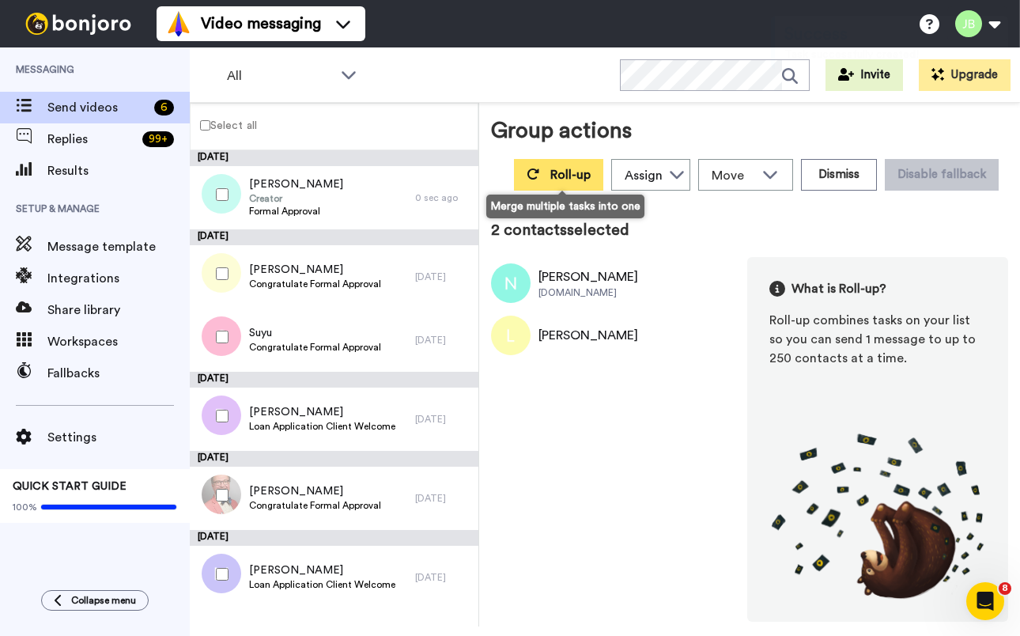
click at [562, 168] on span "Roll-up" at bounding box center [570, 174] width 40 height 13
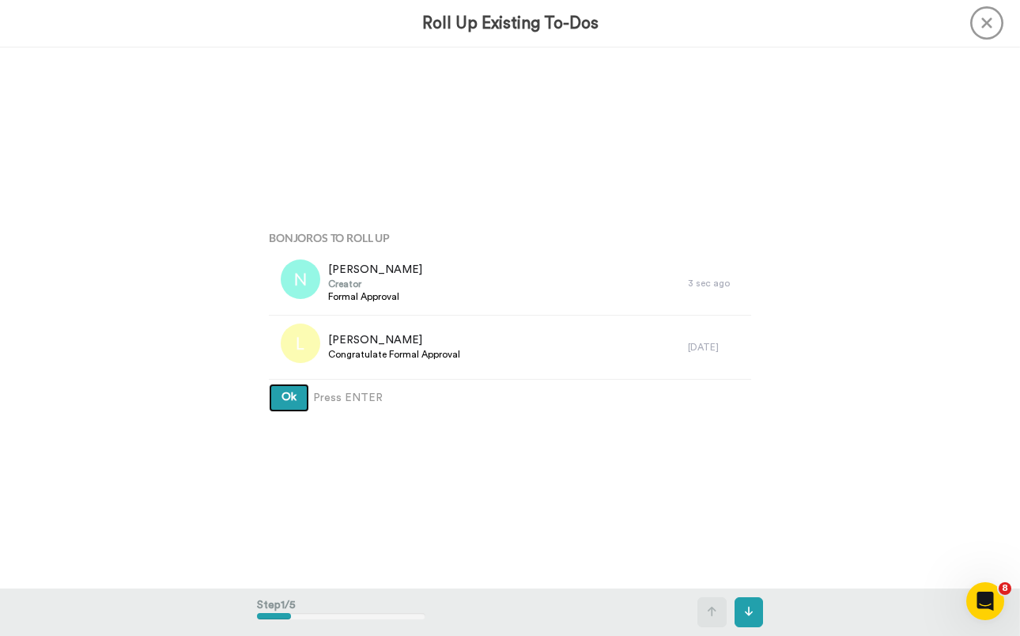
click at [269, 383] on button "Ok" at bounding box center [289, 397] width 40 height 28
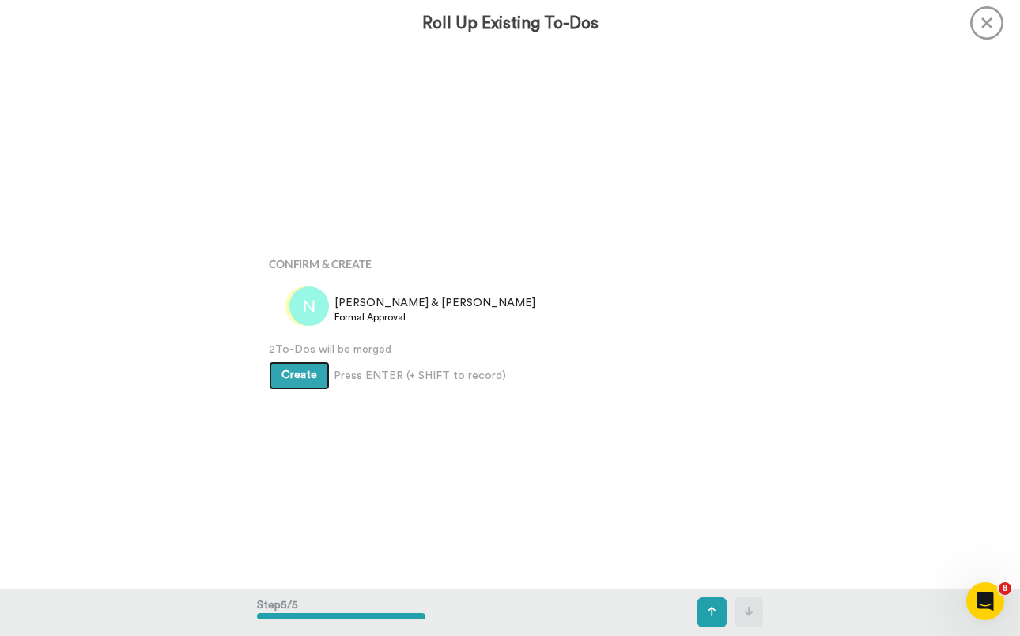
scroll to position [2165, 0]
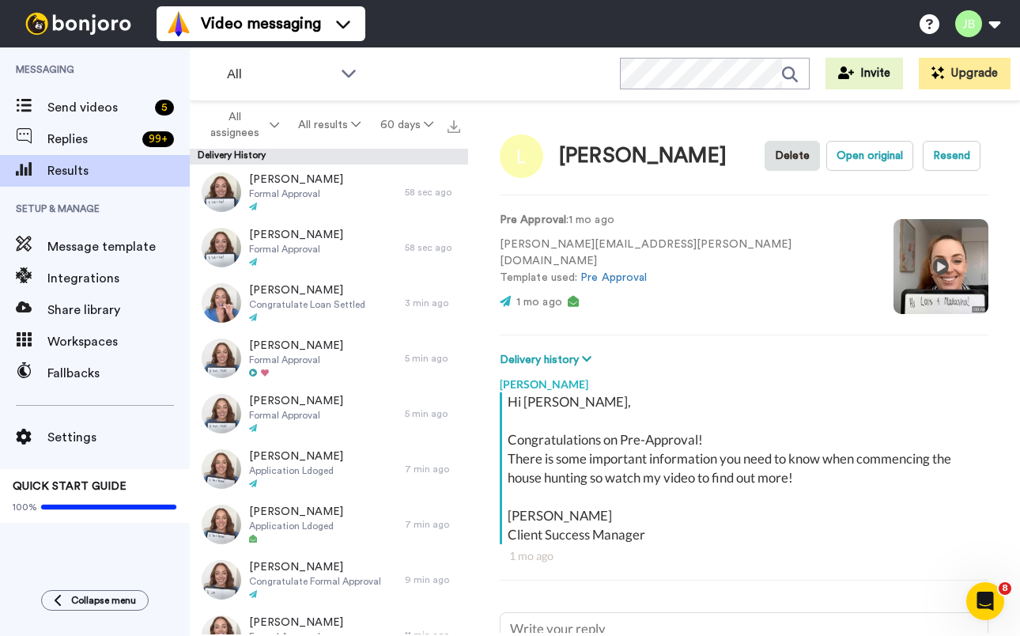
type textarea "x"
click at [893, 262] on video at bounding box center [940, 266] width 95 height 95
click at [893, 268] on video at bounding box center [940, 266] width 95 height 95
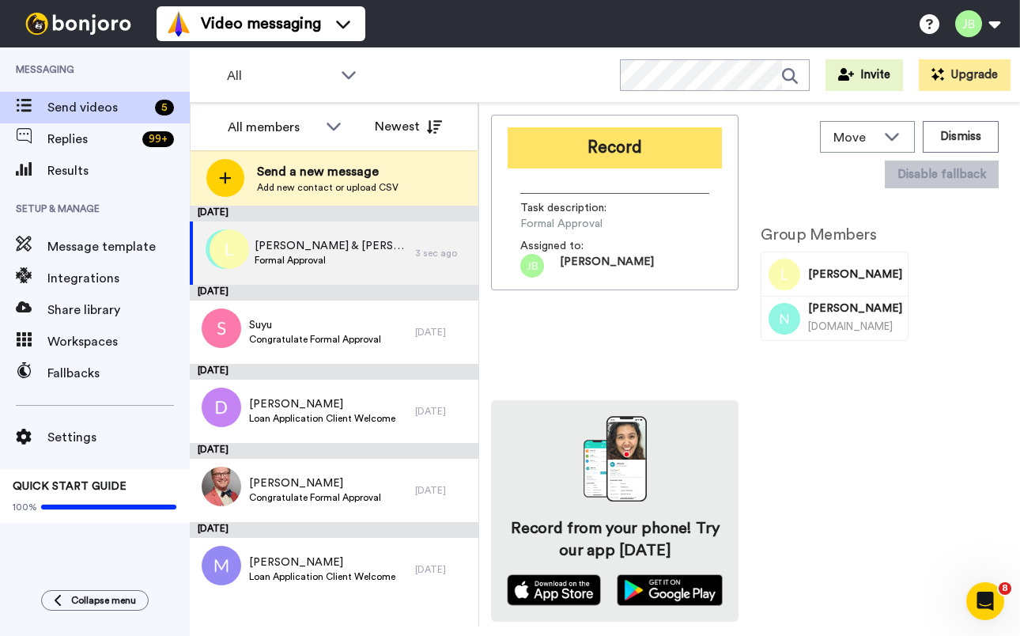
click at [660, 146] on button "Record" at bounding box center [615, 147] width 214 height 41
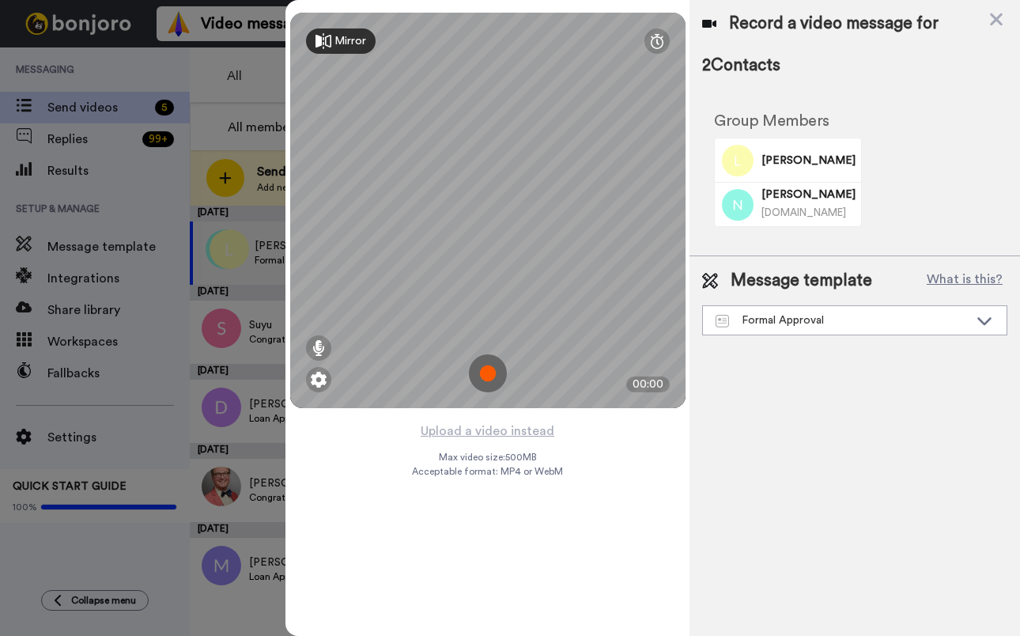
click at [483, 371] on img at bounding box center [488, 373] width 38 height 38
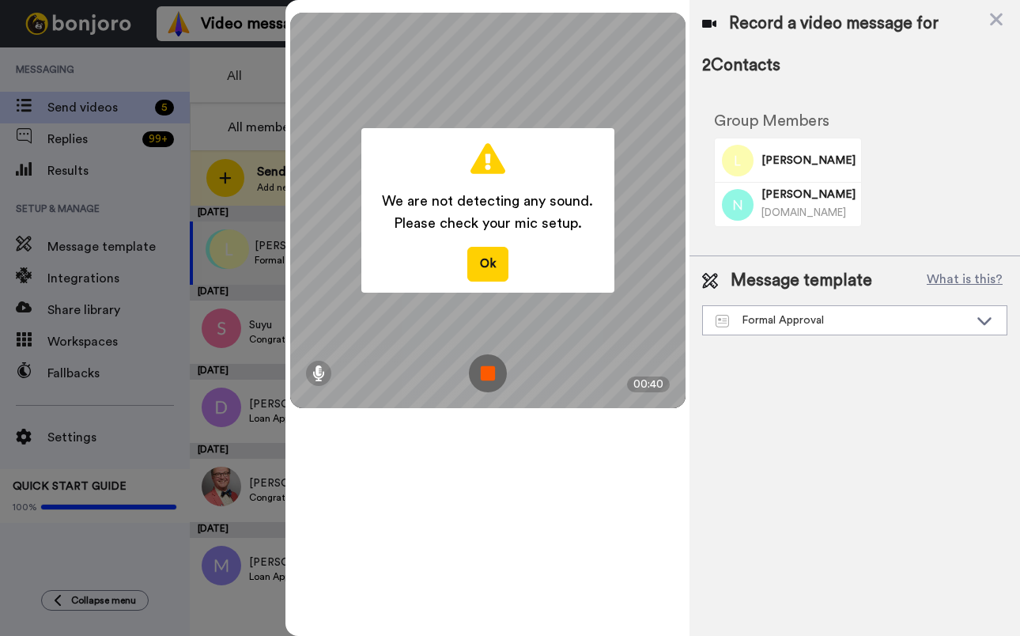
click at [487, 373] on img at bounding box center [488, 373] width 38 height 38
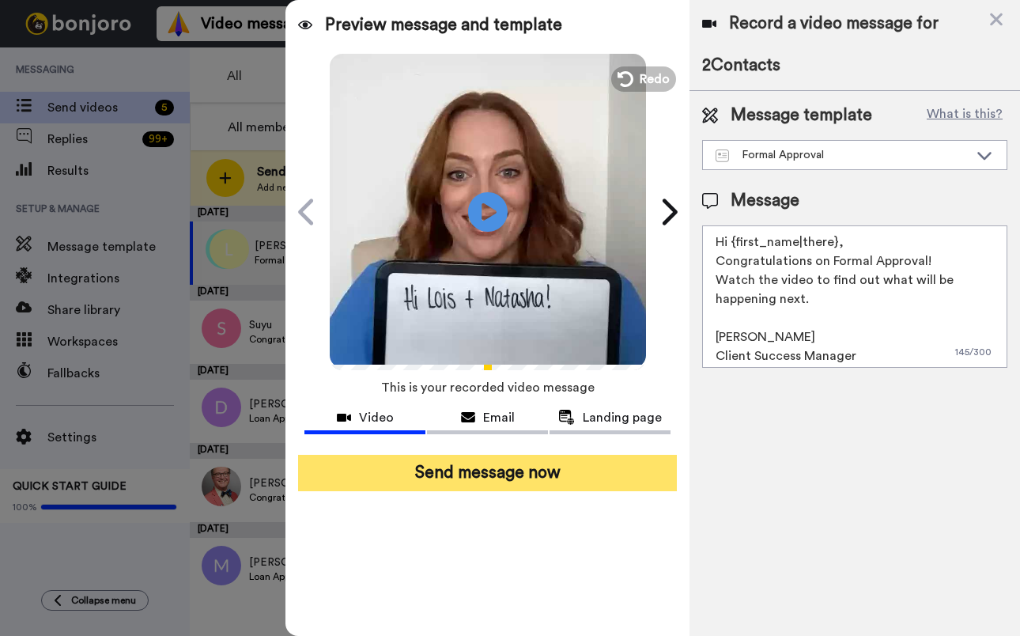
click at [512, 471] on button "Send message now" at bounding box center [487, 473] width 379 height 36
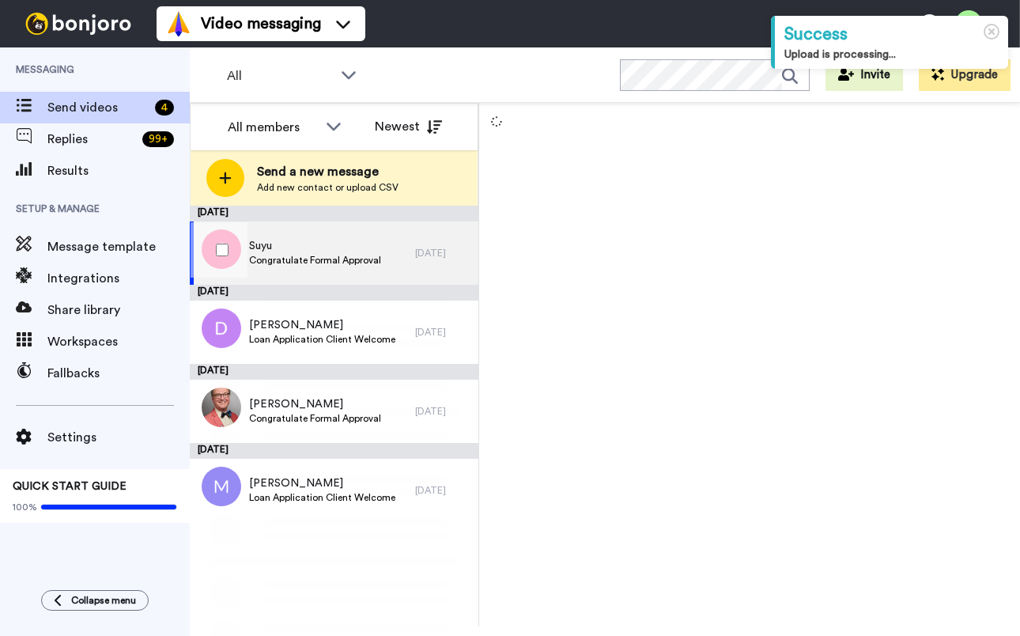
drag, startPoint x: 320, startPoint y: 254, endPoint x: 454, endPoint y: 228, distance: 136.0
click at [320, 252] on div "Suyu Congratulate Formal Approval" at bounding box center [315, 253] width 132 height 30
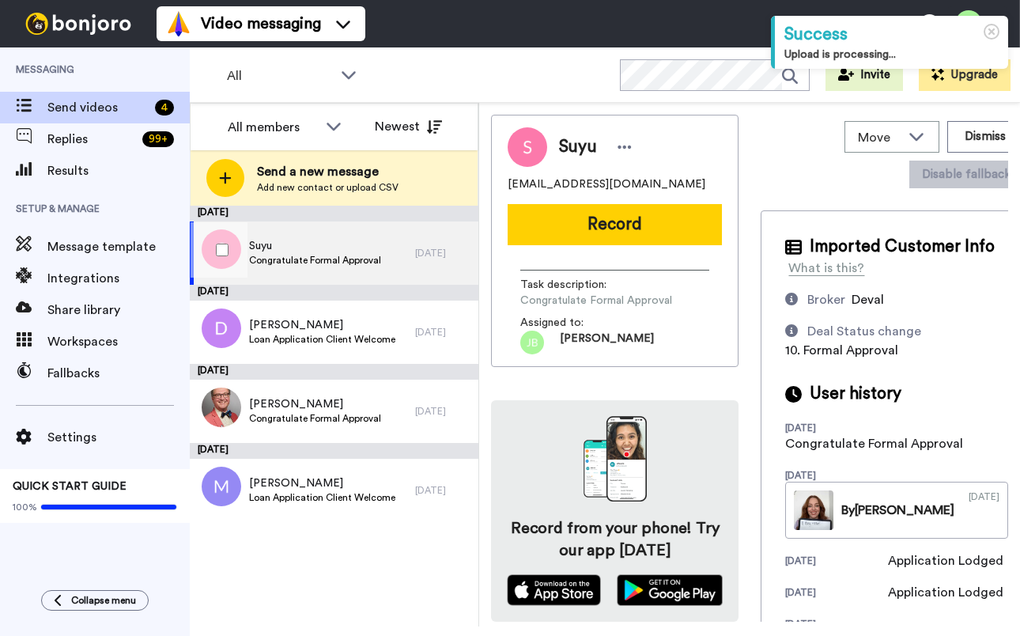
click at [396, 252] on div "Suyu Congratulate Formal Approval" at bounding box center [302, 252] width 225 height 63
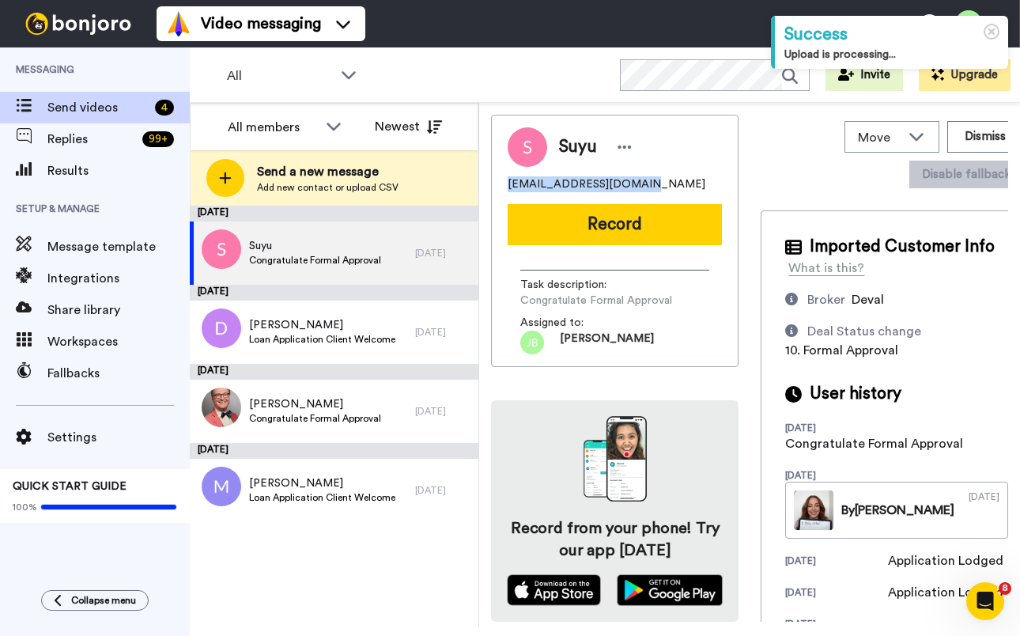
drag, startPoint x: 639, startPoint y: 185, endPoint x: 503, endPoint y: 185, distance: 136.0
click at [503, 185] on div "[PERSON_NAME] [PERSON_NAME][EMAIL_ADDRESS][DOMAIN_NAME] Record Task description…" at bounding box center [614, 241] width 247 height 252
copy span "[EMAIL_ADDRESS][DOMAIN_NAME]"
click at [672, 180] on div "[EMAIL_ADDRESS][DOMAIN_NAME]" at bounding box center [615, 184] width 214 height 16
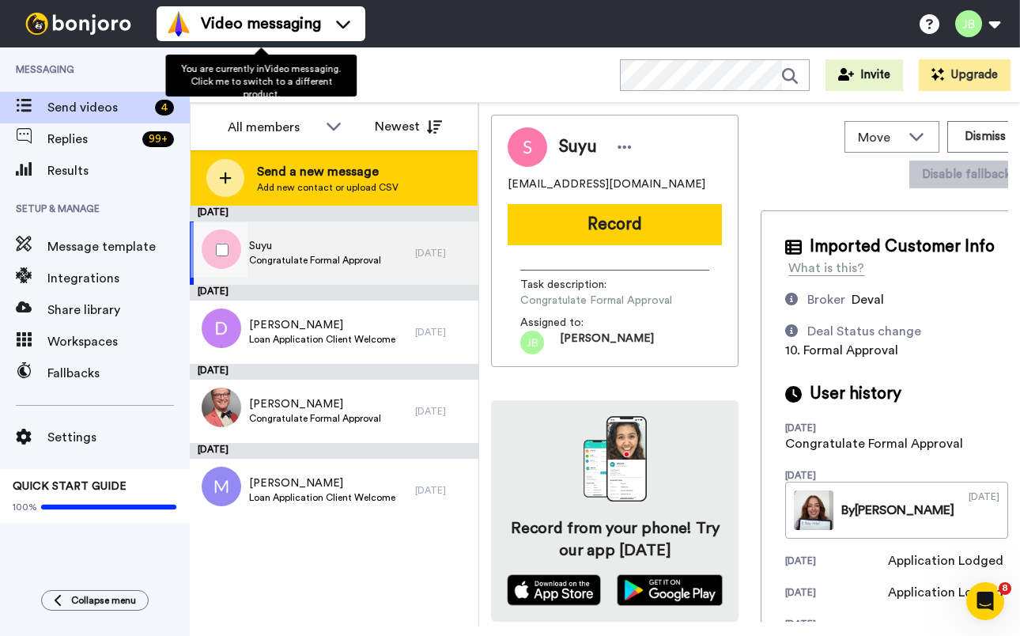
click at [406, 191] on div "Send a new message Add new contact or upload CSV" at bounding box center [334, 177] width 287 height 55
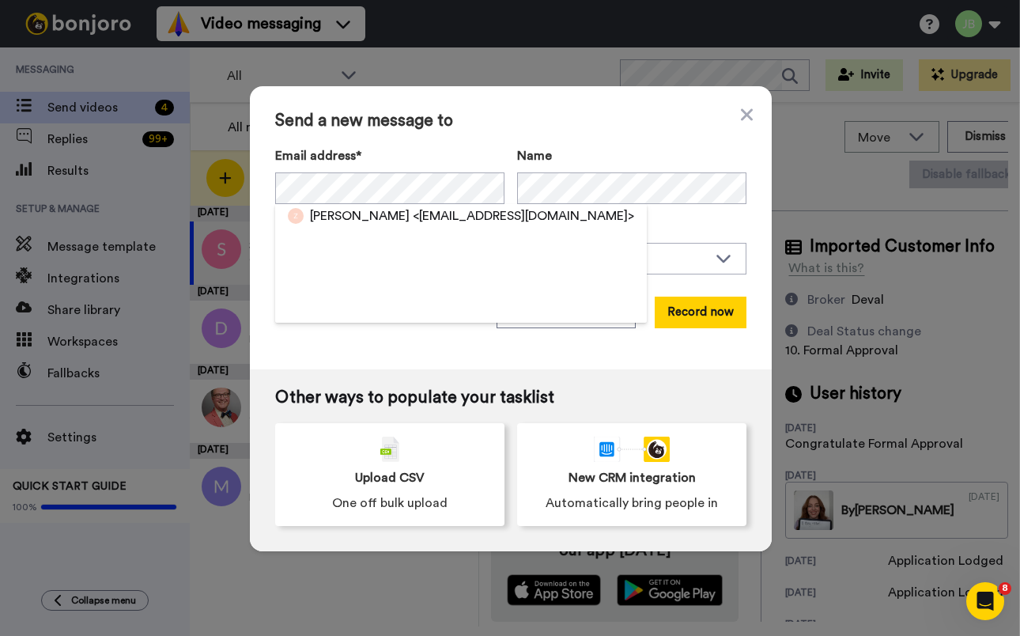
click at [413, 216] on span "<ellengz@hotmail.com>" at bounding box center [523, 215] width 221 height 19
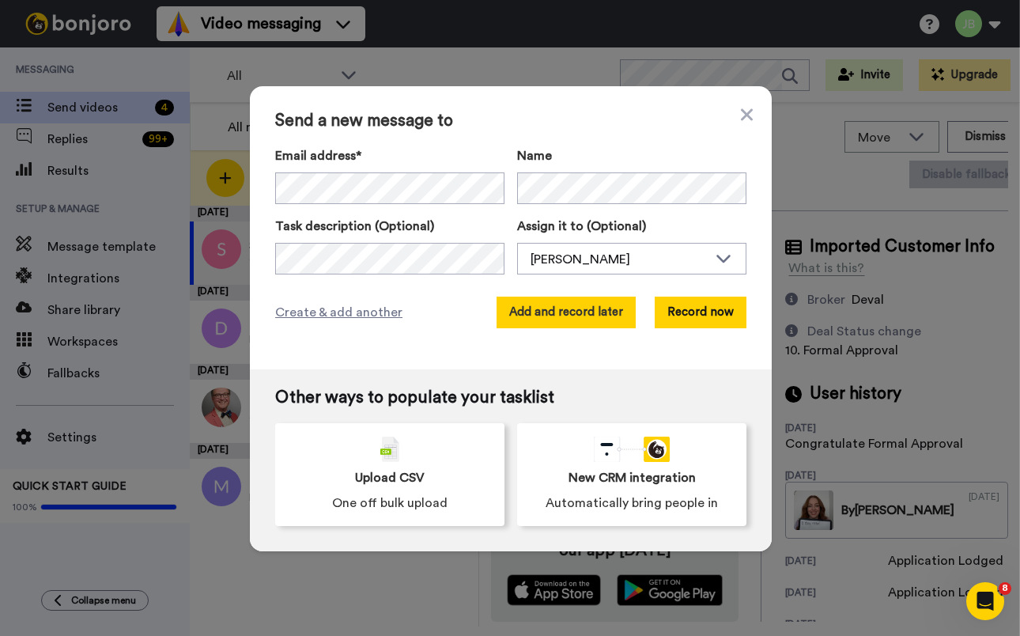
click at [600, 319] on button "Add and record later" at bounding box center [565, 312] width 139 height 32
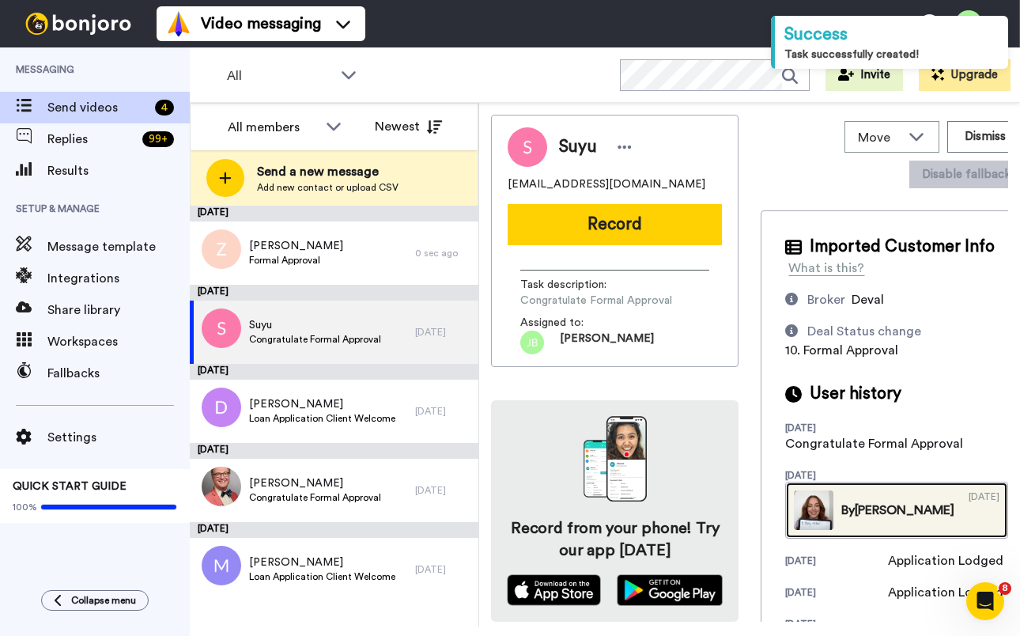
click at [887, 519] on div "By Jackie" at bounding box center [897, 509] width 113 height 19
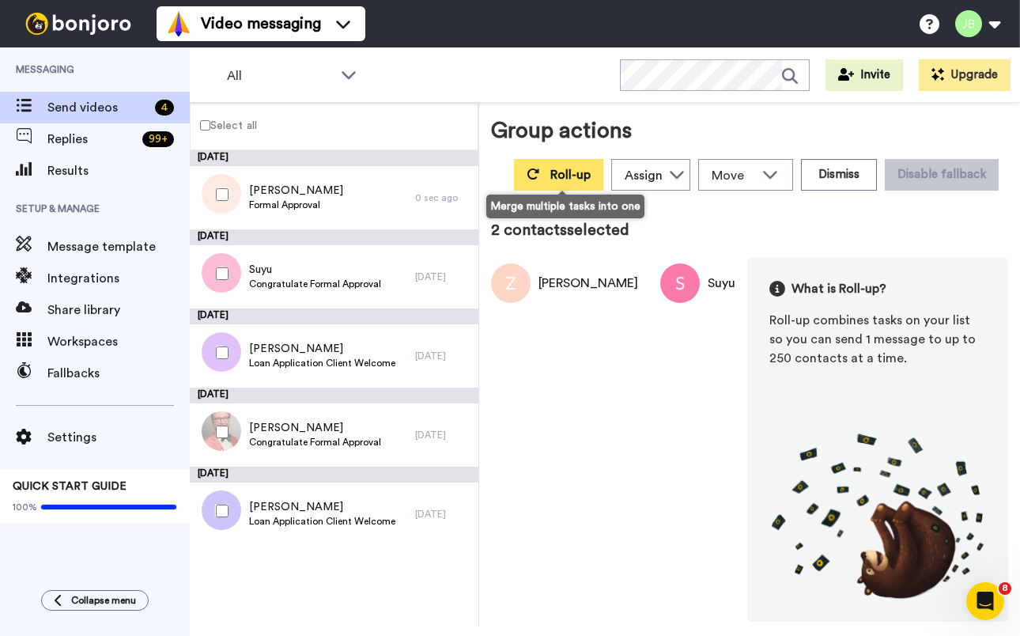
click at [538, 171] on icon at bounding box center [533, 174] width 13 height 13
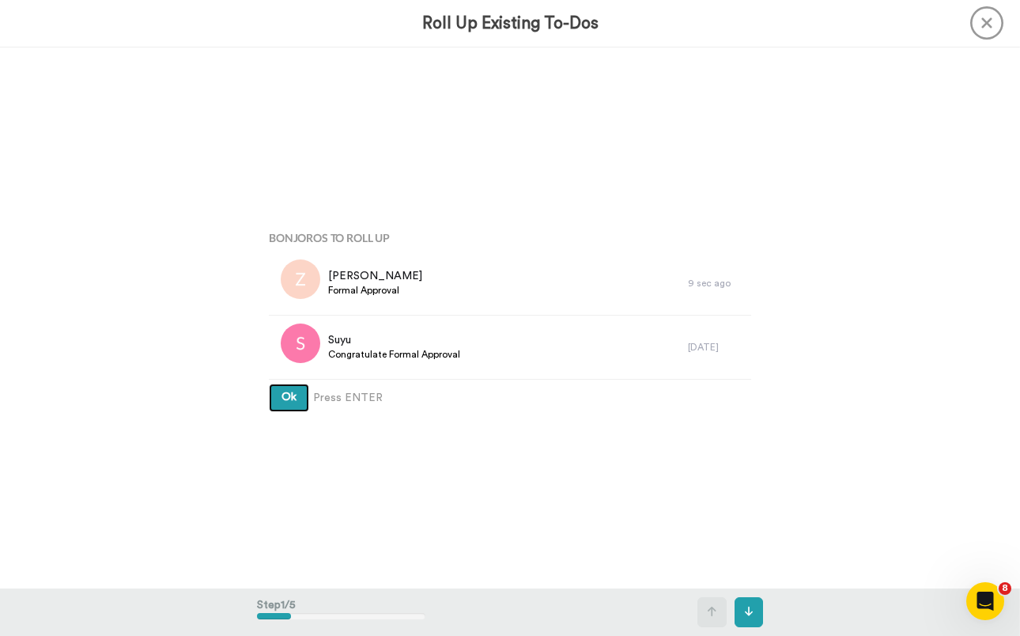
click at [269, 383] on button "Ok" at bounding box center [289, 397] width 40 height 28
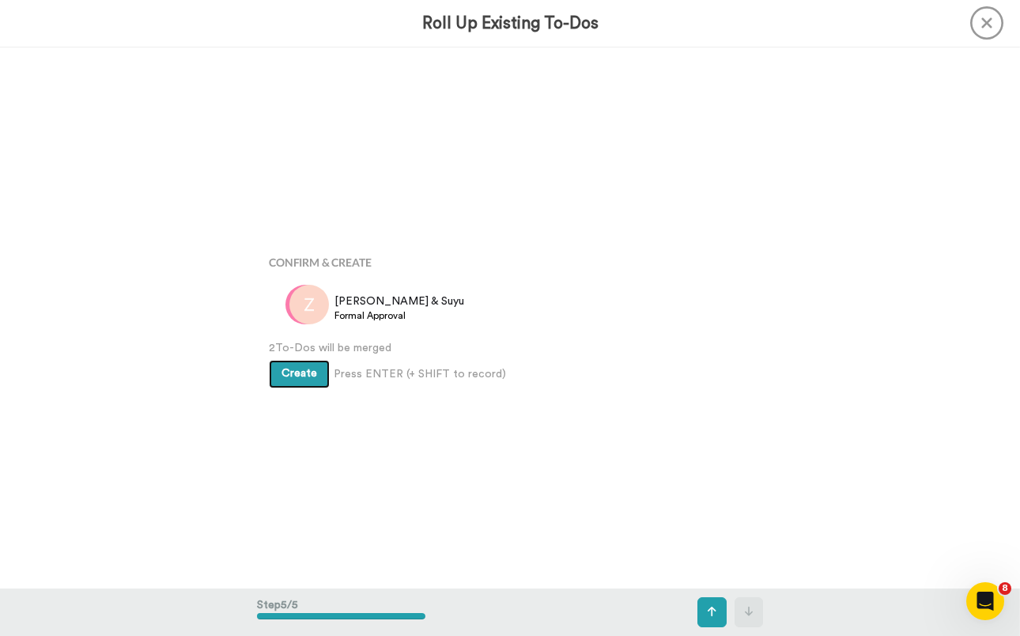
scroll to position [2165, 0]
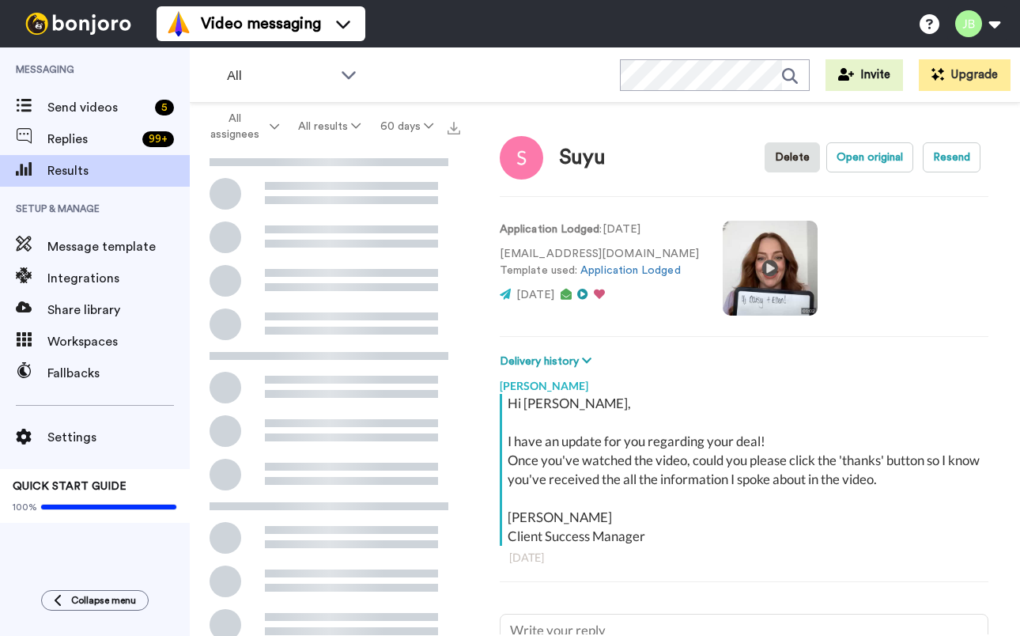
scroll to position [2, 0]
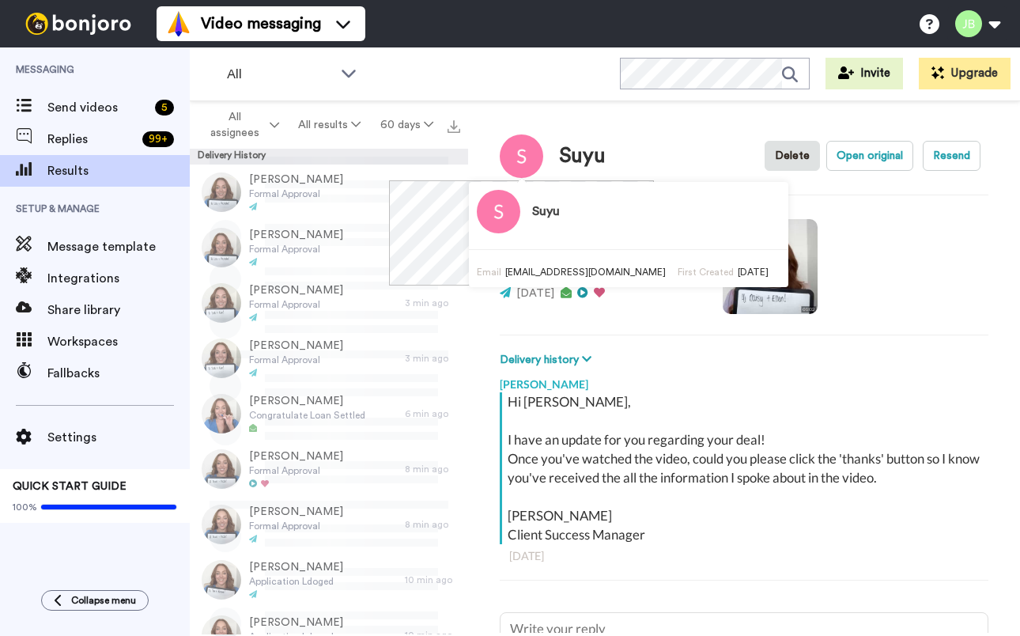
click at [742, 259] on video at bounding box center [770, 266] width 95 height 95
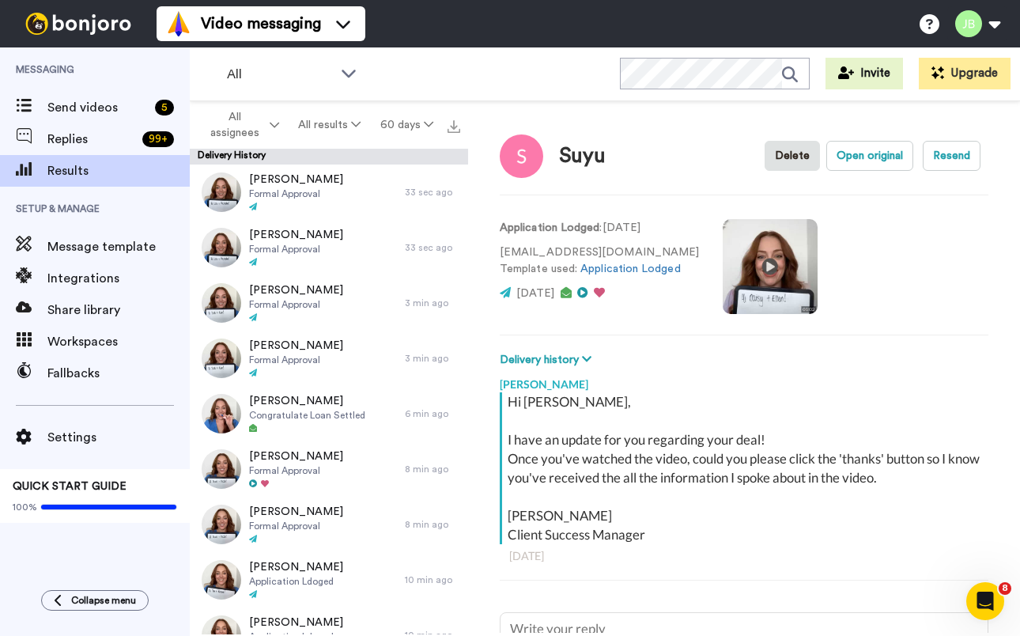
scroll to position [0, 0]
click at [734, 260] on video at bounding box center [770, 266] width 95 height 95
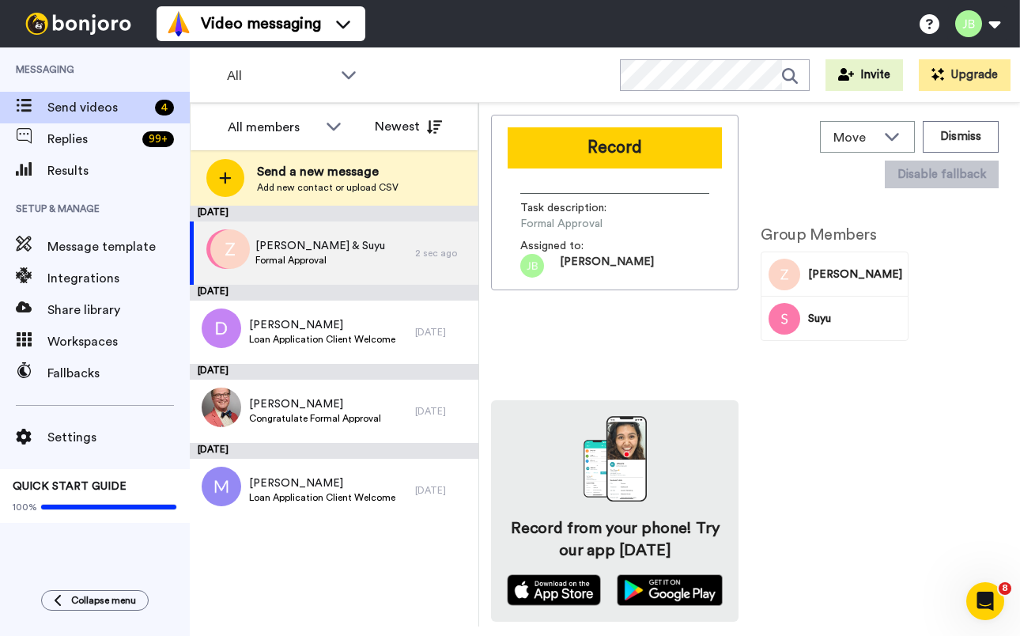
click at [640, 163] on button "Record" at bounding box center [615, 147] width 214 height 41
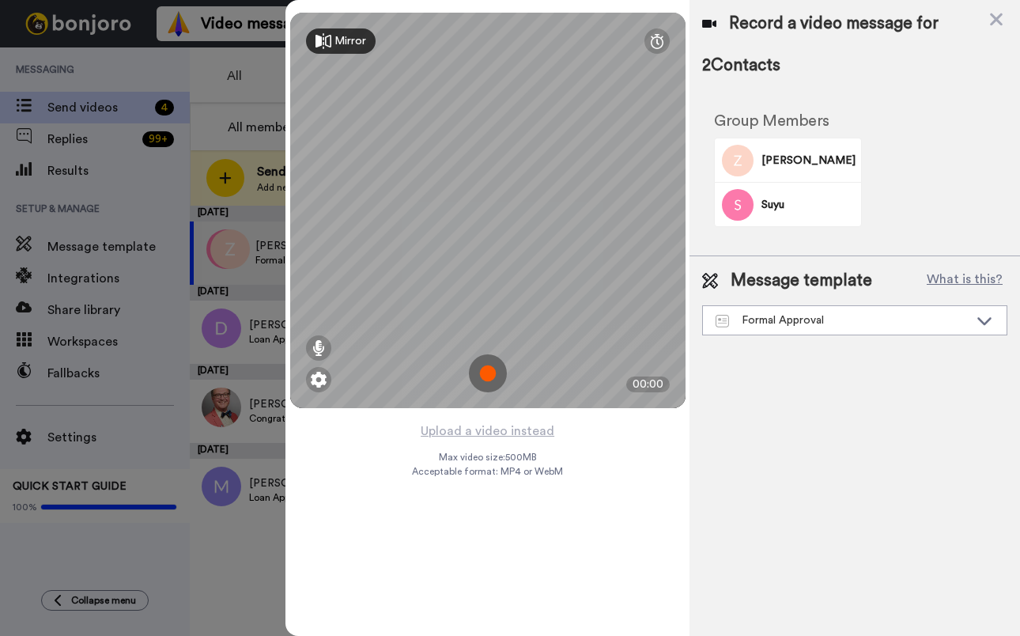
click at [489, 372] on img at bounding box center [488, 373] width 38 height 38
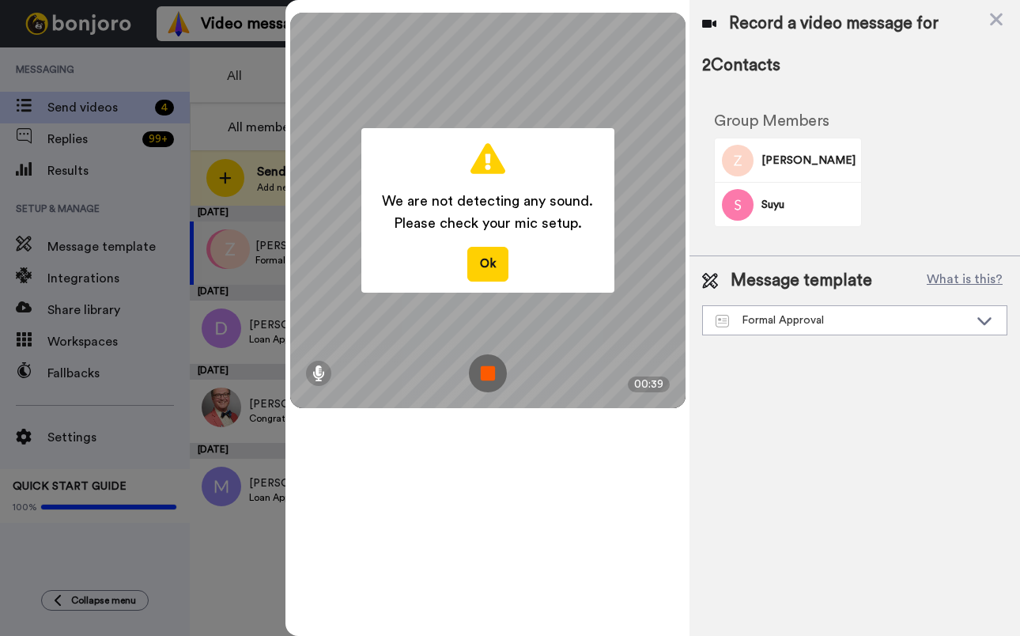
click at [485, 369] on img at bounding box center [488, 373] width 38 height 38
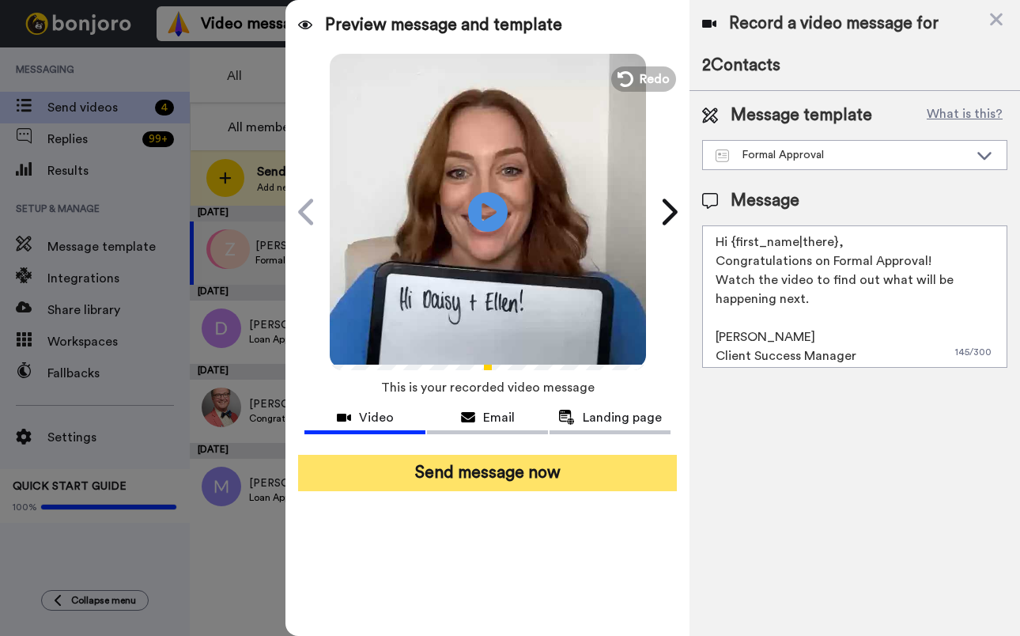
click at [507, 478] on button "Send message now" at bounding box center [487, 473] width 379 height 36
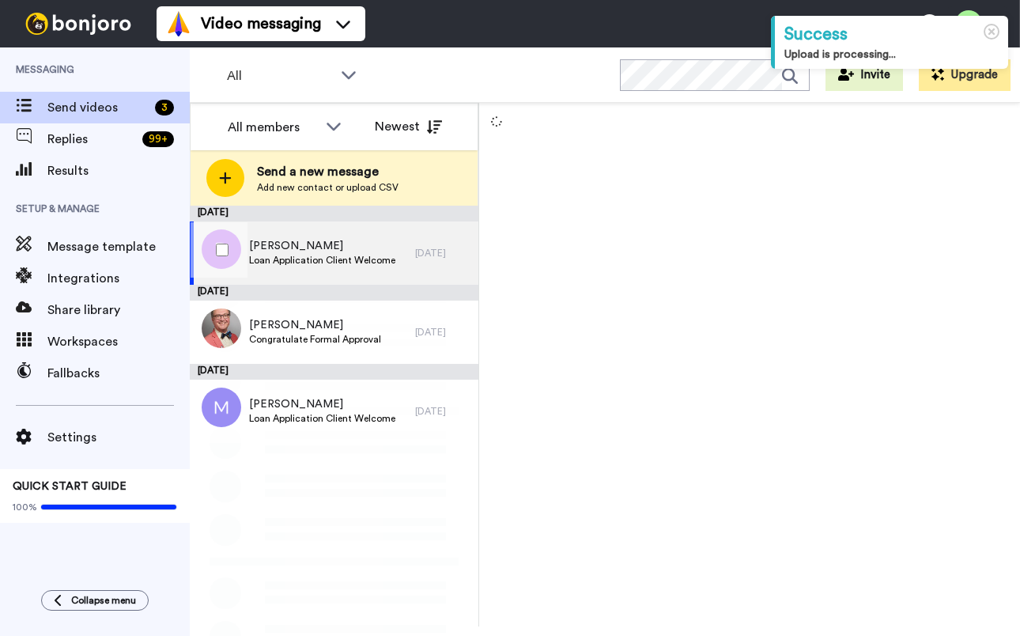
click at [326, 250] on span "[PERSON_NAME]" at bounding box center [322, 246] width 146 height 16
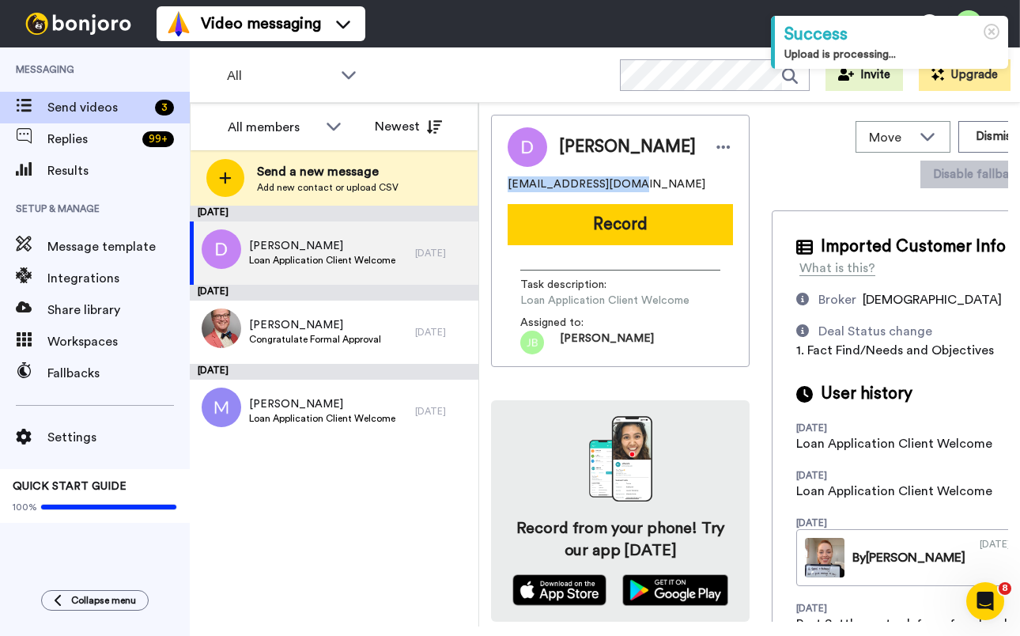
drag, startPoint x: 557, startPoint y: 181, endPoint x: 541, endPoint y: 181, distance: 15.8
click at [497, 182] on div "Daniel daniel0681@gmail.com Record Task description : Loan Application Client W…" at bounding box center [620, 241] width 259 height 252
copy span "daniel0681@gmail.com"
click at [372, 251] on span "[PERSON_NAME]" at bounding box center [322, 246] width 146 height 16
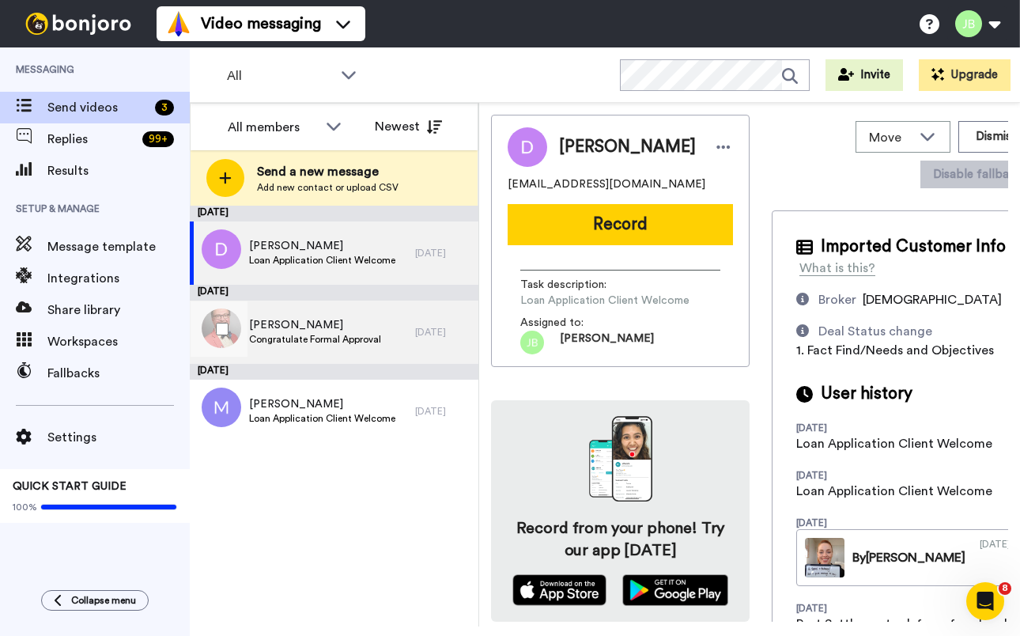
drag, startPoint x: 328, startPoint y: 342, endPoint x: 334, endPoint y: 334, distance: 10.1
click at [328, 340] on span "Congratulate Formal Approval" at bounding box center [315, 339] width 132 height 13
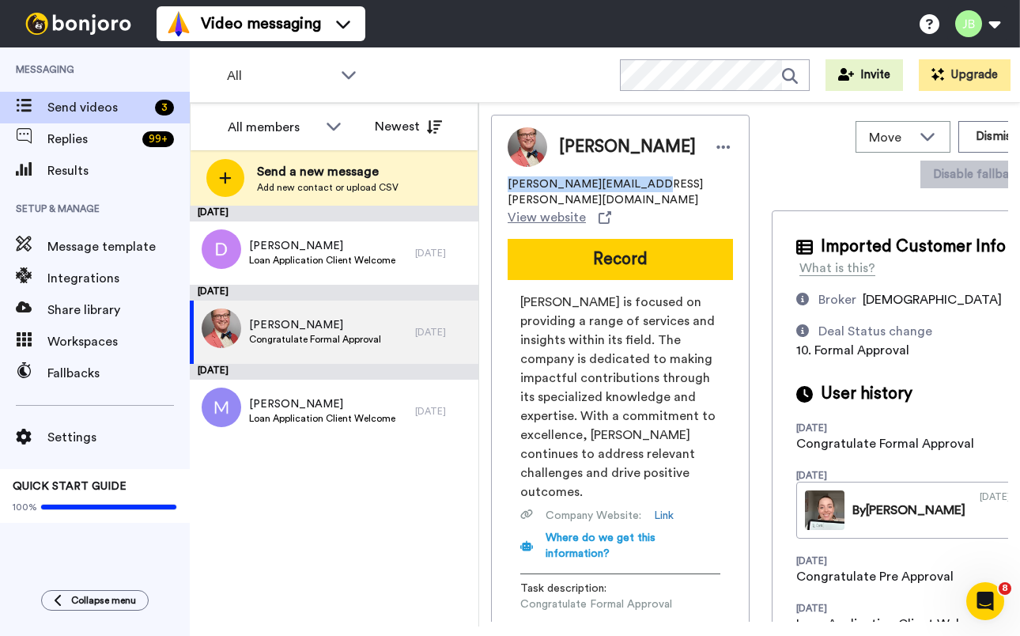
drag, startPoint x: 638, startPoint y: 183, endPoint x: 536, endPoint y: 180, distance: 102.0
click at [504, 179] on div "Christopher chris@gottschalk.net.au View website Record Gottschalk is focused o…" at bounding box center [620, 393] width 259 height 556
copy span "chris@gottschalk.net.au"
click at [661, 179] on div "chris@gottschalk.net.au View website" at bounding box center [620, 201] width 225 height 51
click at [334, 314] on div "Christopher Congratulate Formal Approval" at bounding box center [302, 331] width 225 height 63
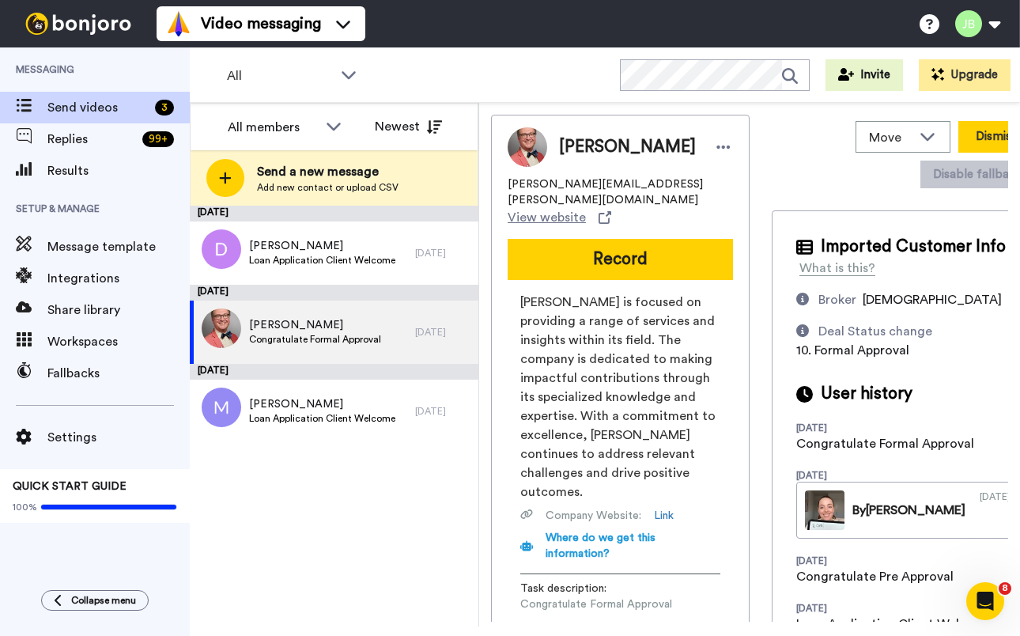
click at [958, 142] on button "Dismiss" at bounding box center [996, 137] width 76 height 32
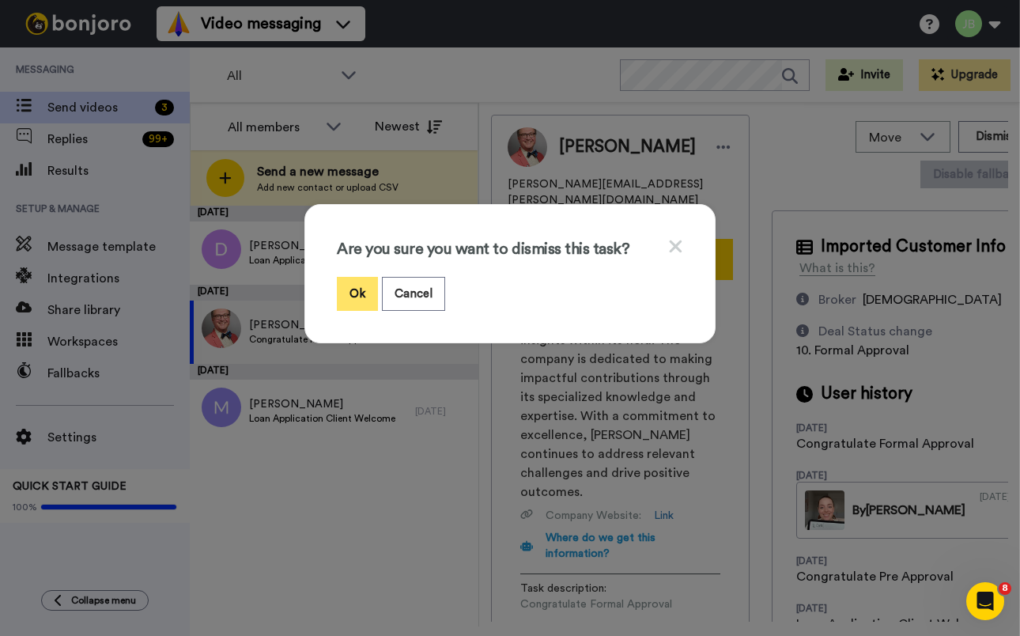
click at [349, 295] on button "Ok" at bounding box center [357, 294] width 41 height 34
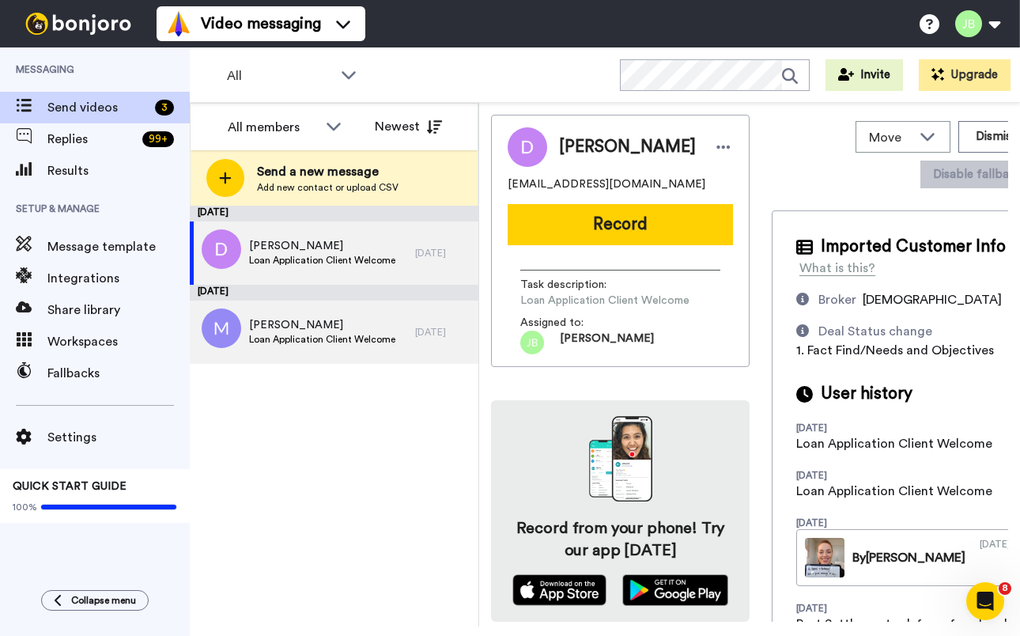
click at [376, 340] on span "Loan Application Client Welcome" at bounding box center [322, 339] width 146 height 13
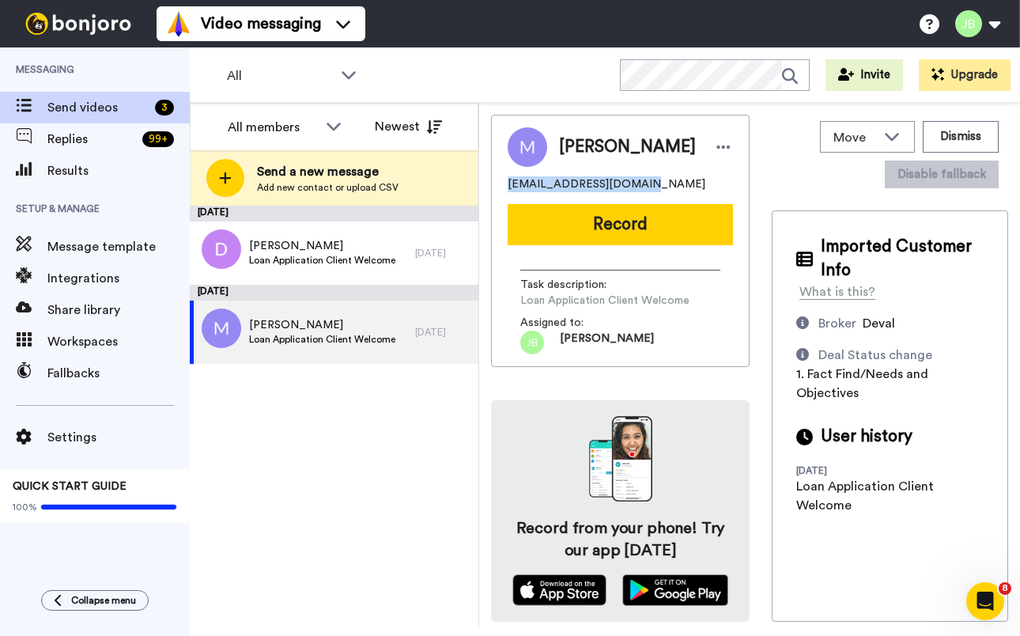
drag, startPoint x: 636, startPoint y: 183, endPoint x: 526, endPoint y: 186, distance: 110.7
click at [500, 188] on div "Matthew Matthewscerri@live.com Record Task description : Loan Application Clien…" at bounding box center [620, 241] width 259 height 252
copy span "Matthewscerri@live.com"
click at [664, 177] on div "Matthewscerri@live.com" at bounding box center [620, 184] width 225 height 16
